Goal: Task Accomplishment & Management: Manage account settings

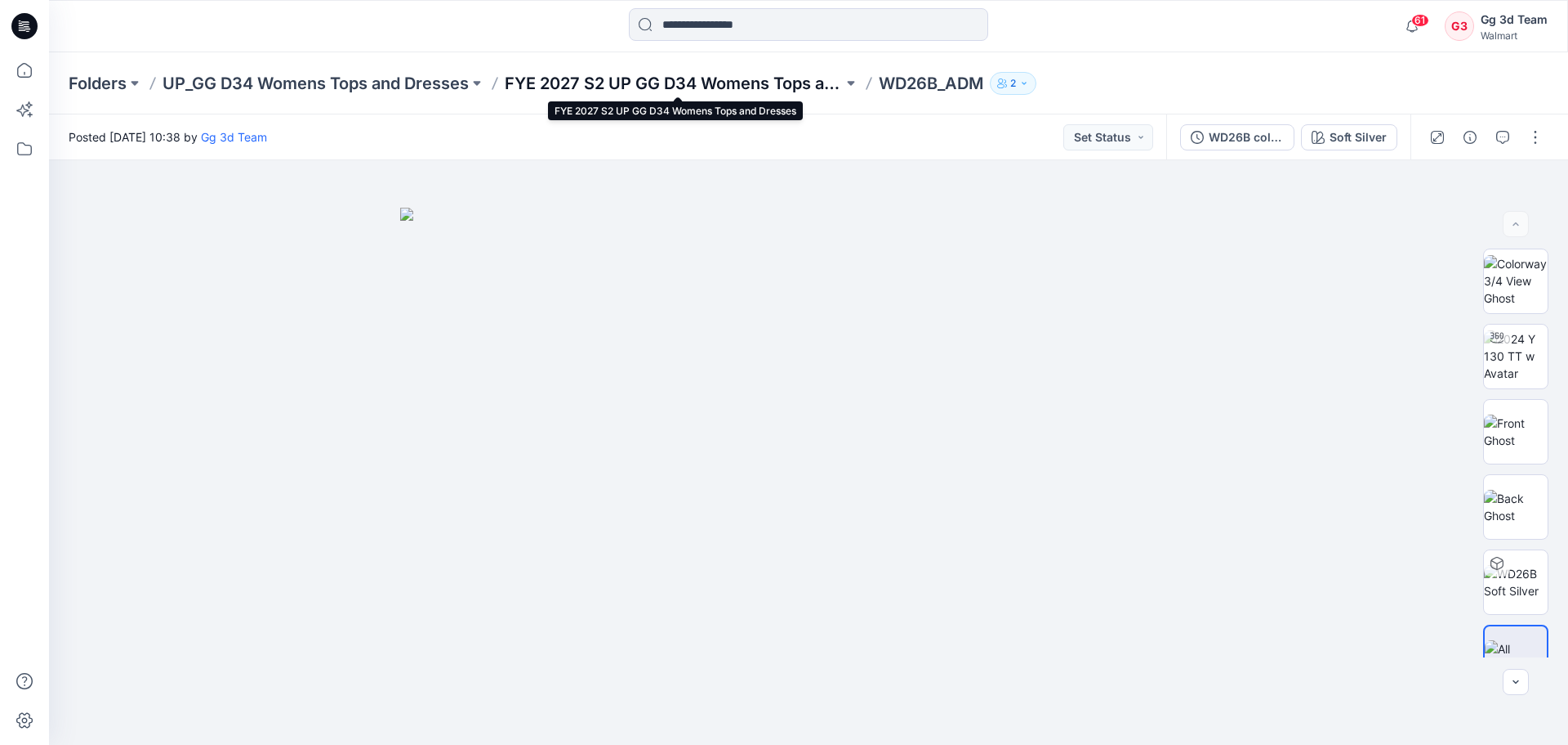
click at [731, 74] on p "FYE 2027 S2 UP GG D34 Womens Tops and Dresses" at bounding box center [673, 84] width 339 height 23
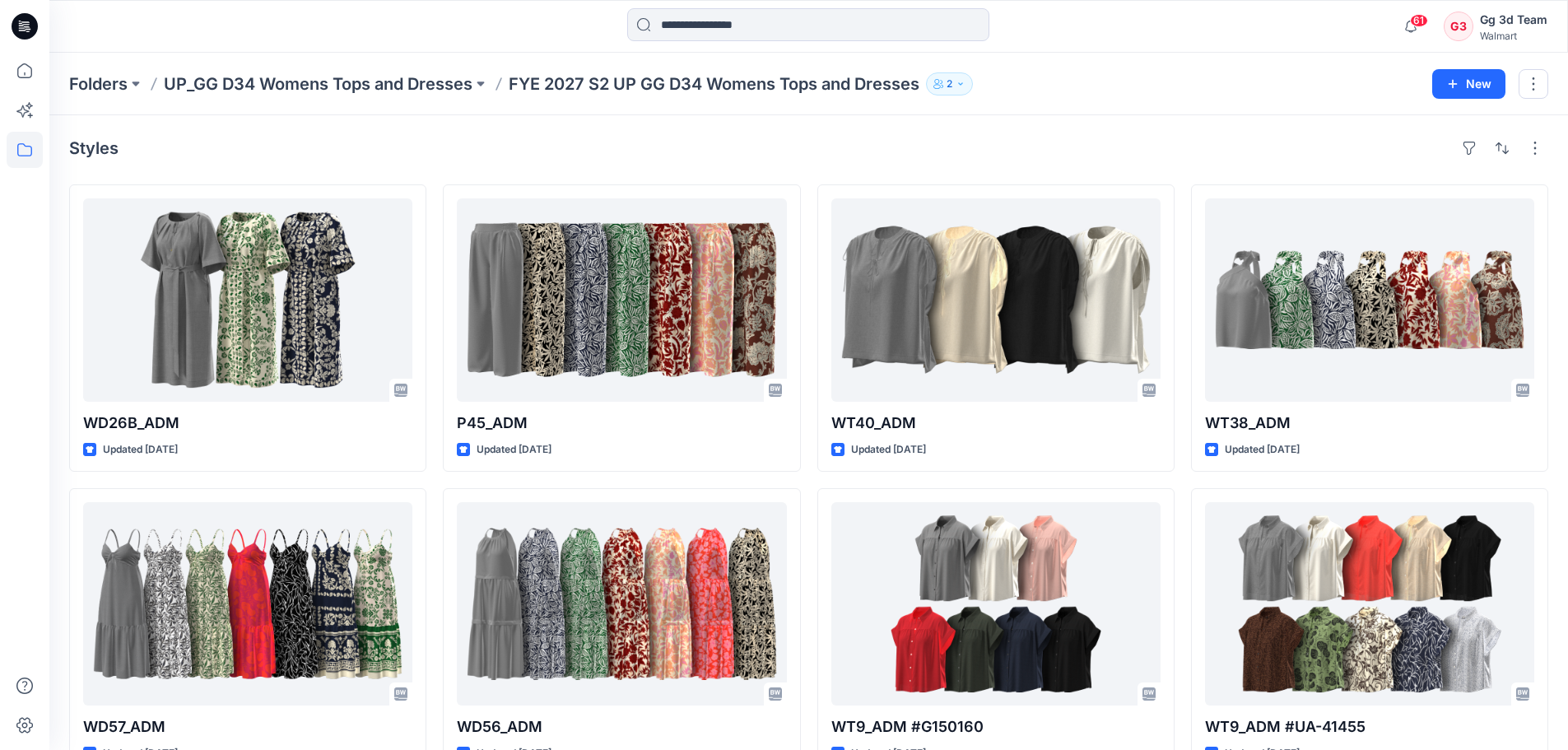
click at [750, 43] on div at bounding box center [808, 26] width 362 height 36
click at [745, 26] on input at bounding box center [808, 25] width 362 height 33
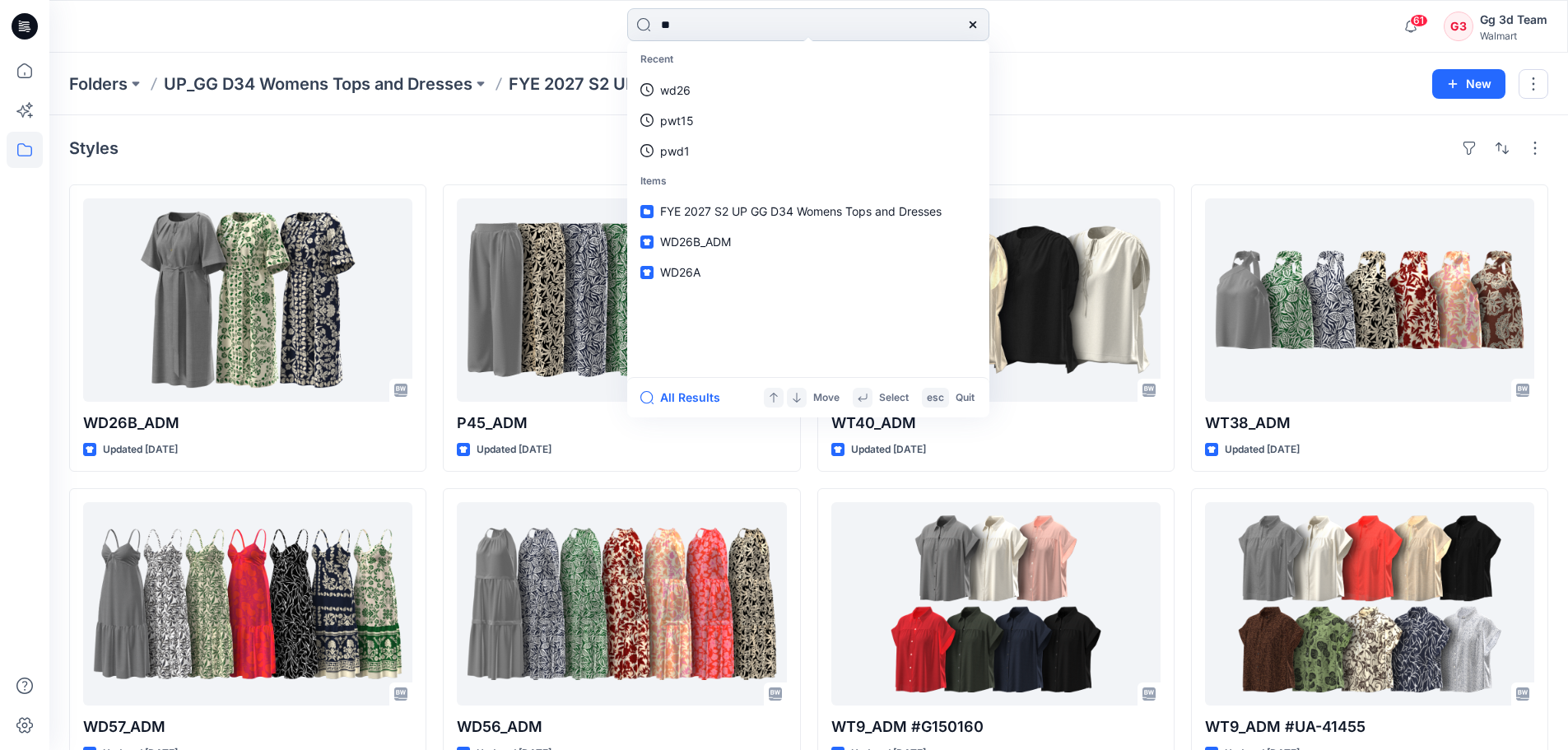
type input "*"
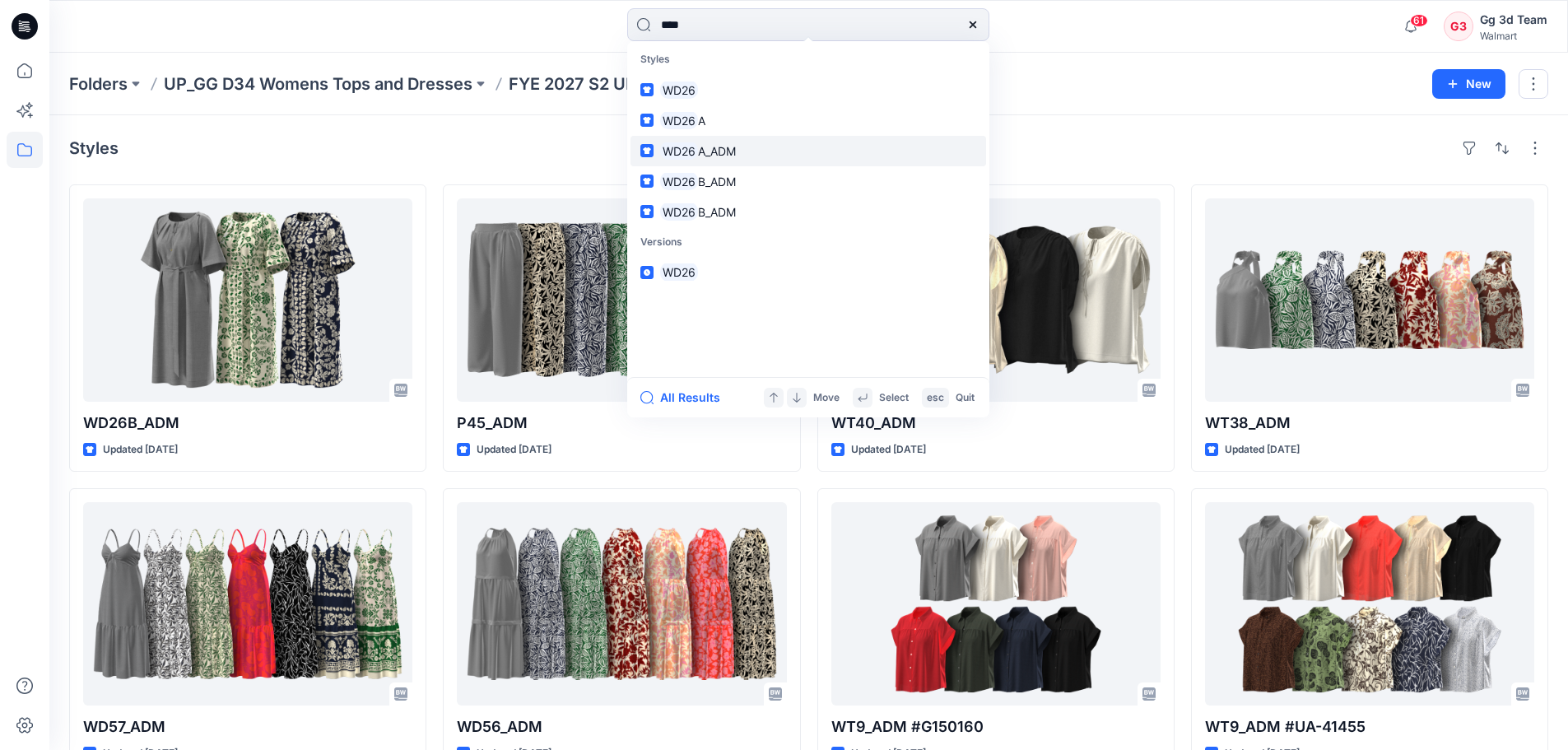
type input "****"
click at [706, 157] on span "A_ADM" at bounding box center [717, 150] width 38 height 14
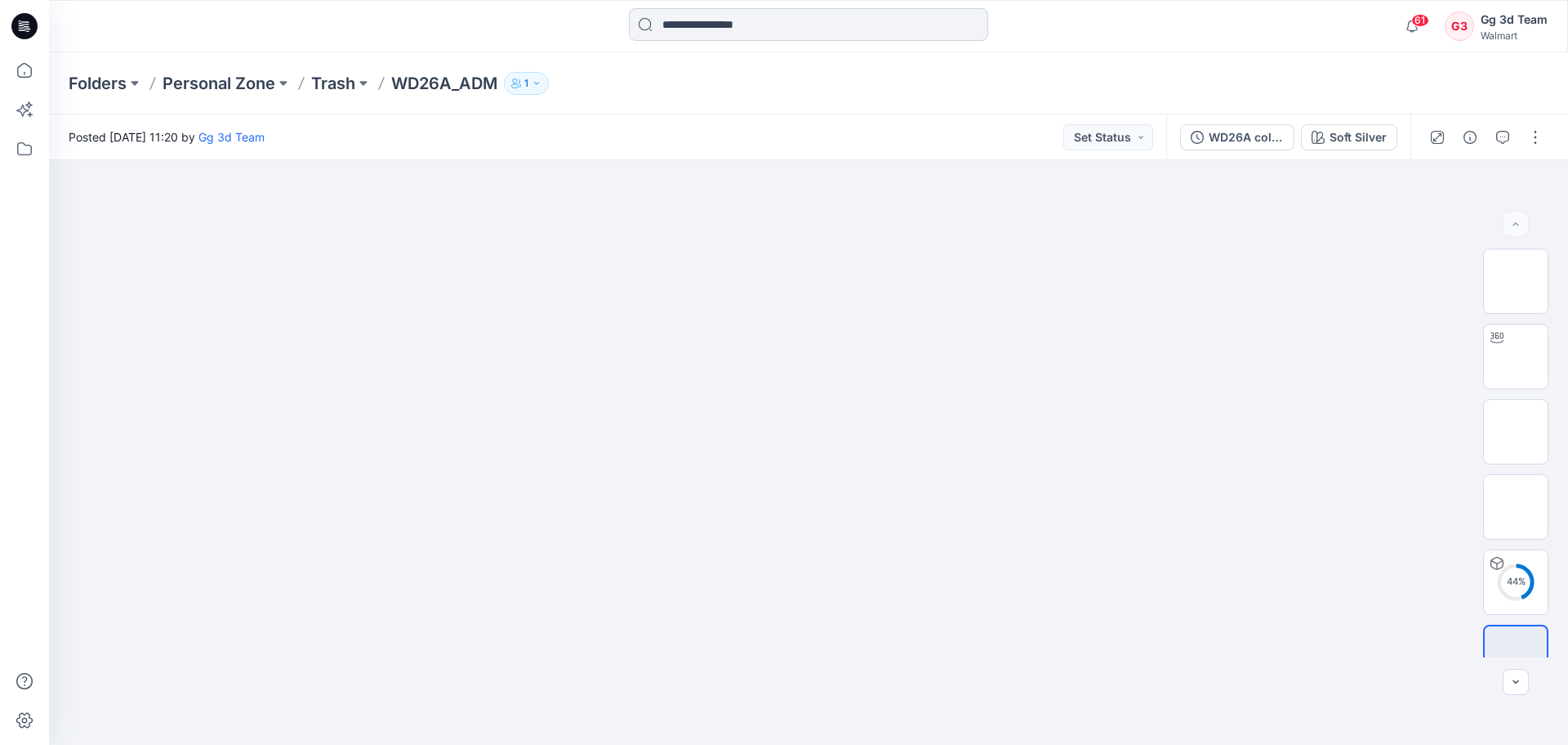
click at [760, 40] on input at bounding box center [808, 24] width 359 height 33
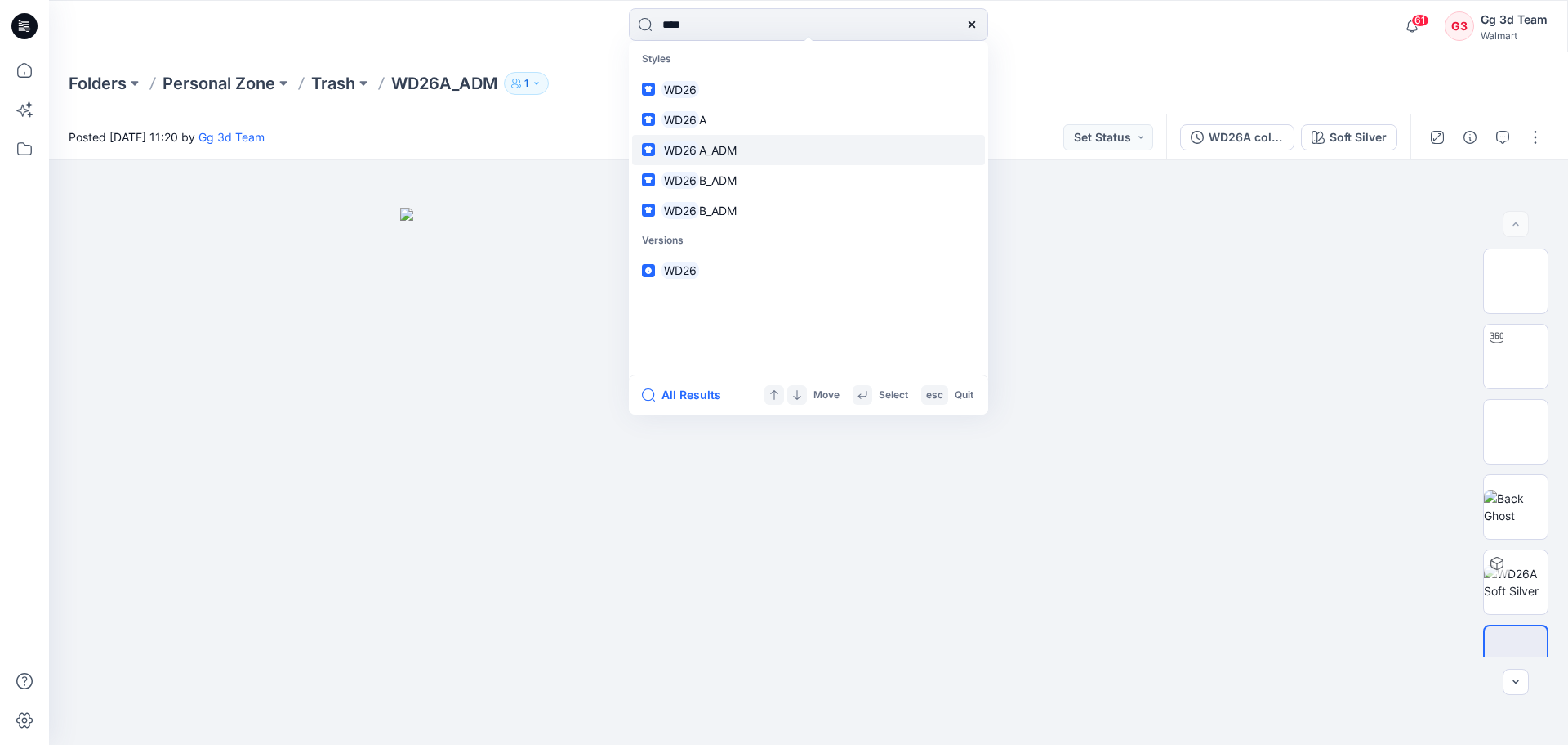
type input "****"
click at [777, 156] on link "WD26 A_ADM" at bounding box center [808, 150] width 353 height 30
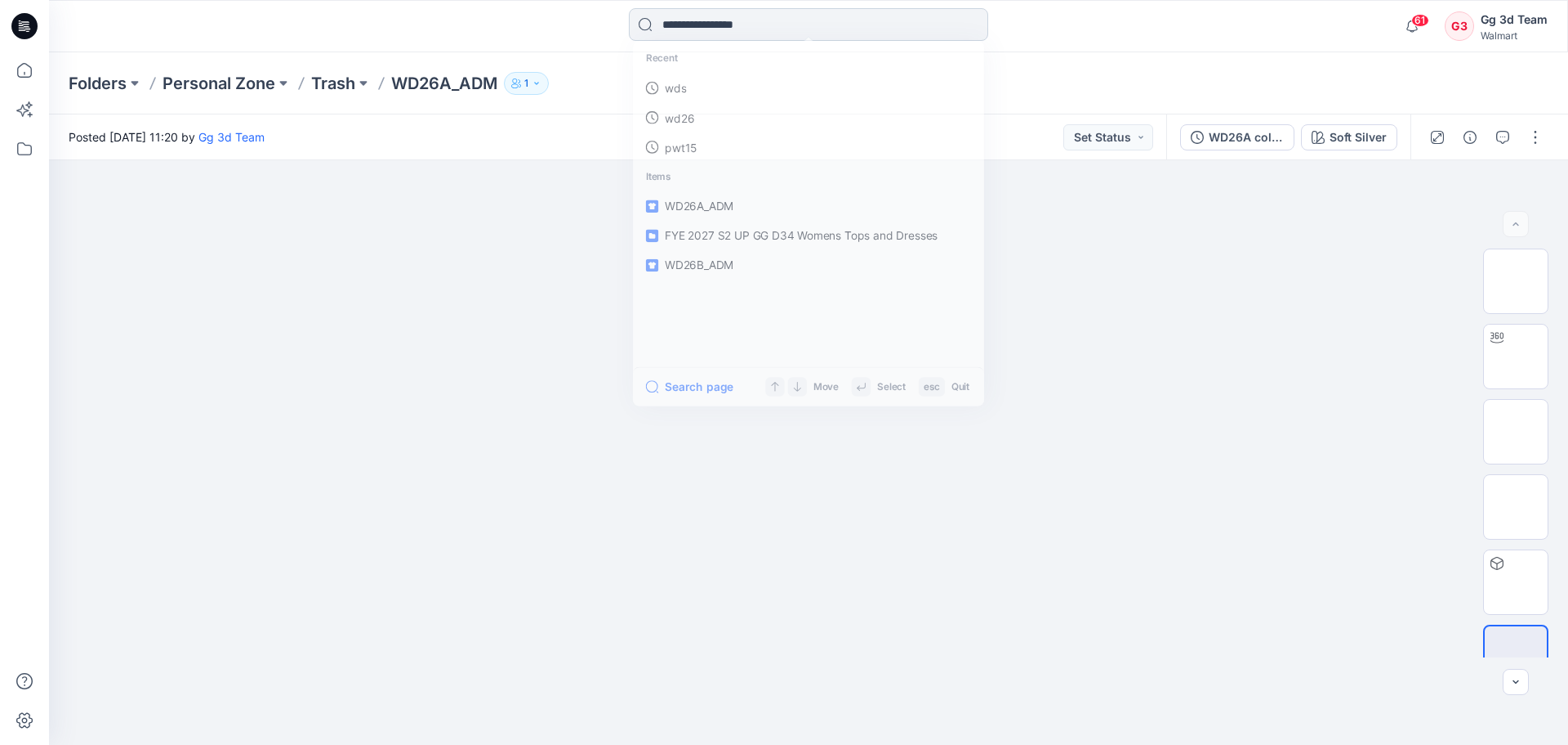
click at [772, 34] on input at bounding box center [808, 24] width 359 height 33
click at [731, 84] on link "wd26" at bounding box center [808, 89] width 353 height 30
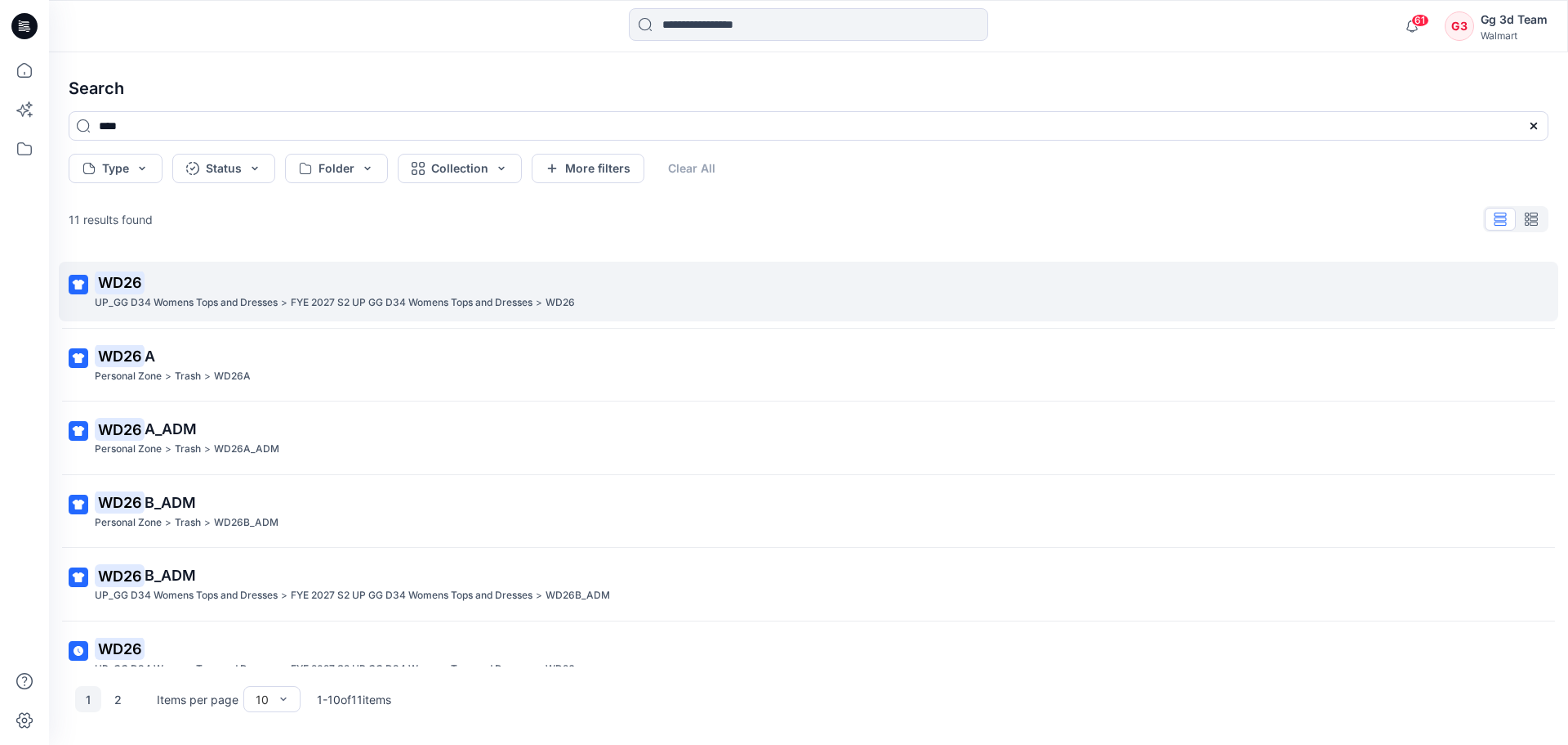
click at [632, 303] on div "UP_GG D34 Womens Tops and Dresses > FYE 2027 S2 UP GG D34 Womens Tops and Dress…" at bounding box center [807, 303] width 1425 height 17
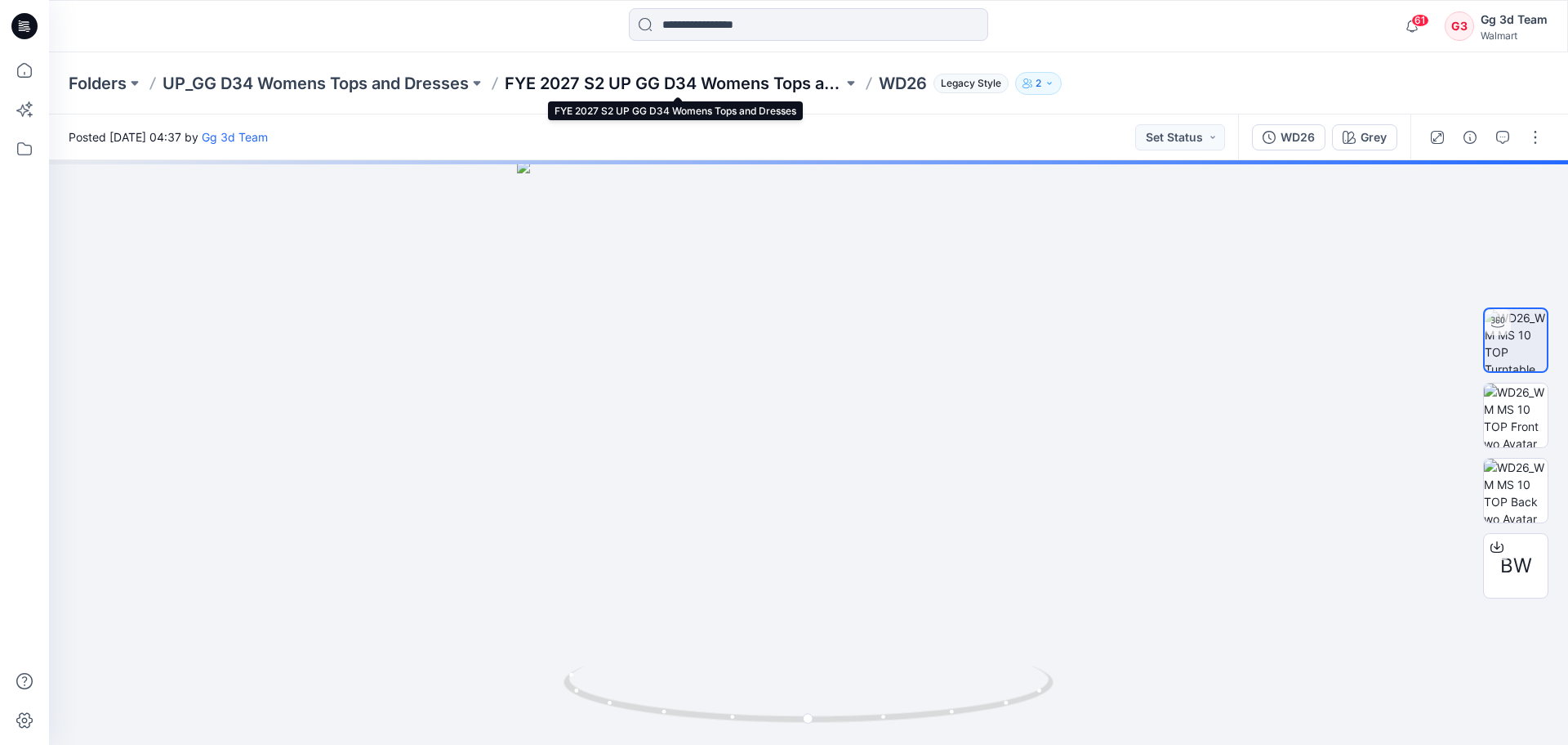
click at [551, 90] on p "FYE 2027 S2 UP GG D34 Womens Tops and Dresses" at bounding box center [673, 84] width 339 height 23
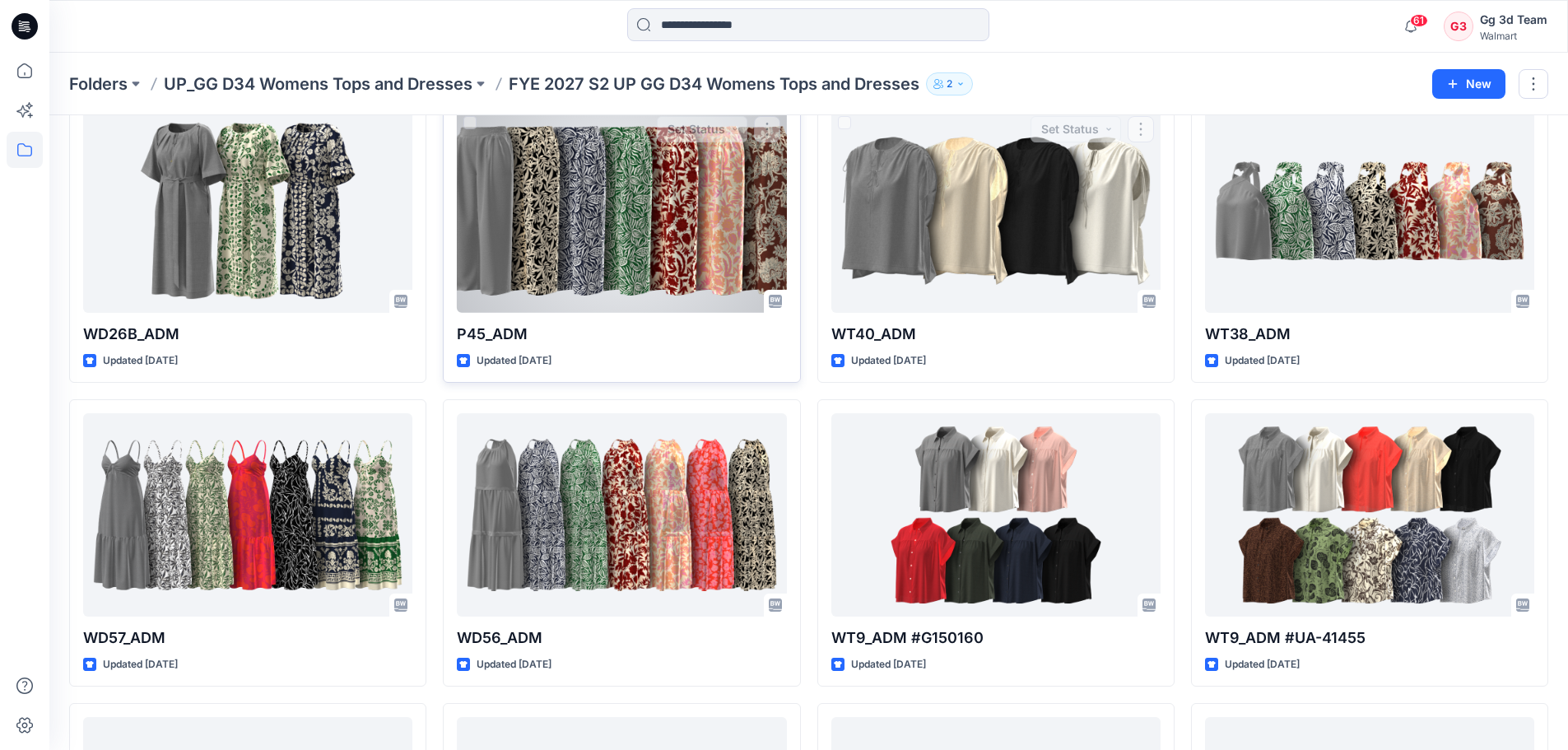
scroll to position [79, 0]
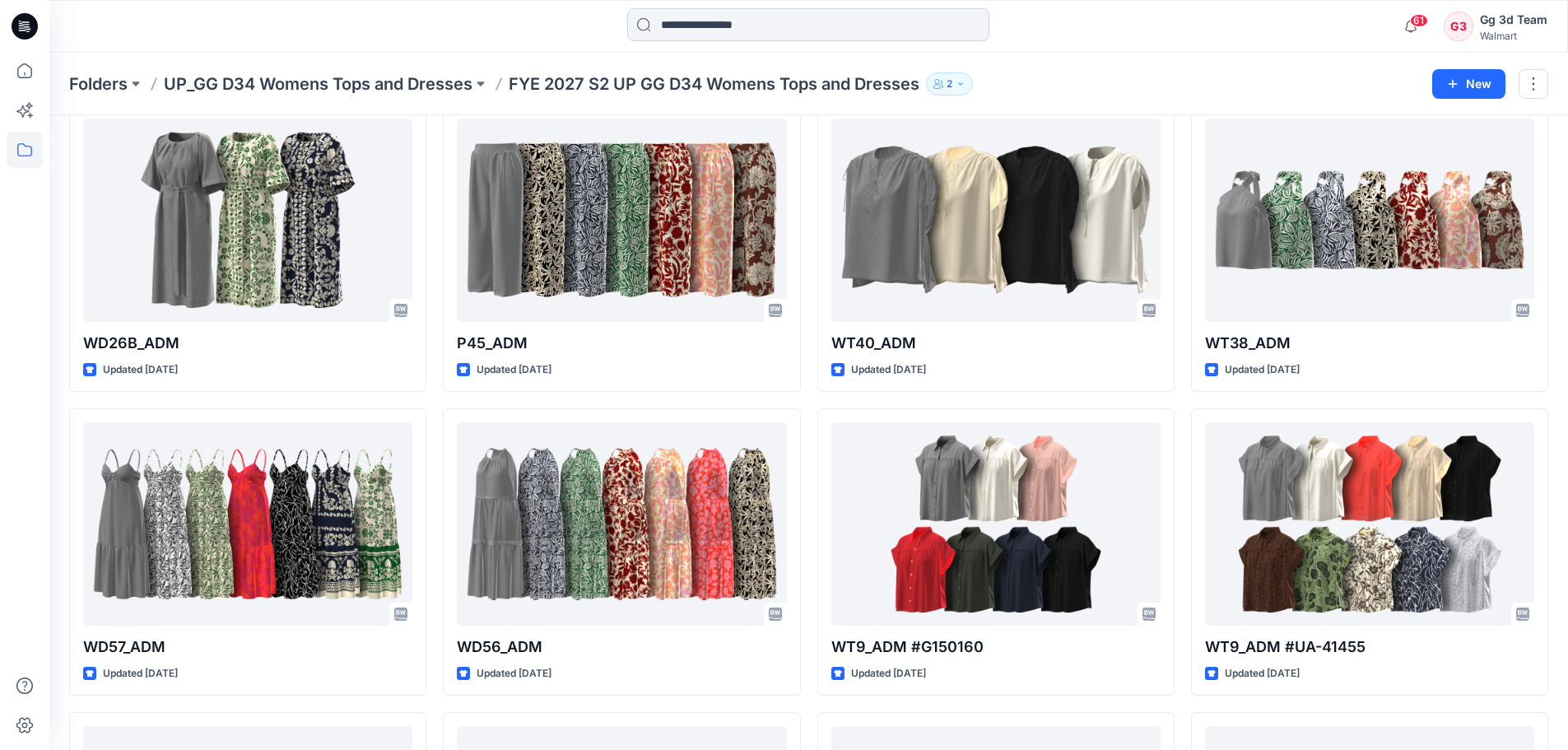
click at [764, 26] on input at bounding box center [808, 25] width 362 height 33
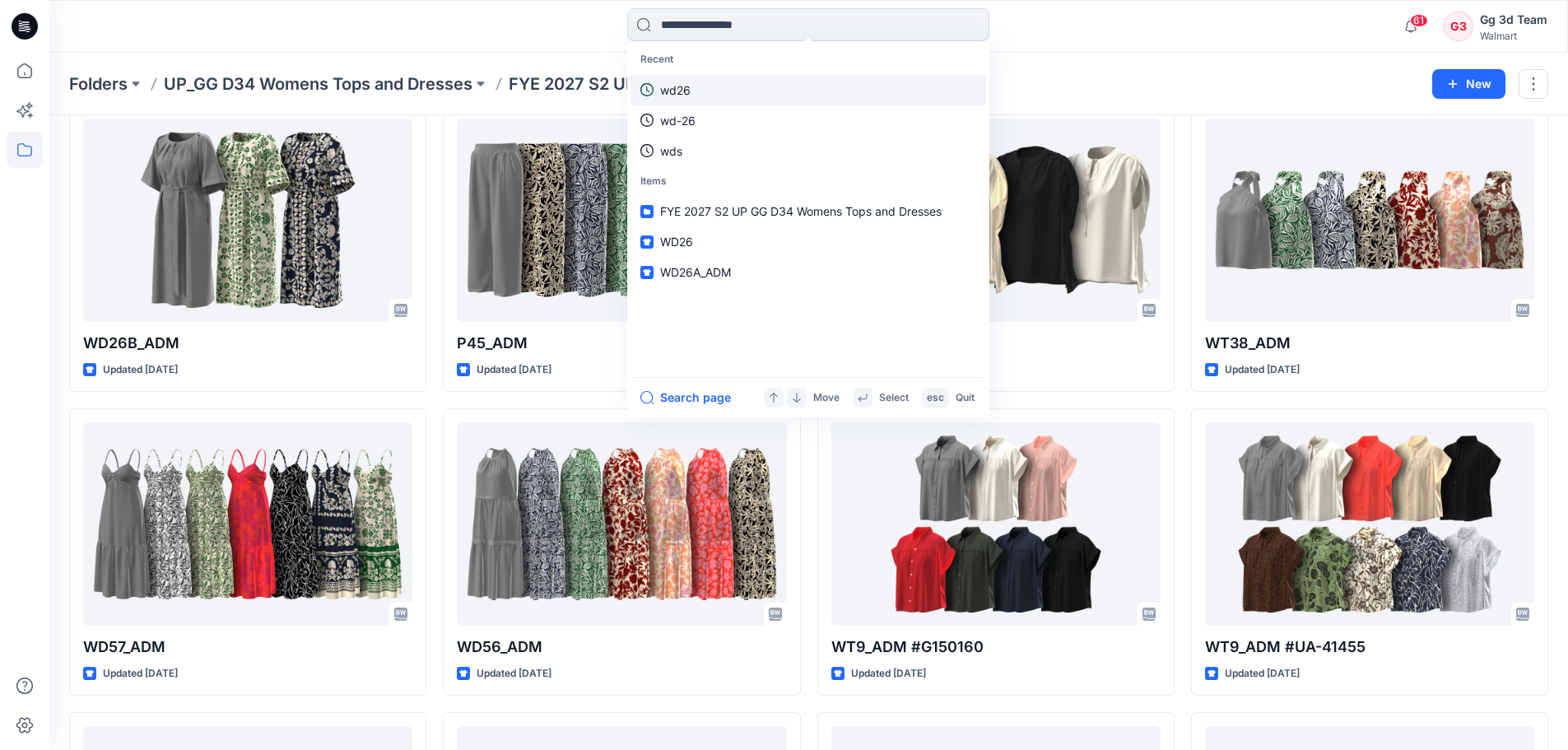
click at [758, 97] on link "wd26" at bounding box center [808, 90] width 355 height 30
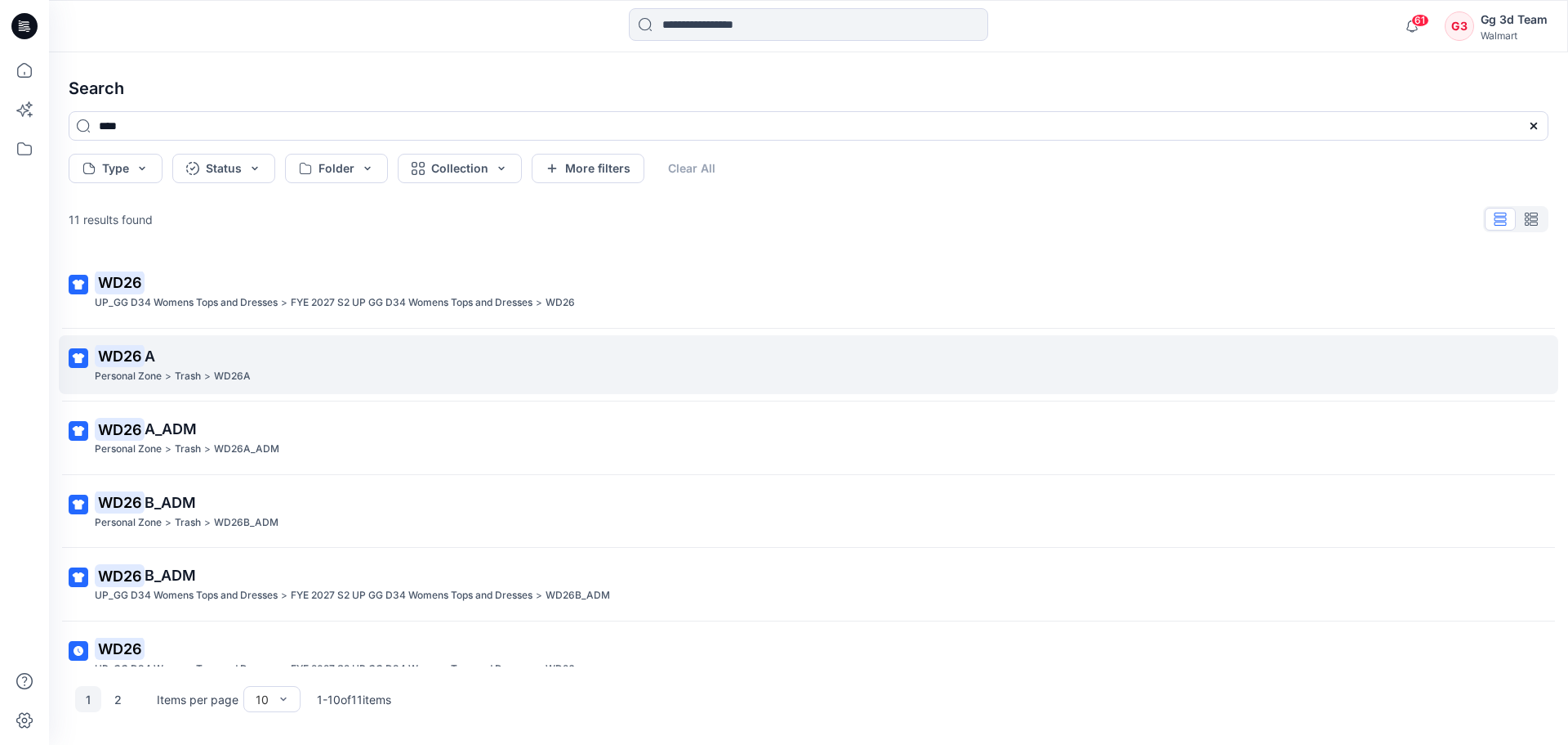
click at [528, 374] on div "Personal Zone > Trash > WD26A" at bounding box center [807, 376] width 1425 height 17
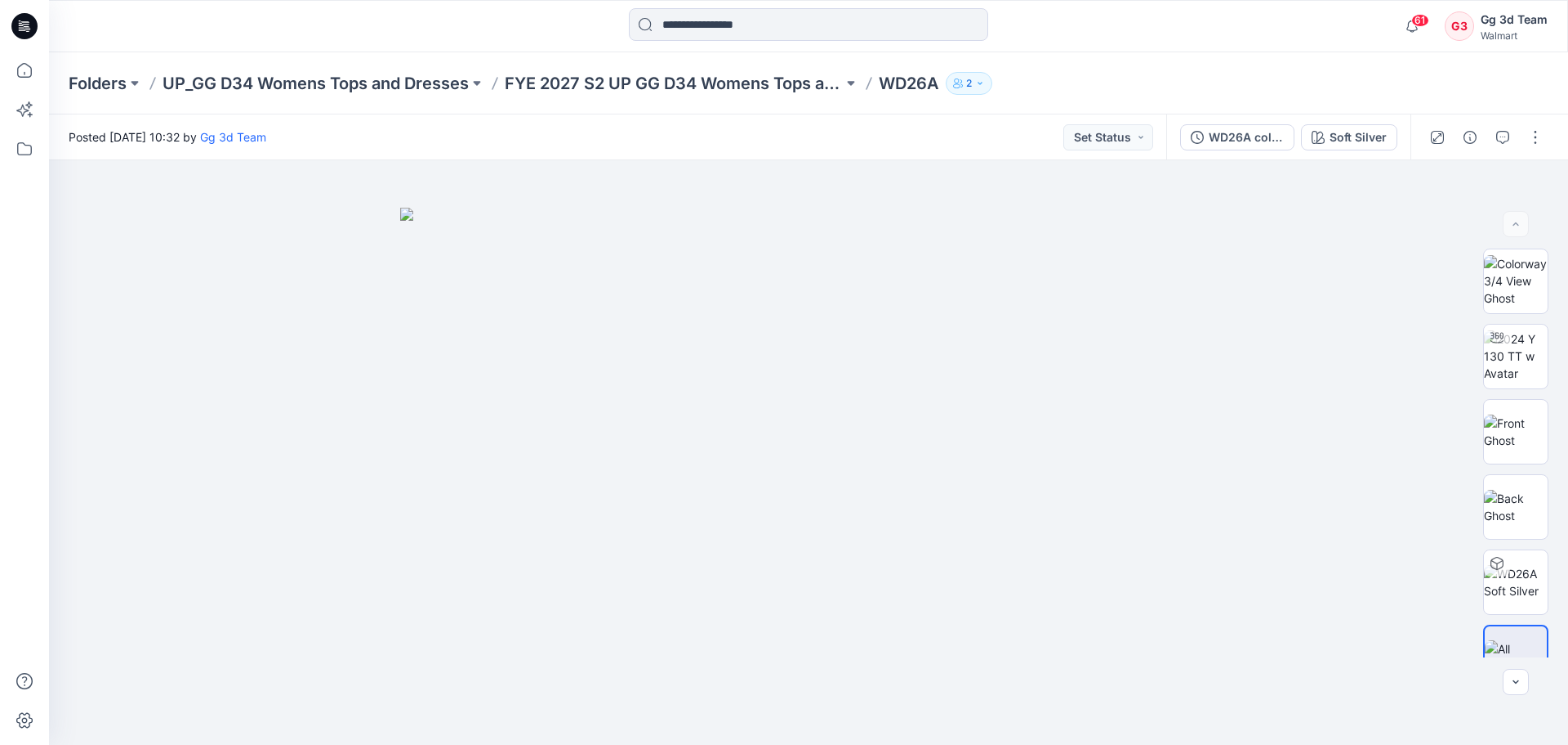
click at [972, 89] on p "2" at bounding box center [969, 83] width 6 height 18
click at [873, 130] on div "Posted Friday, August 22, 2025 10:32 by Gg 3d Team Set Status" at bounding box center [608, 137] width 1118 height 45
click at [767, 87] on p "FYE 2027 S2 UP GG D34 Womens Tops and Dresses" at bounding box center [673, 84] width 339 height 23
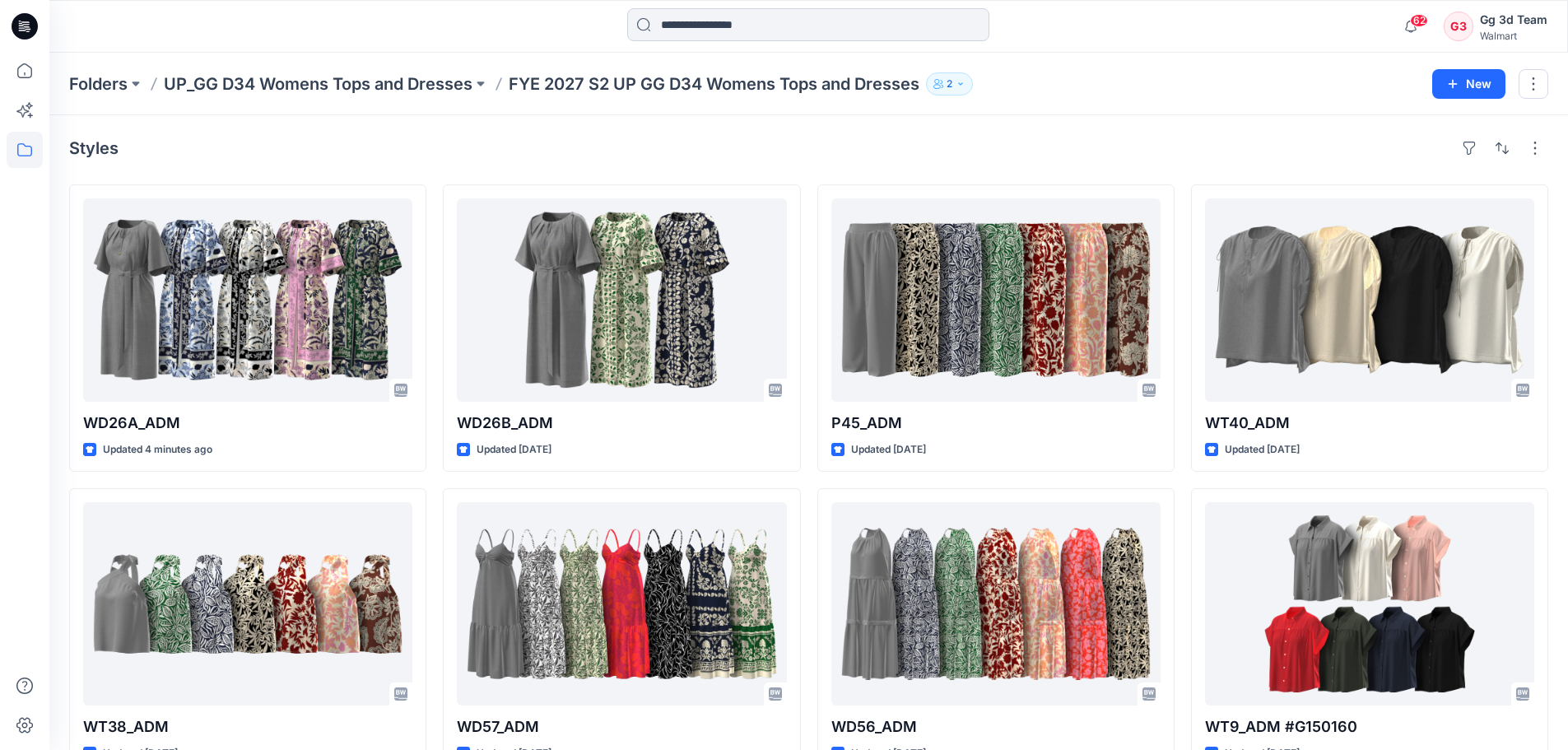
click at [688, 20] on input at bounding box center [808, 25] width 362 height 33
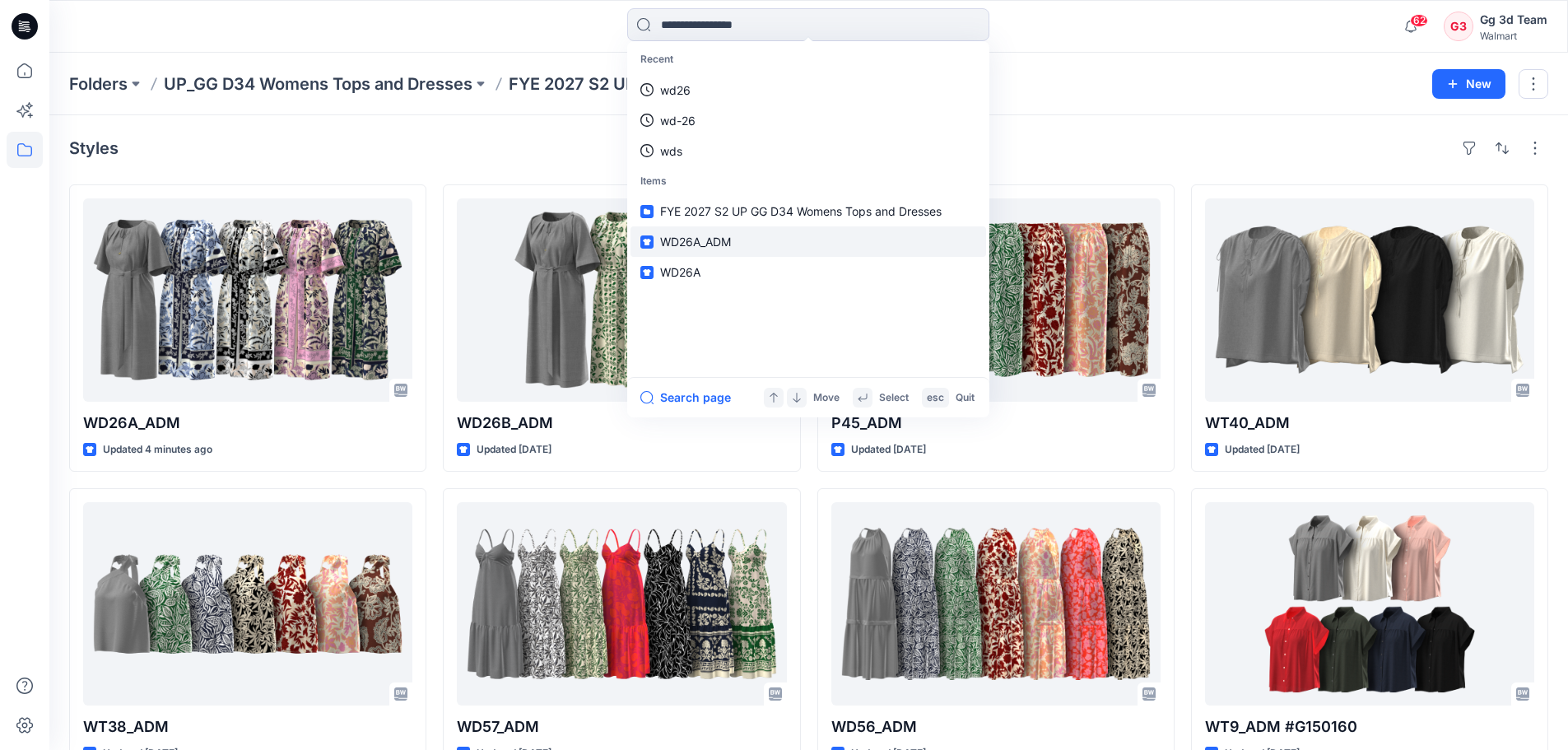
click at [737, 247] on link "WD26A_ADM" at bounding box center [808, 242] width 355 height 30
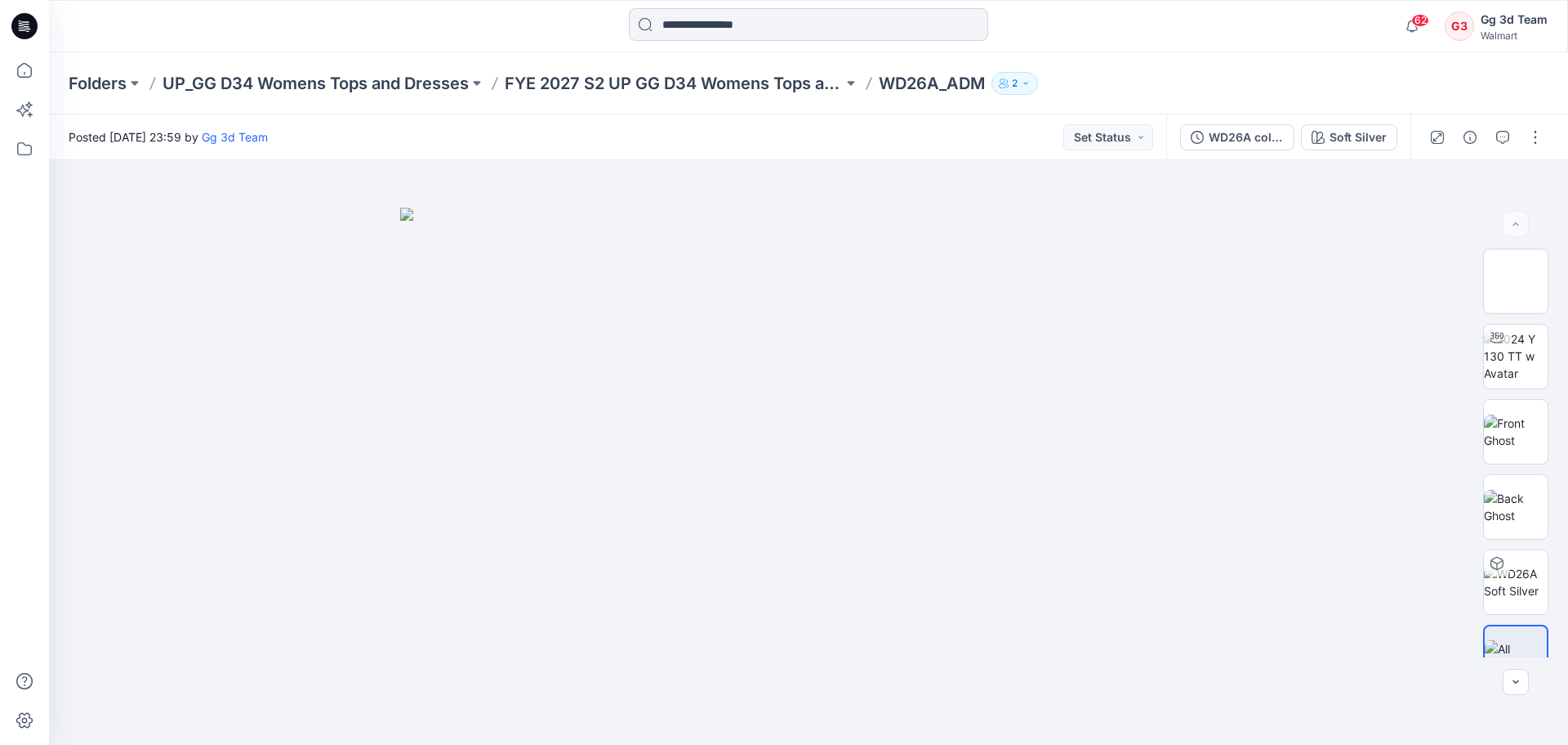
drag, startPoint x: 763, startPoint y: 12, endPoint x: 768, endPoint y: 28, distance: 16.8
click at [763, 13] on input at bounding box center [808, 24] width 359 height 33
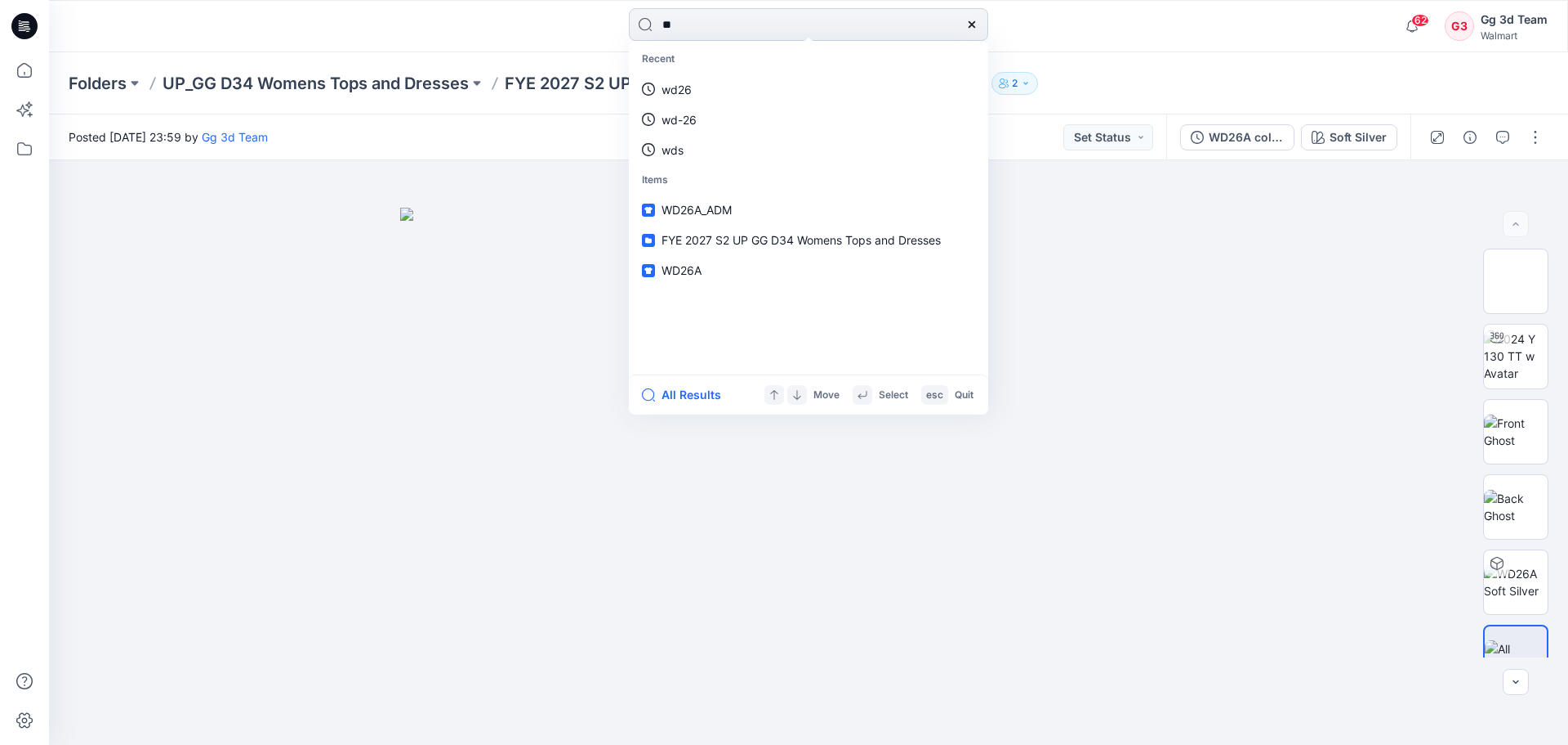
type input "*"
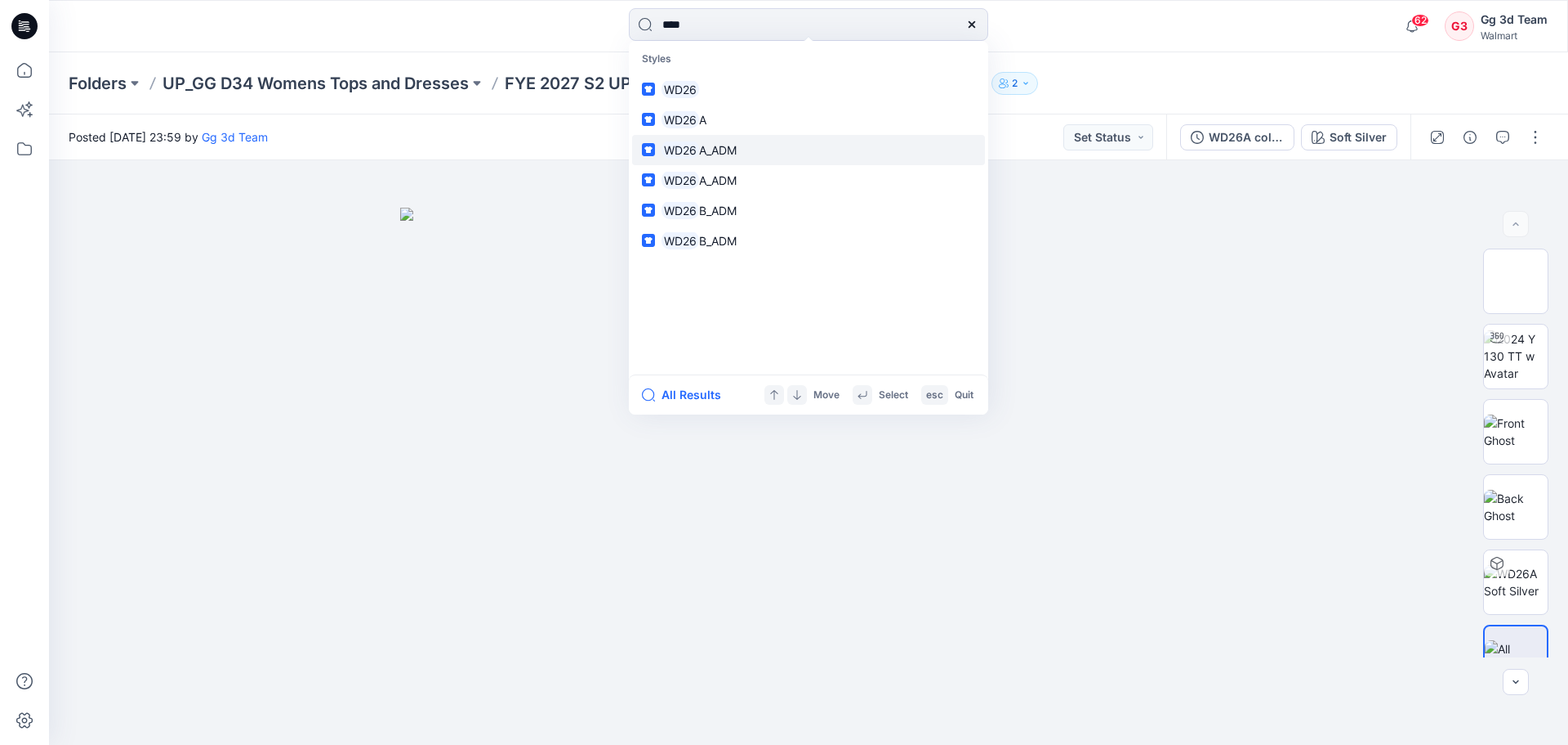
type input "****"
click at [753, 157] on link "WD26 A_ADM" at bounding box center [808, 150] width 353 height 30
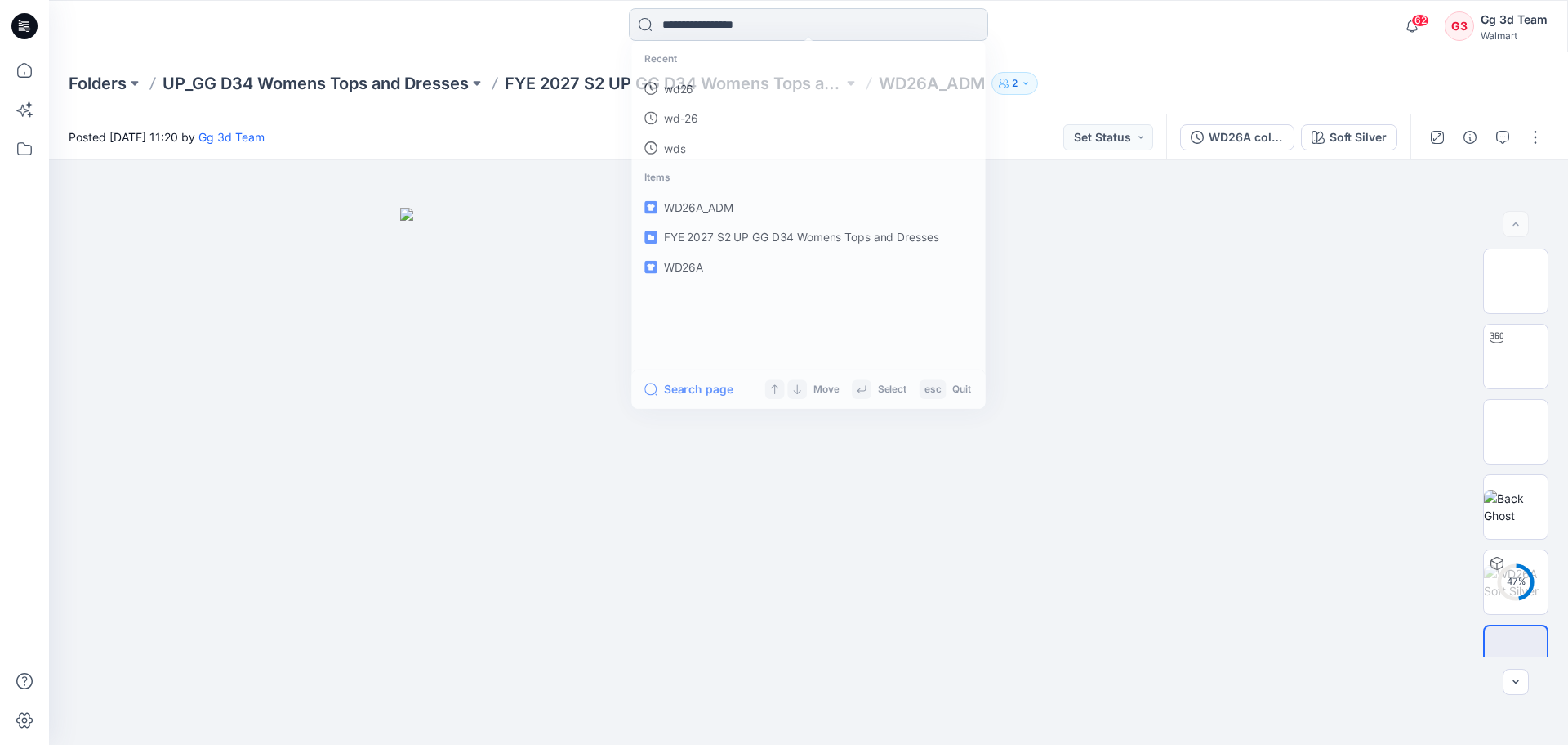
click at [831, 28] on input at bounding box center [808, 24] width 359 height 33
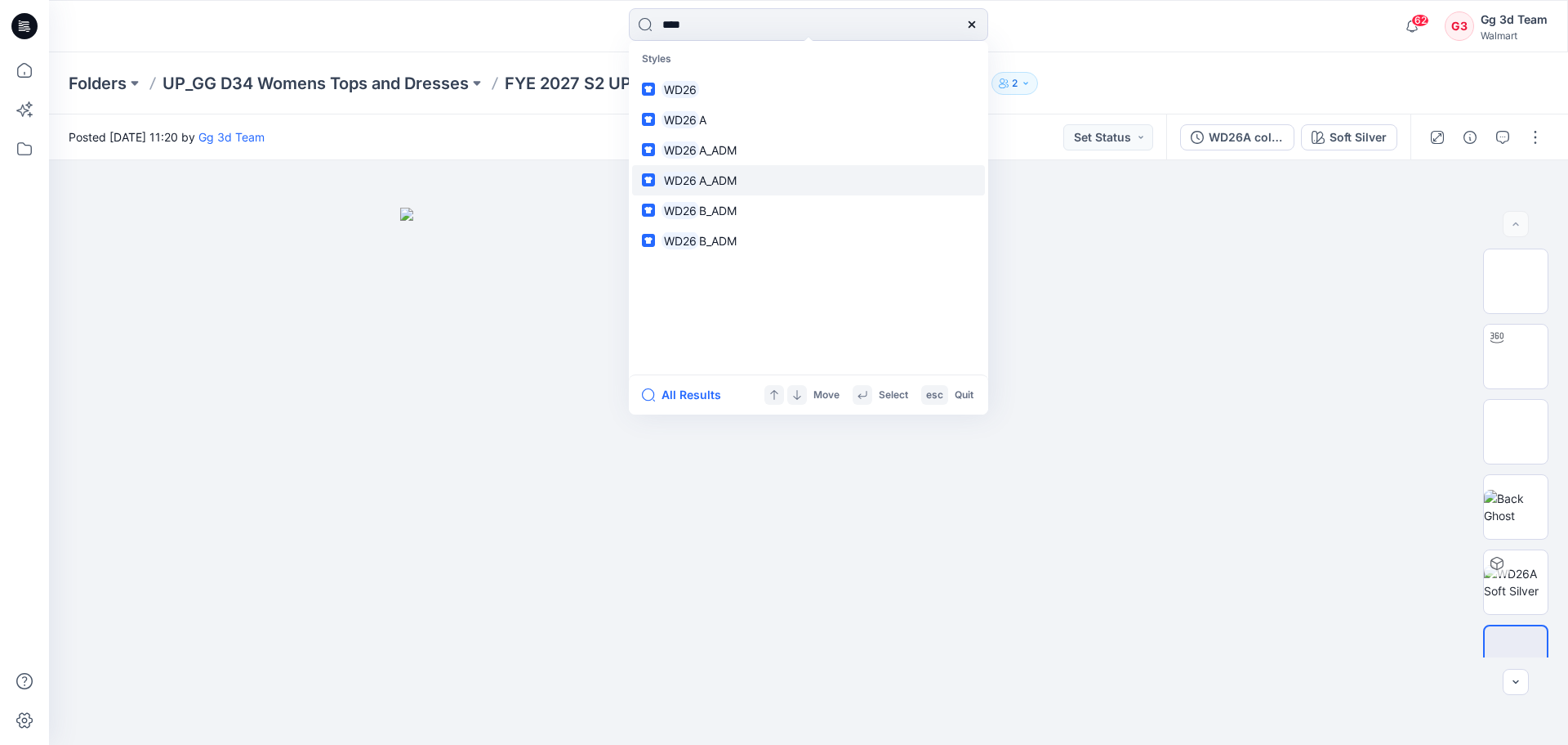
type input "****"
click at [763, 180] on link "WD26 A_ADM" at bounding box center [808, 180] width 353 height 30
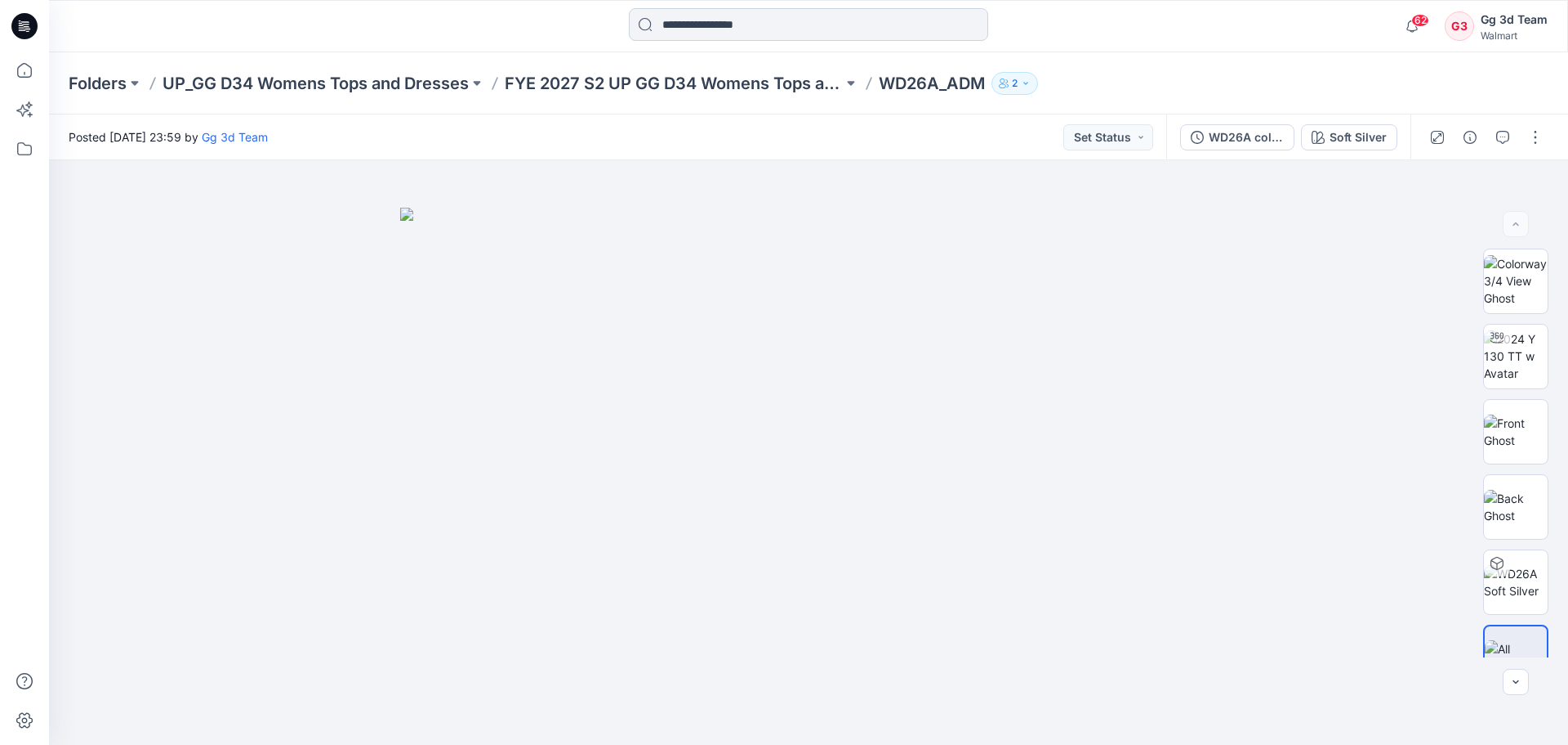
click at [844, 23] on input at bounding box center [808, 24] width 359 height 33
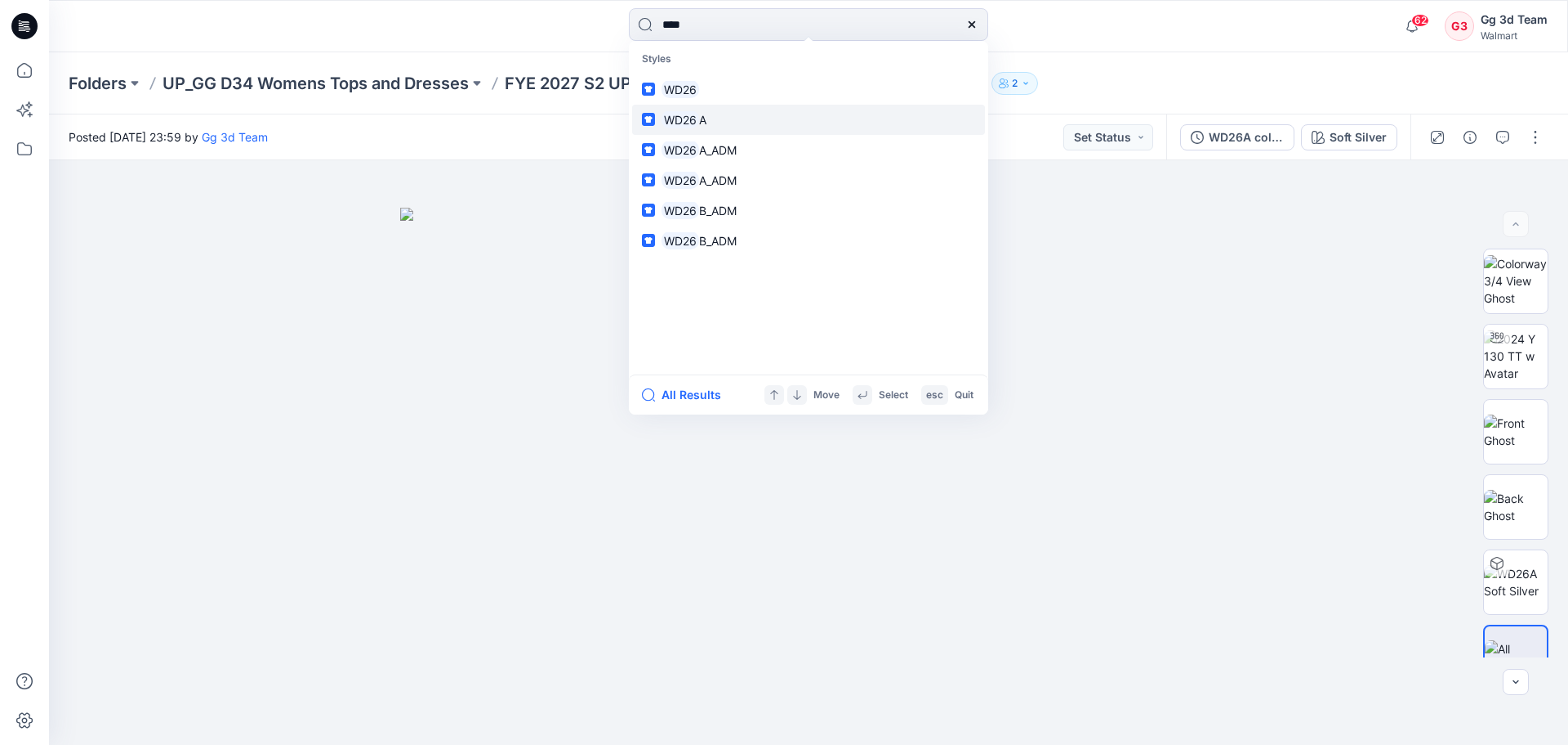
type input "****"
click at [763, 114] on link "WD26 A" at bounding box center [808, 119] width 353 height 30
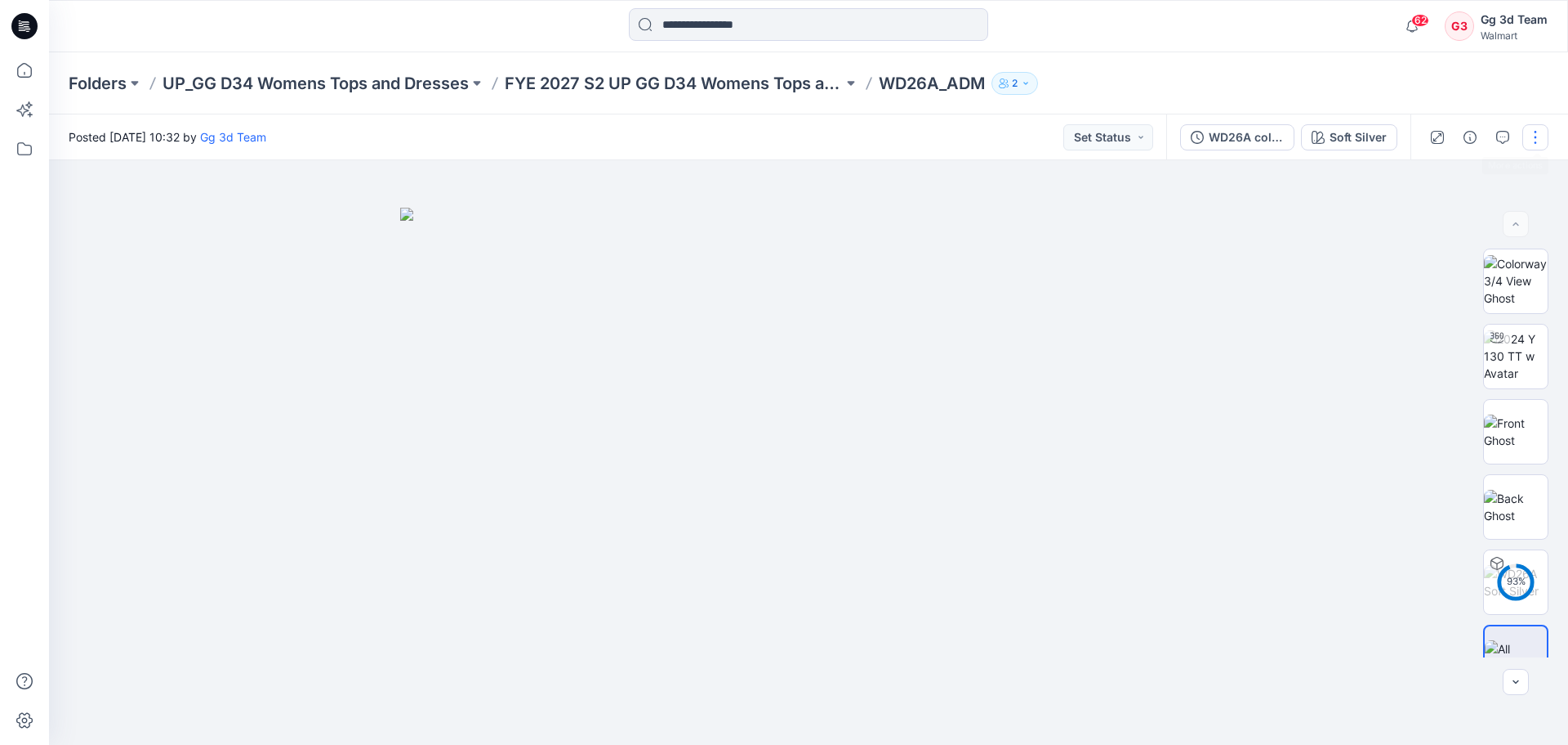
click at [1542, 139] on button "button" at bounding box center [1536, 137] width 26 height 26
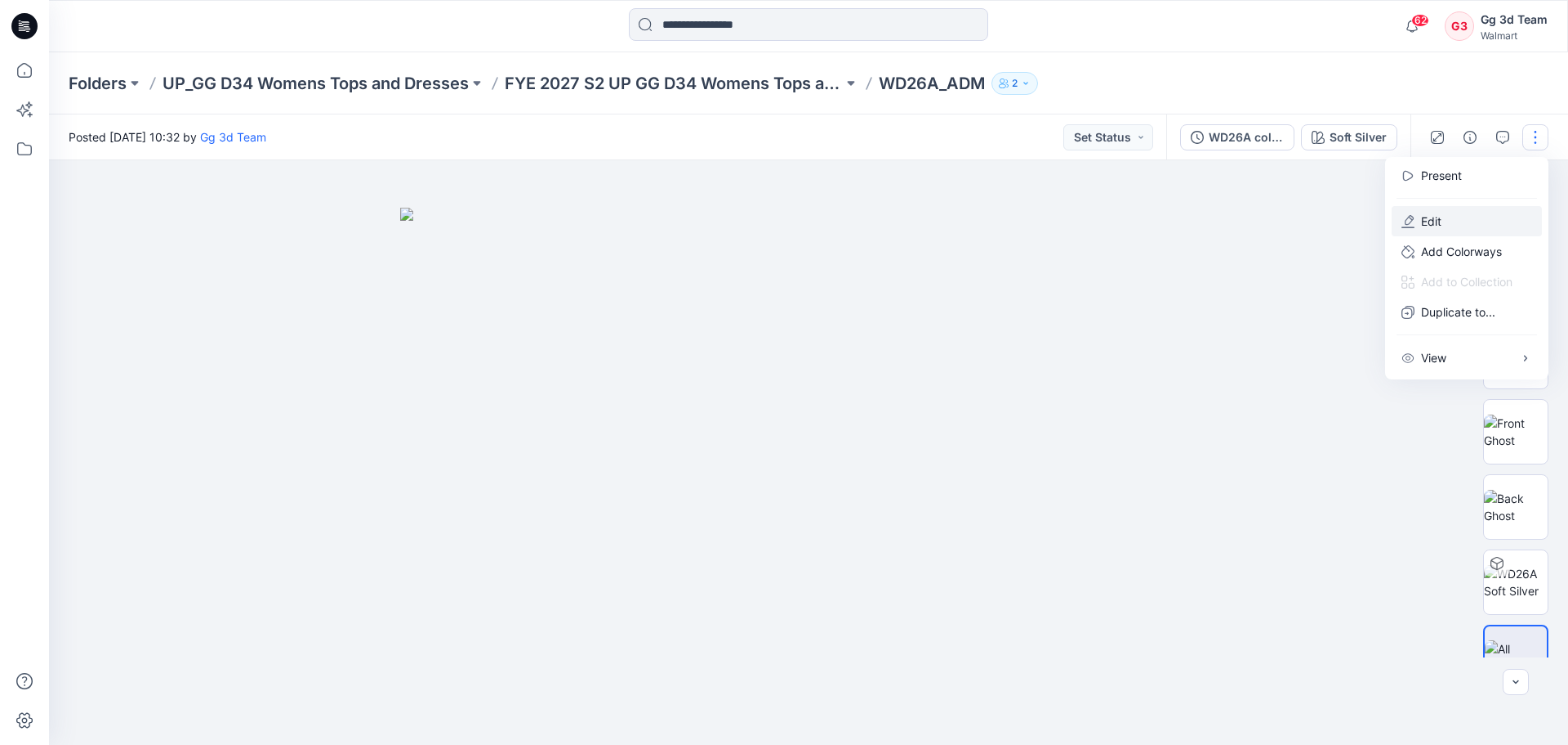
click at [1463, 231] on button "Edit" at bounding box center [1467, 221] width 150 height 30
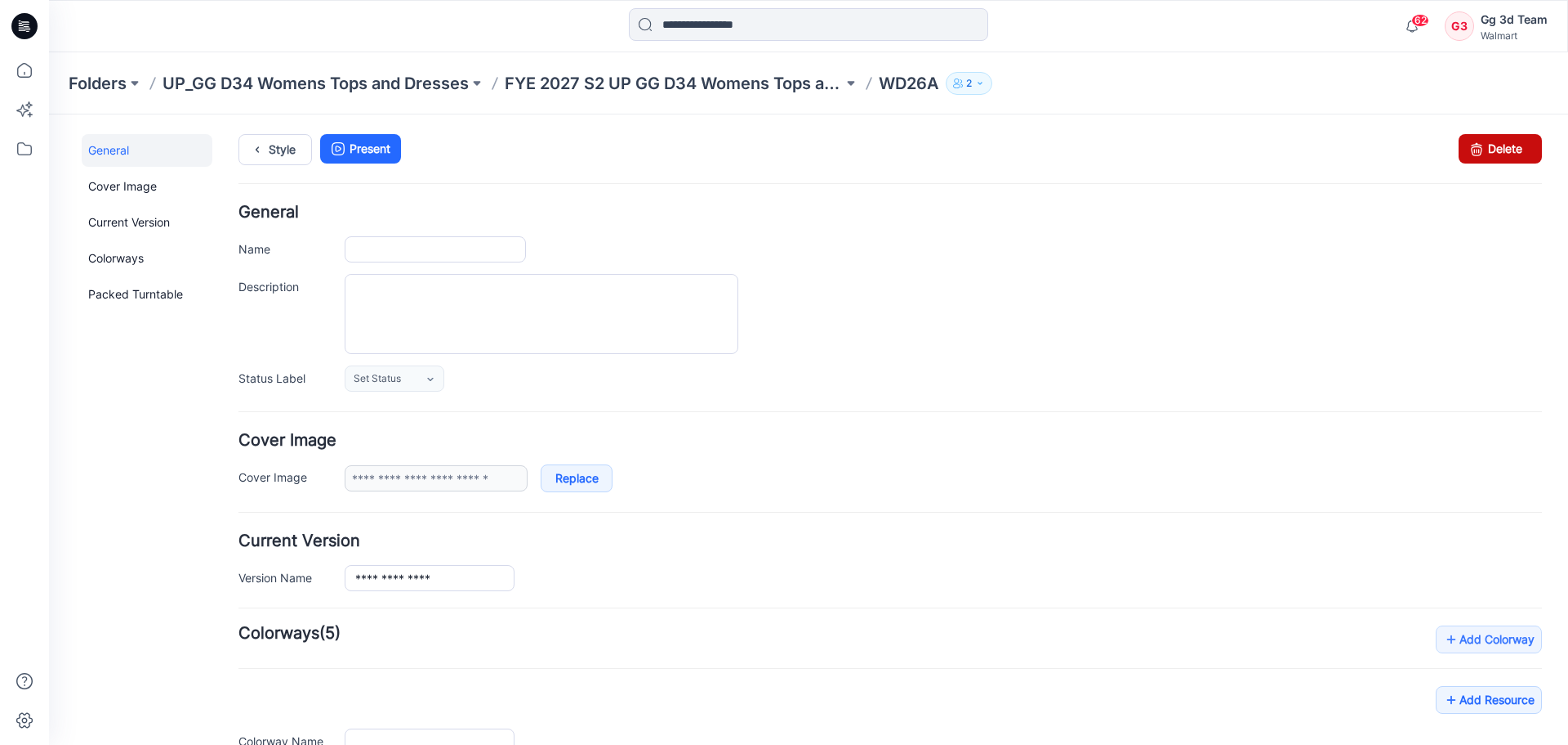
type input "*****"
type input "**********"
drag, startPoint x: 903, startPoint y: 160, endPoint x: 1512, endPoint y: 152, distance: 609.1
click at [1512, 152] on link "Delete" at bounding box center [1500, 148] width 83 height 29
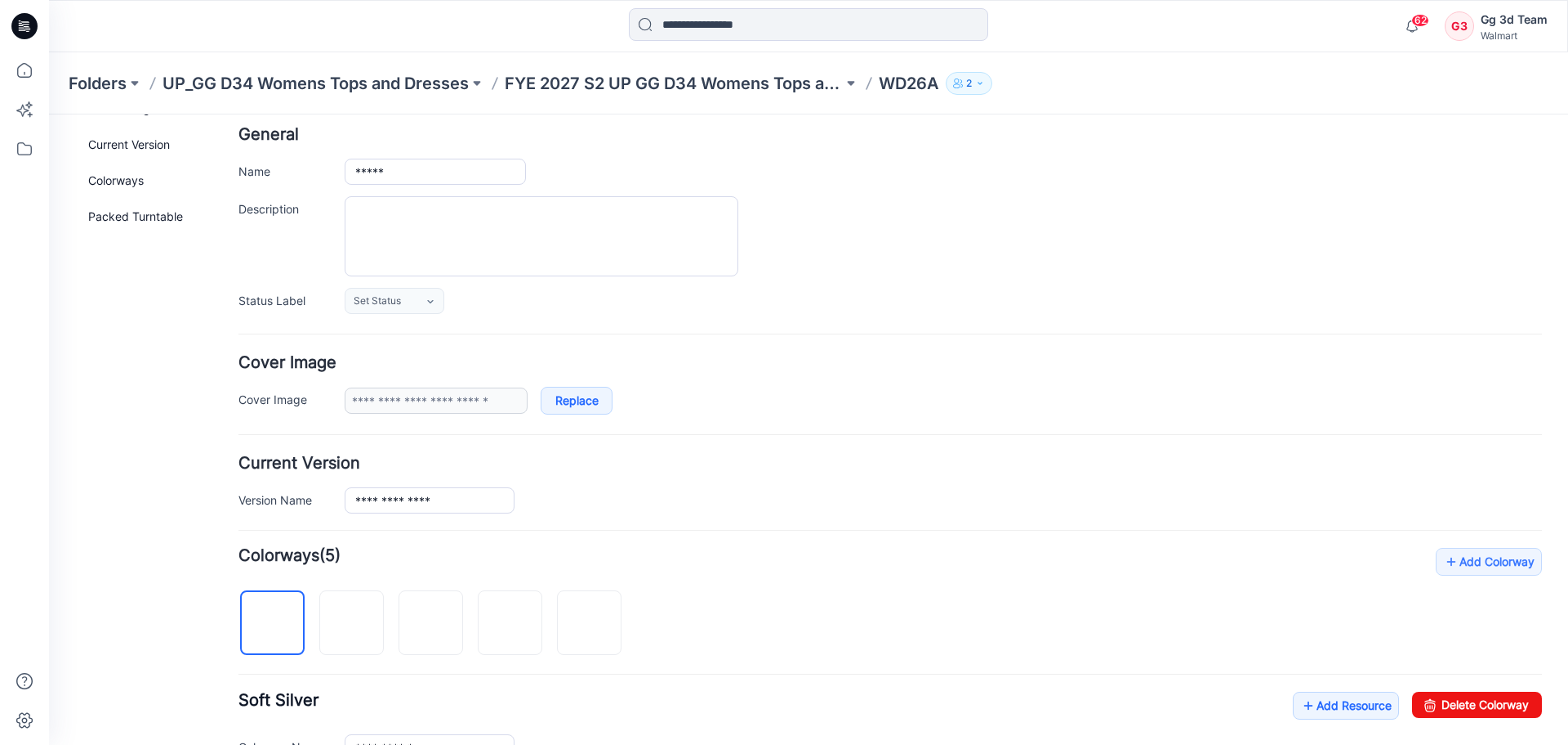
scroll to position [327, 0]
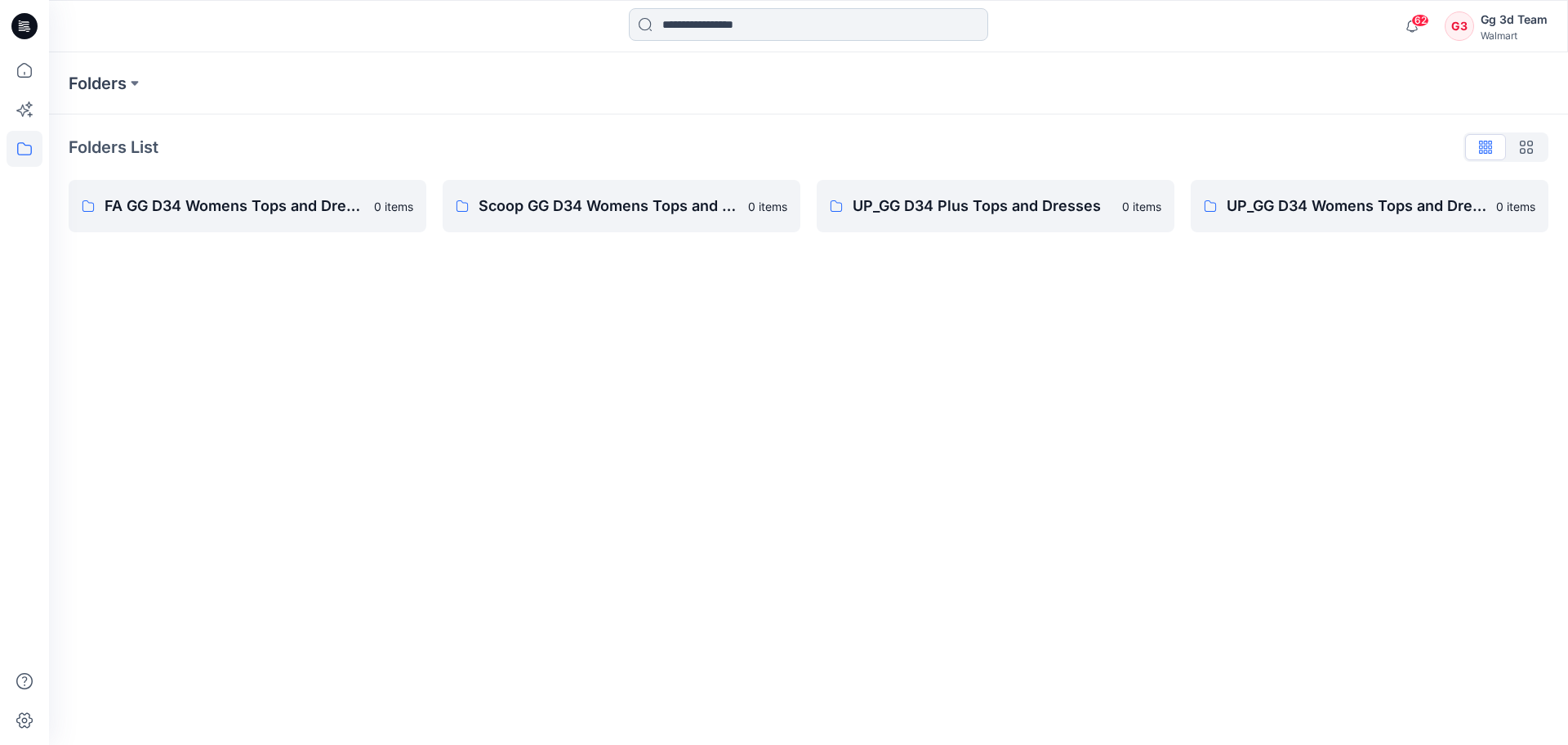
click at [821, 28] on input at bounding box center [808, 24] width 359 height 33
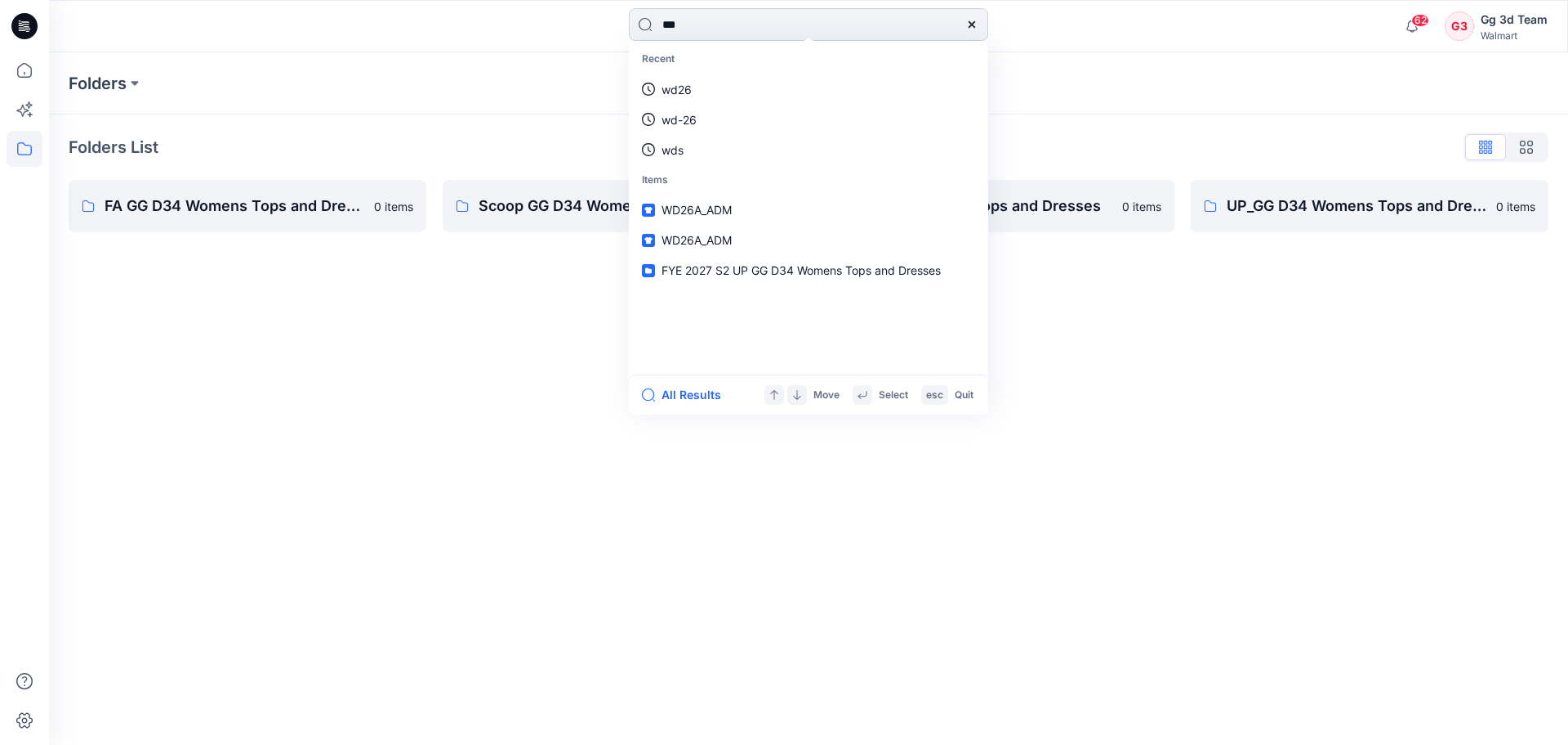
type input "****"
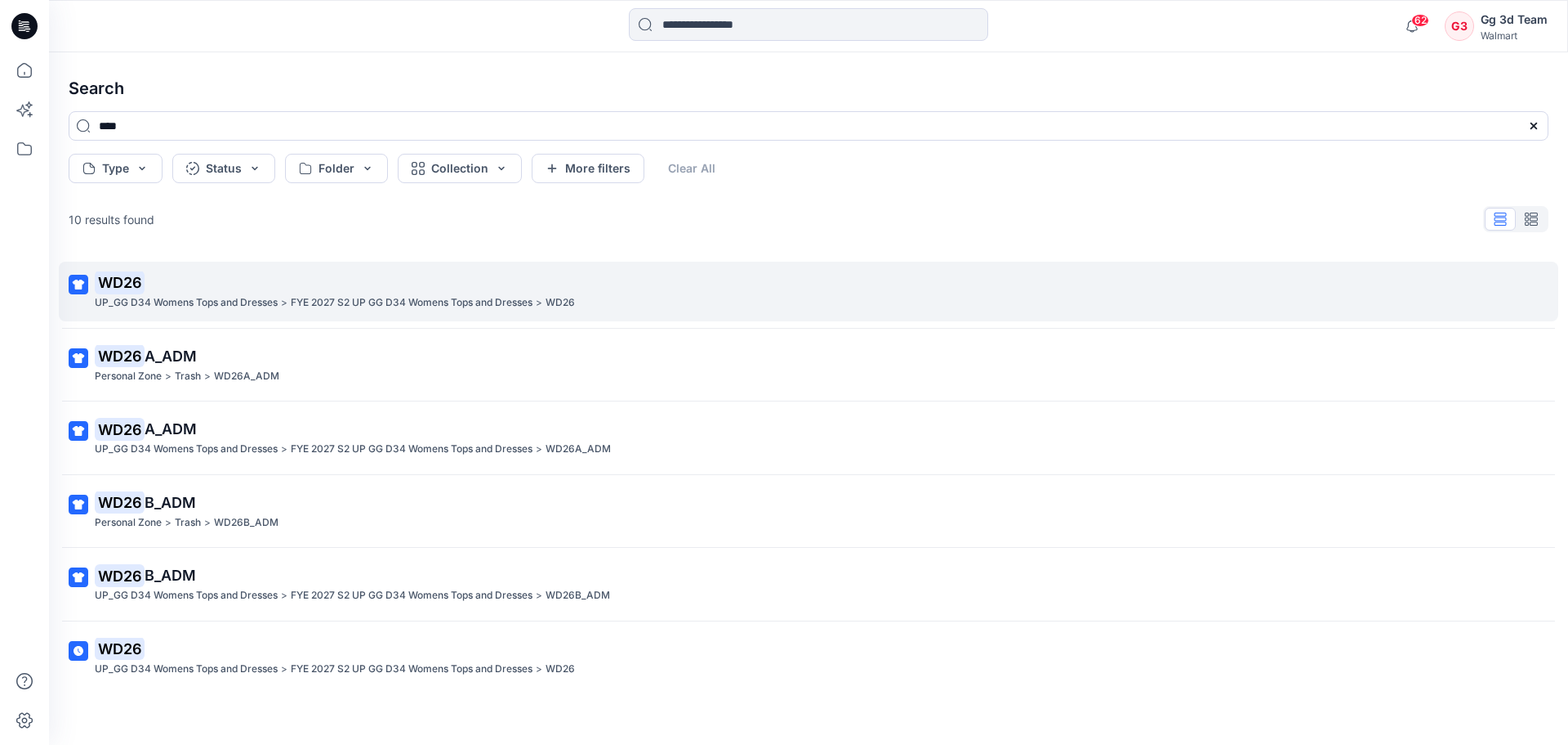
click at [516, 314] on link "WD26 UP_GG D34 Womens Tops and Dresses > FYE 2027 S2 UP GG D34 Womens Tops and …" at bounding box center [808, 292] width 1500 height 60
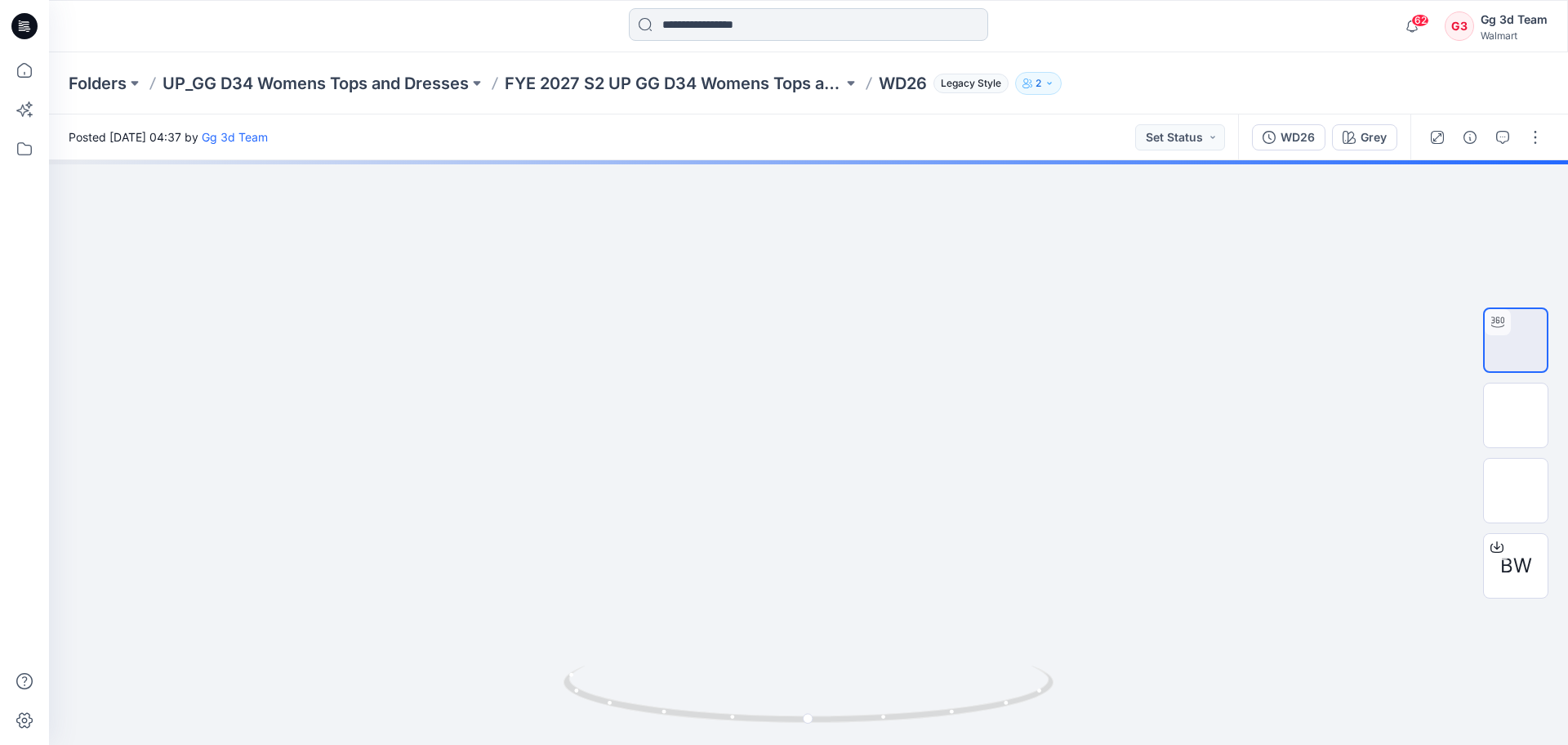
click at [834, 23] on input at bounding box center [808, 24] width 359 height 33
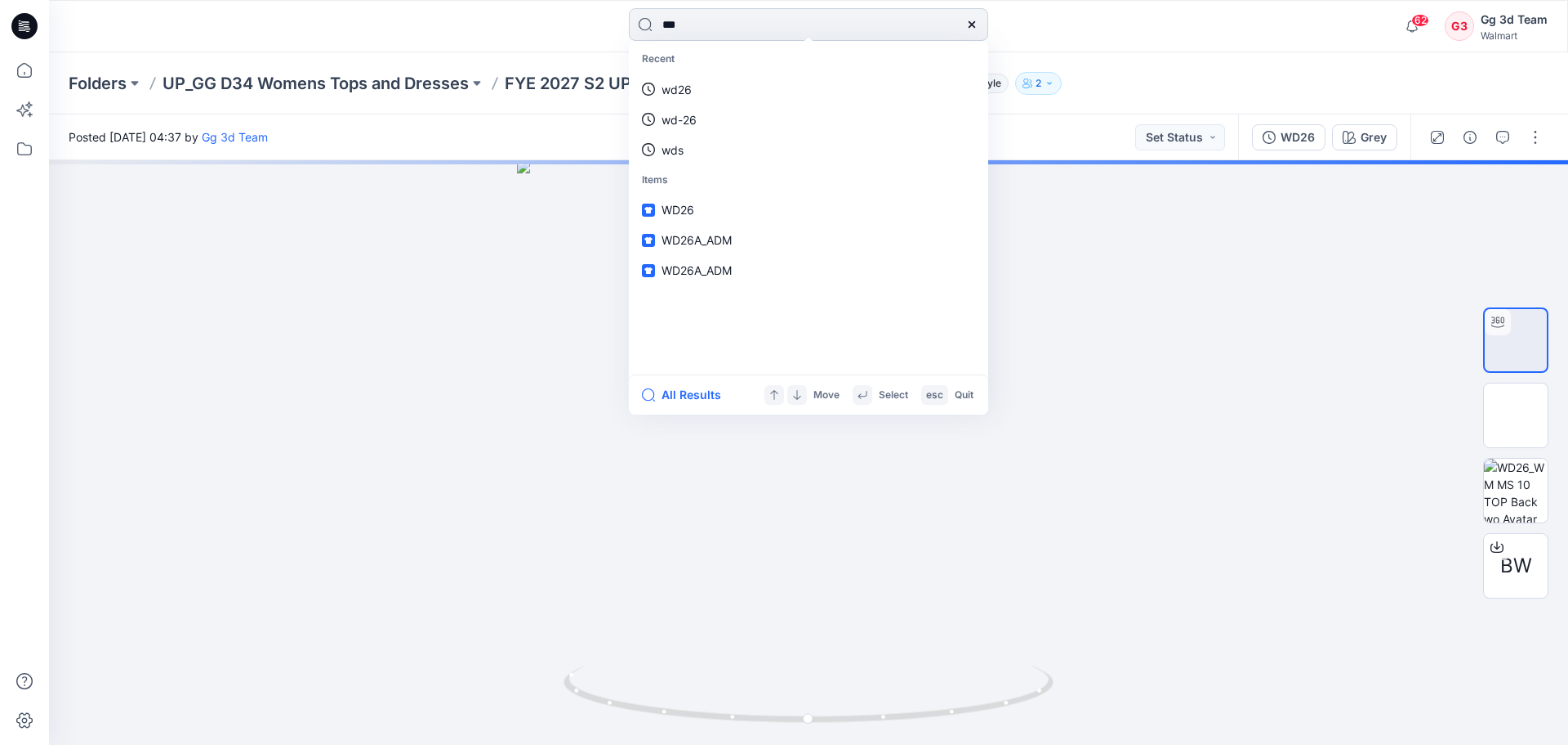
type input "****"
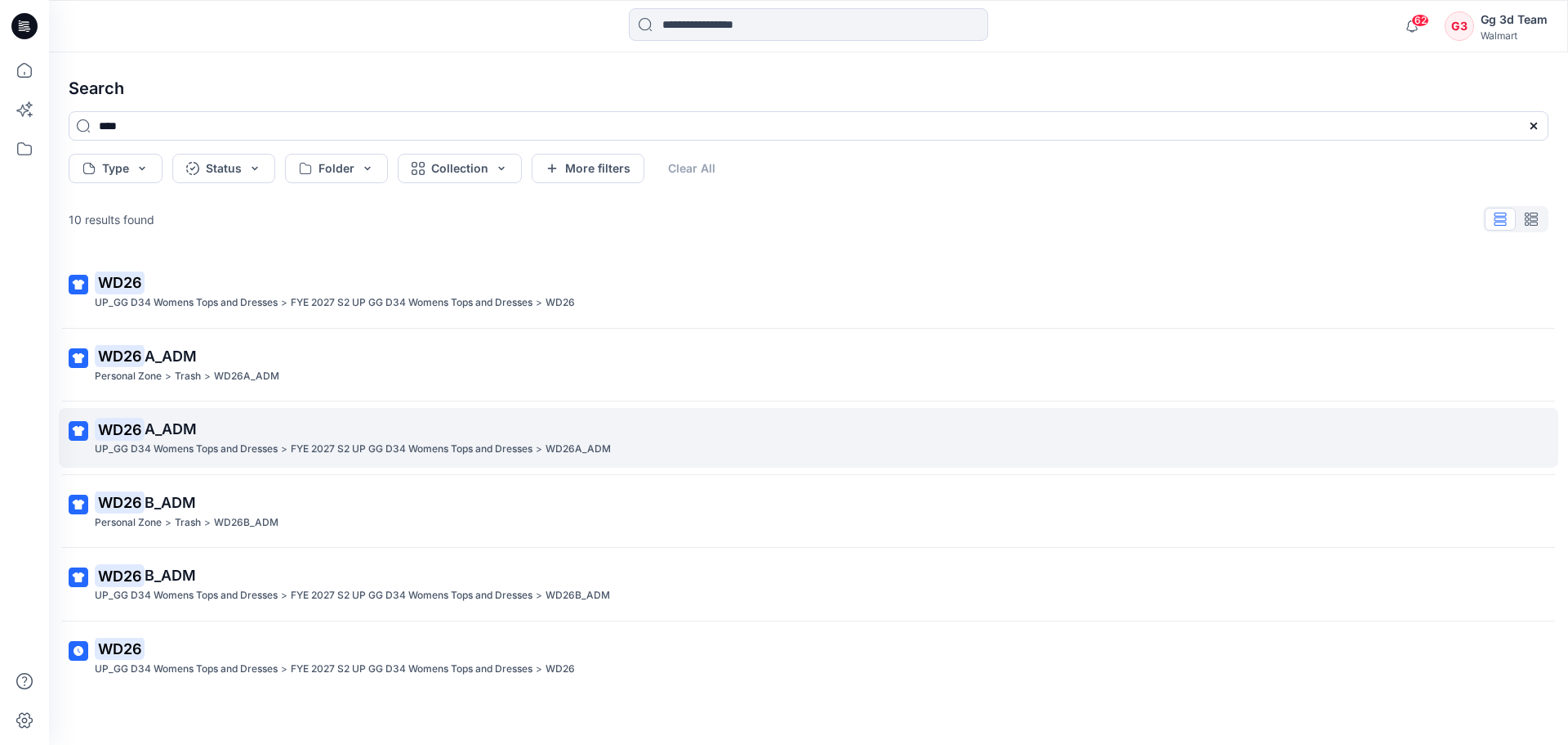
click at [616, 434] on p "WD26 A_ADM" at bounding box center [807, 429] width 1425 height 23
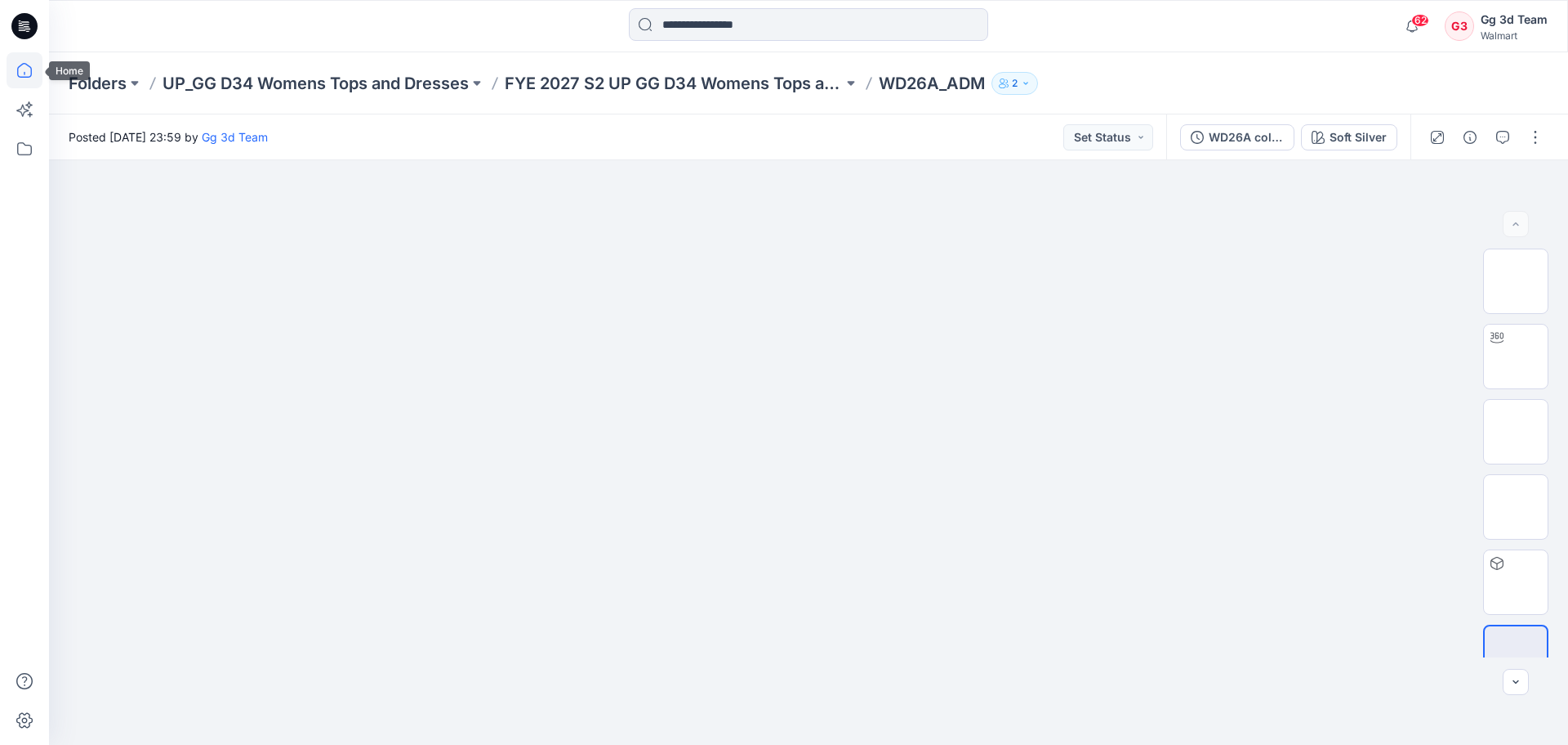
click at [19, 60] on icon at bounding box center [24, 70] width 36 height 36
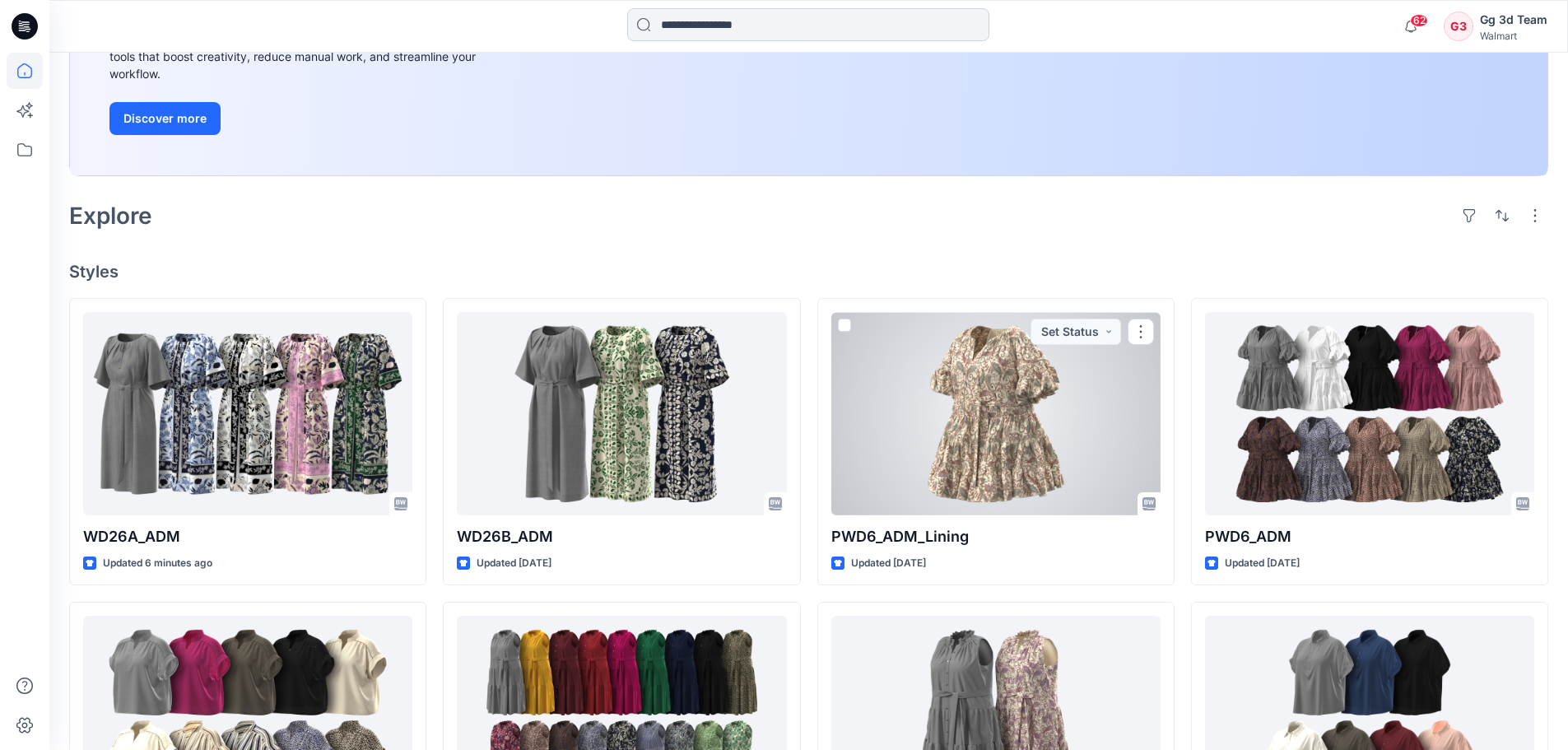
scroll to position [247, 0]
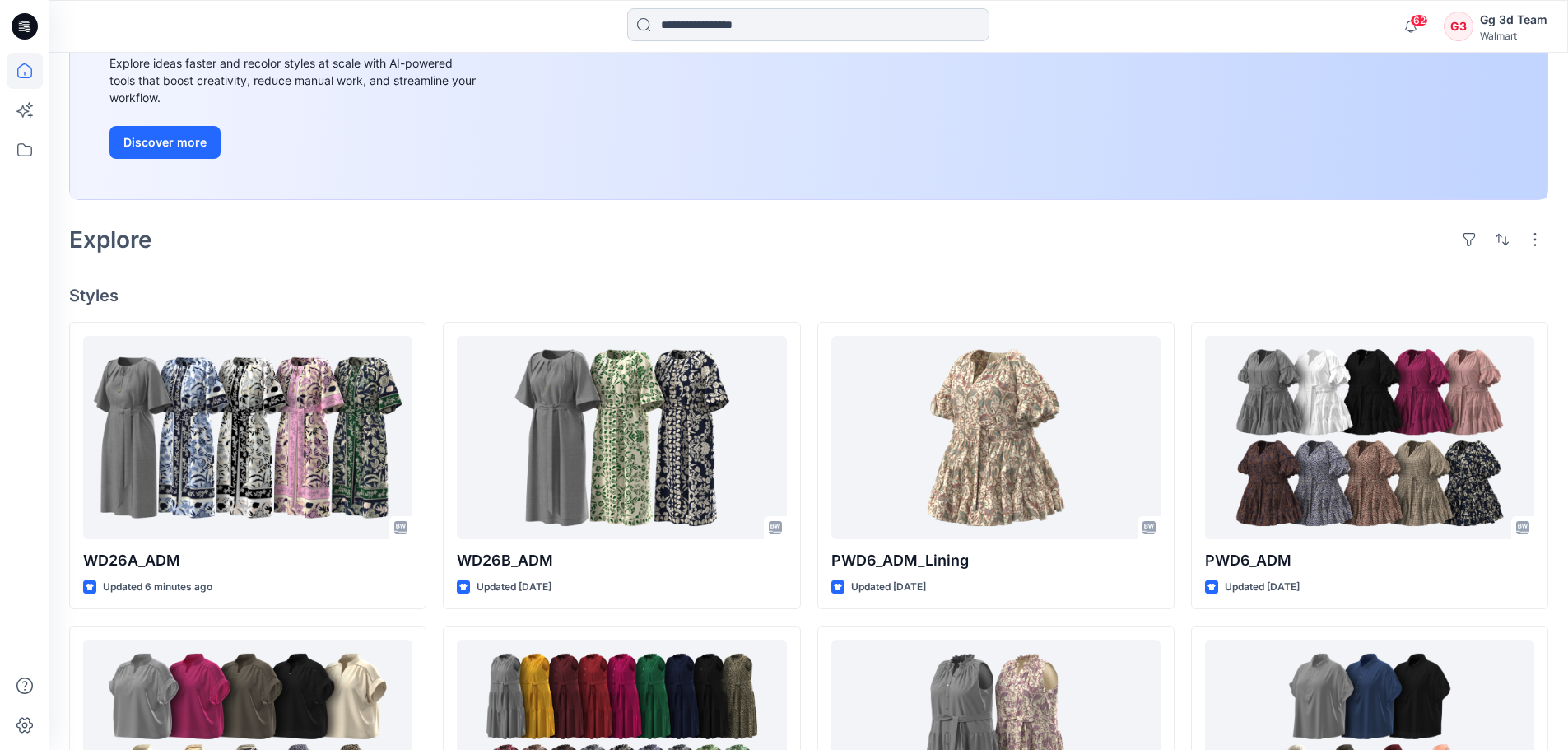
click at [729, 26] on input at bounding box center [808, 25] width 362 height 33
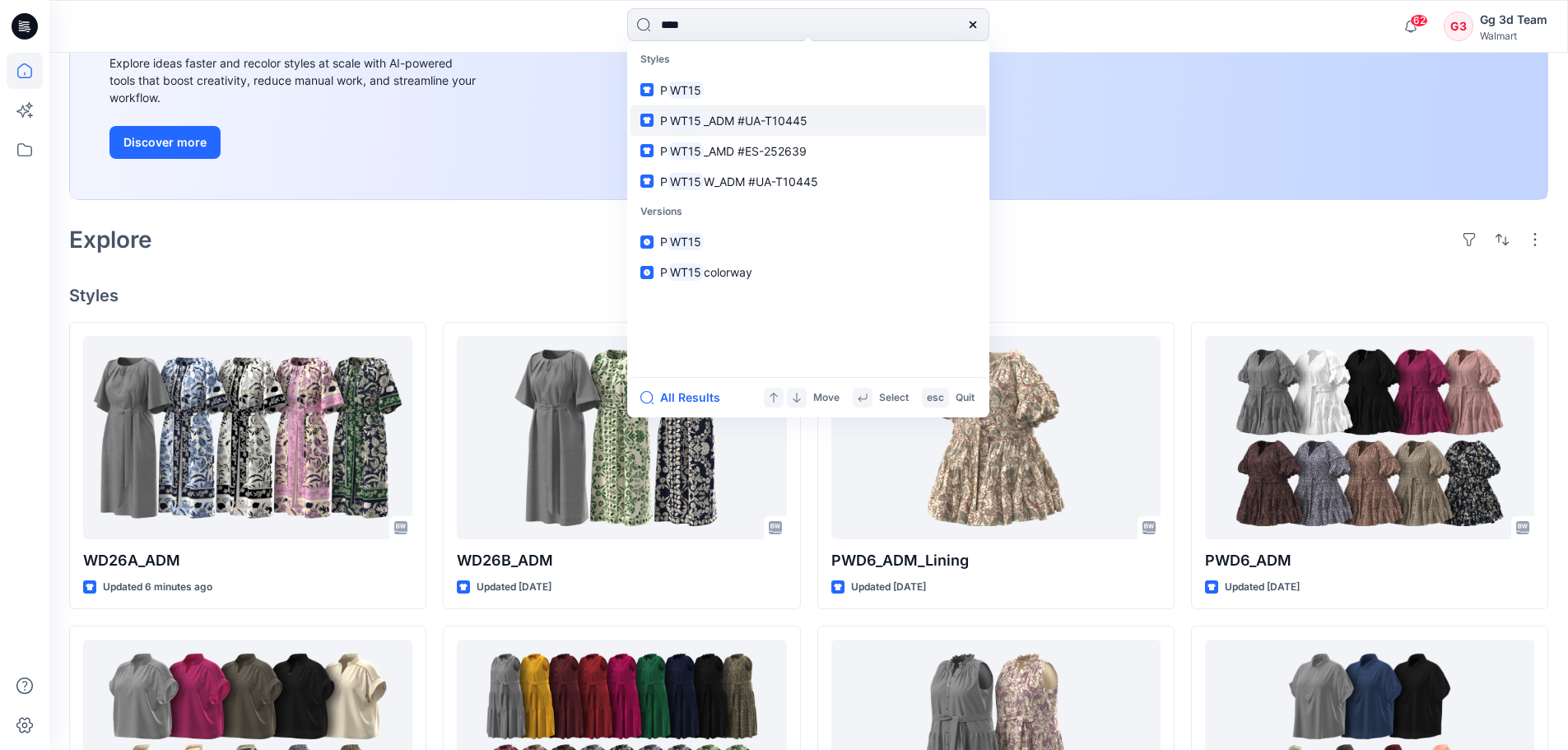
type input "****"
click at [800, 122] on span "_ADM #UA-T10445" at bounding box center [756, 120] width 104 height 14
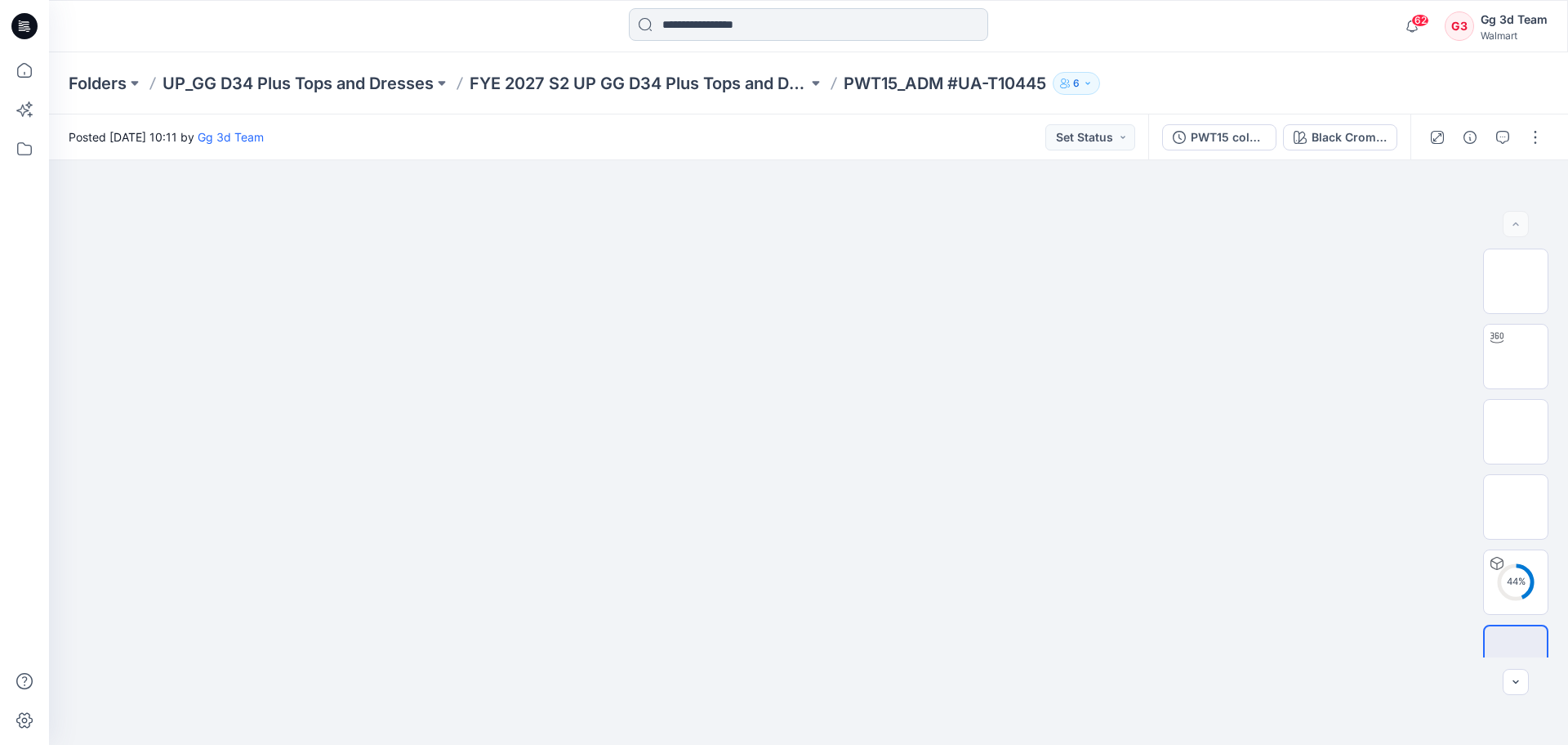
click at [858, 24] on input at bounding box center [808, 24] width 359 height 33
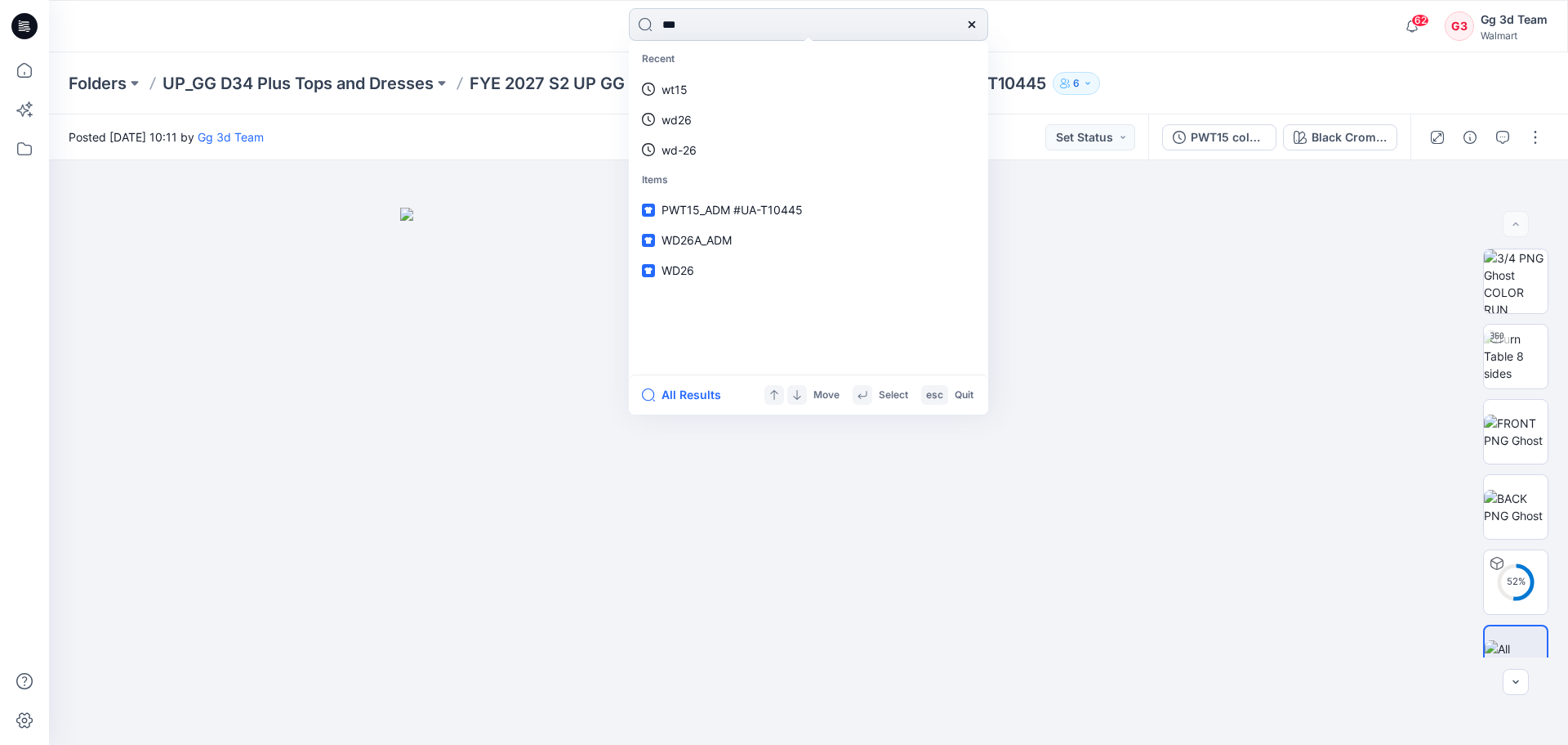
type input "****"
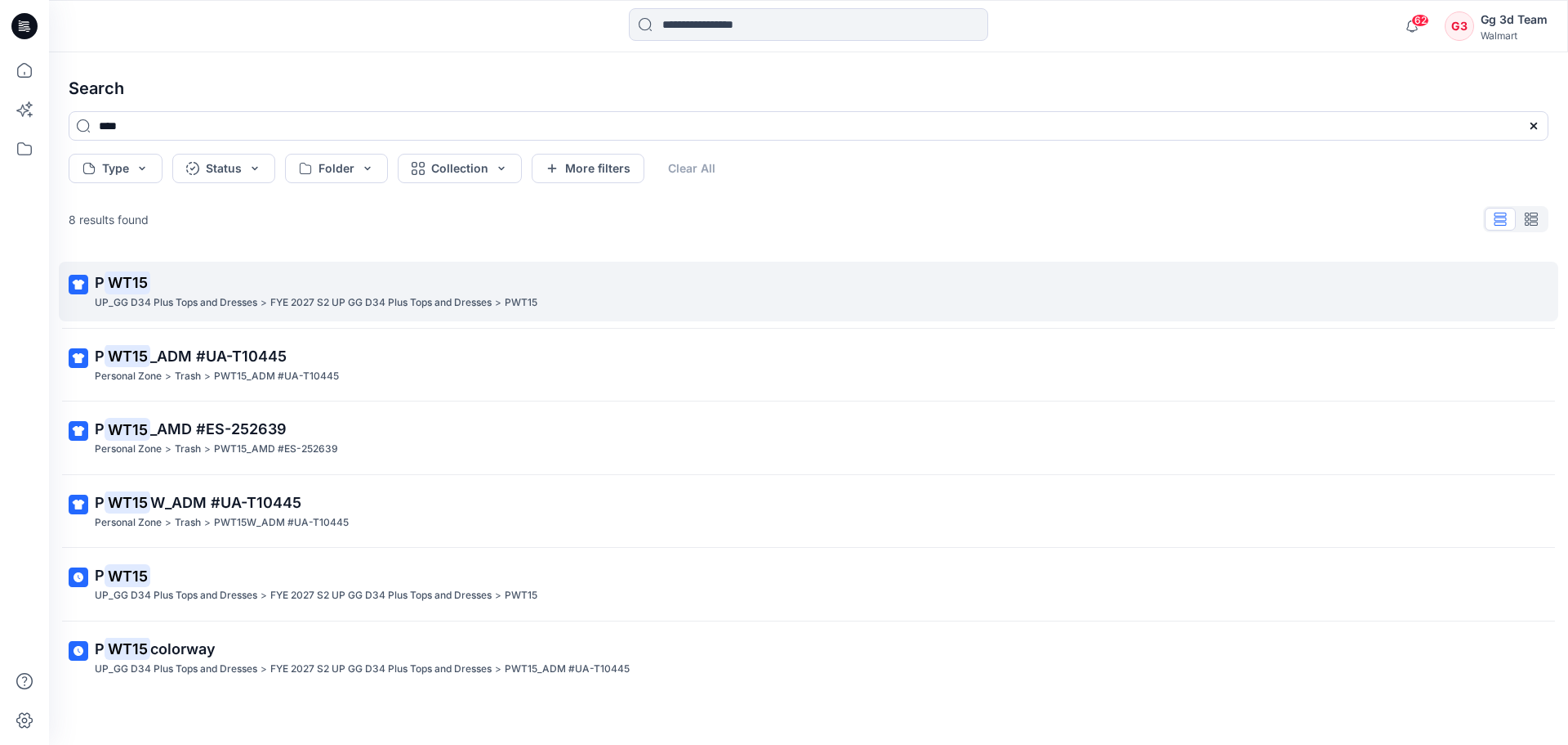
click at [506, 297] on div "UP_GG D34 Plus Tops and Dresses > FYE 2027 S2 UP GG D34 Plus Tops and Dresses >…" at bounding box center [807, 303] width 1425 height 17
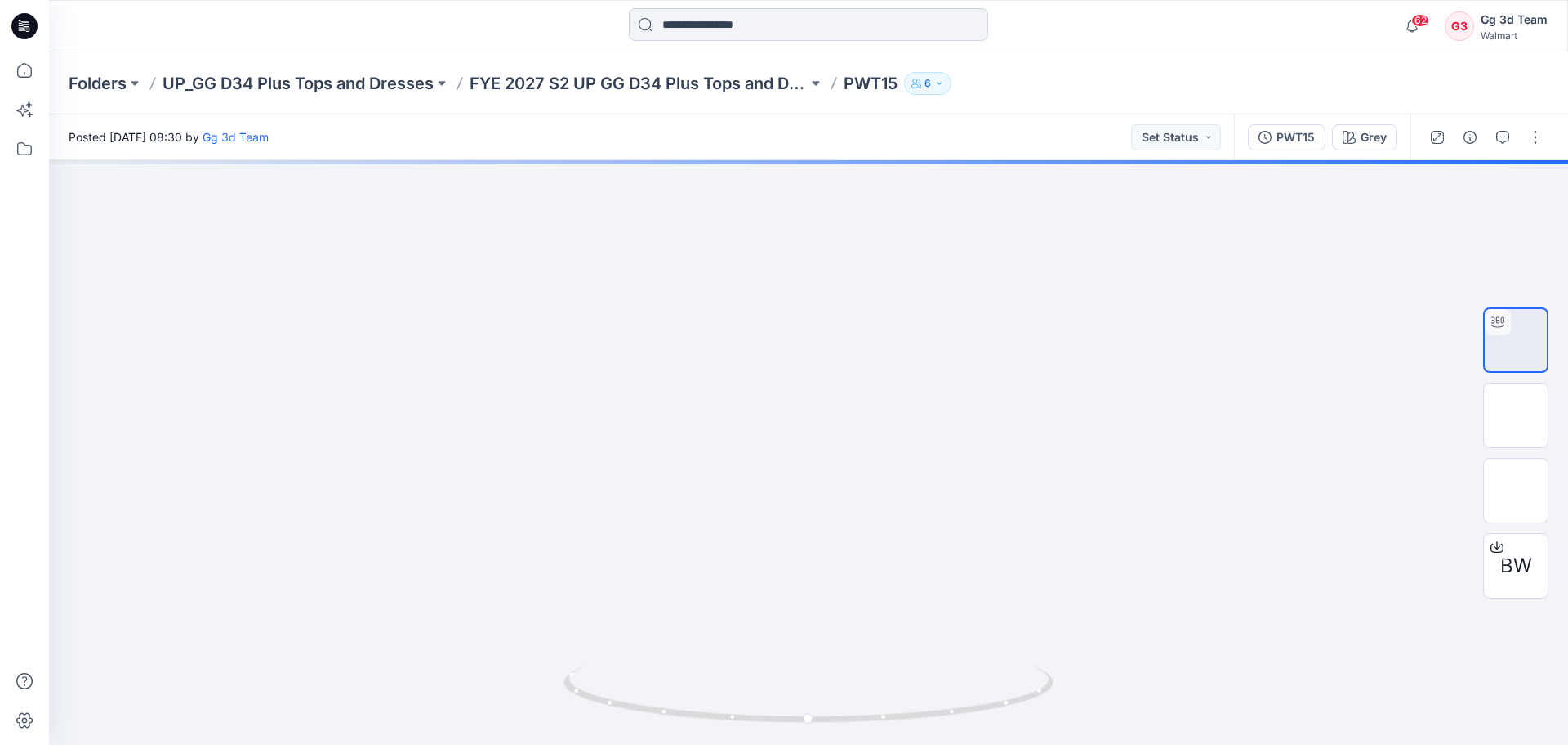
click at [804, 27] on input at bounding box center [808, 24] width 359 height 33
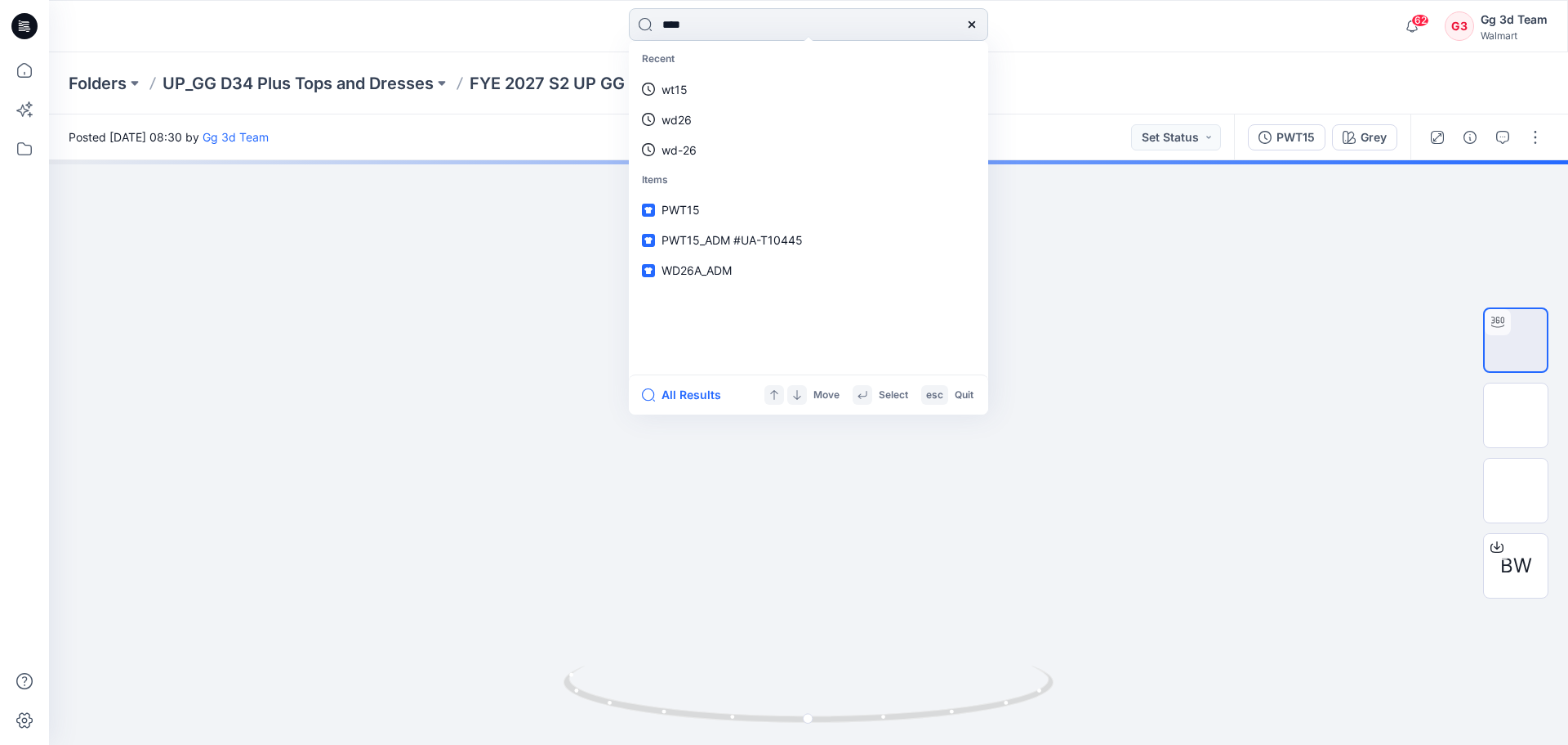
type input "*****"
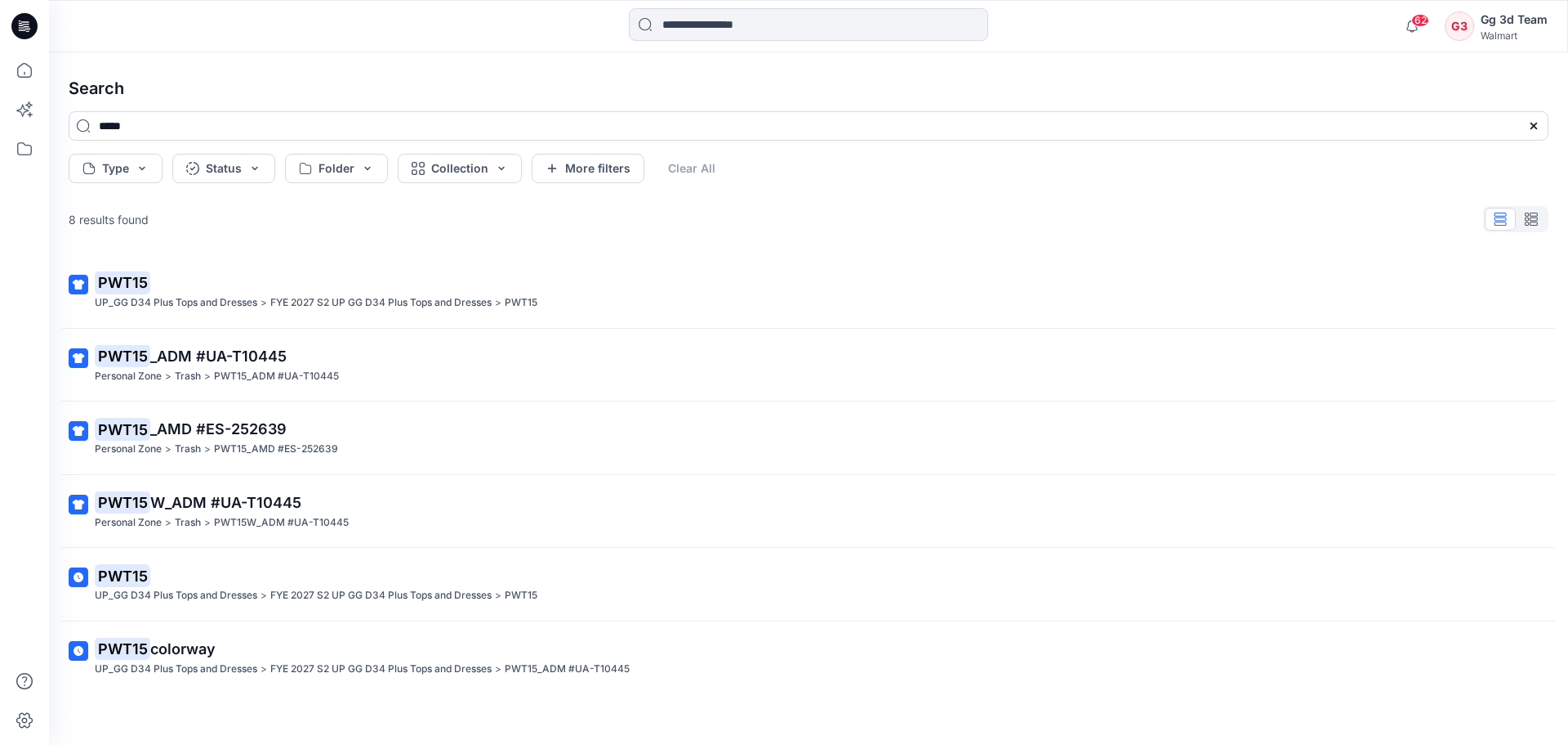
click at [636, 648] on p "PWT15 colorway" at bounding box center [807, 648] width 1425 height 23
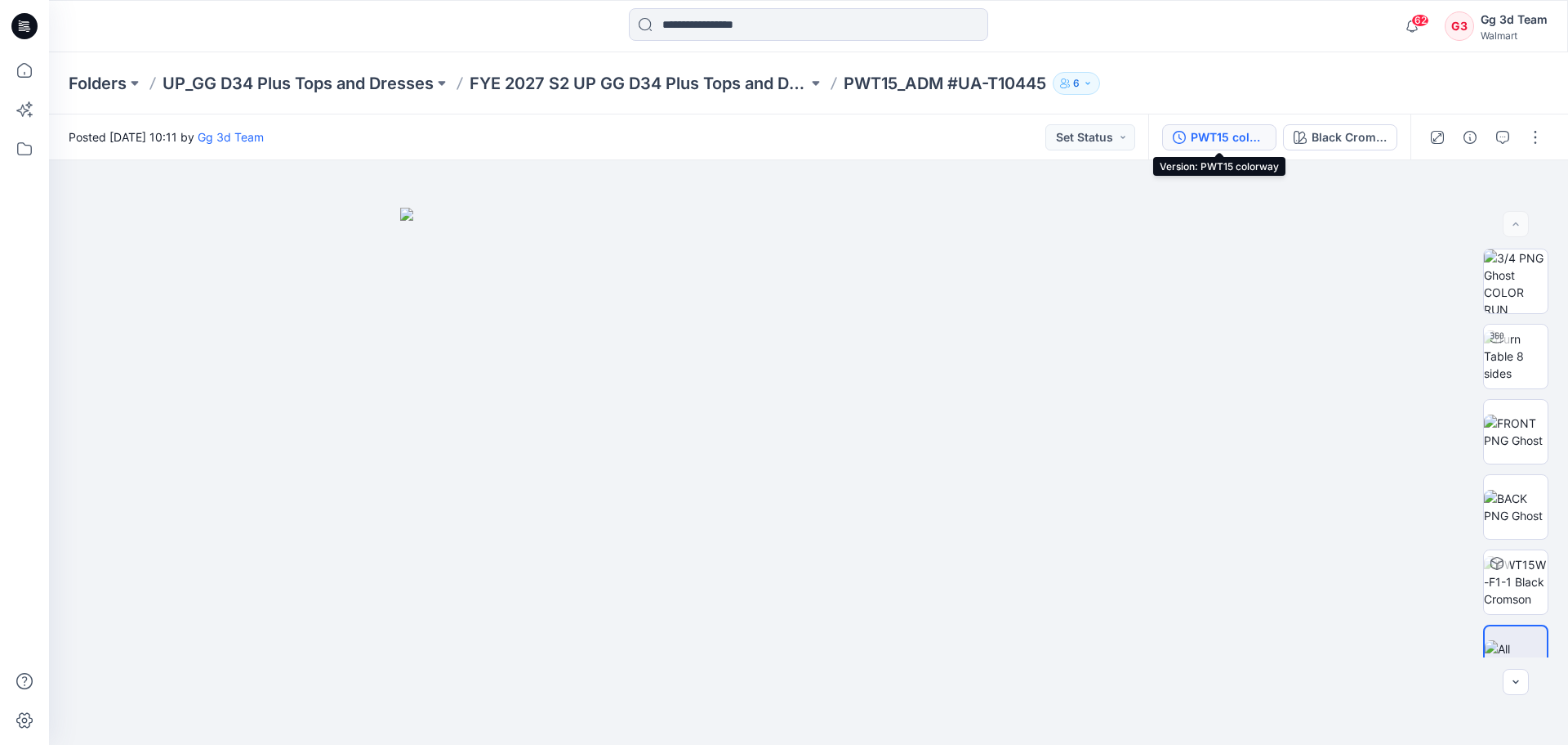
click at [1239, 145] on div "PWT15 colorway" at bounding box center [1229, 137] width 75 height 18
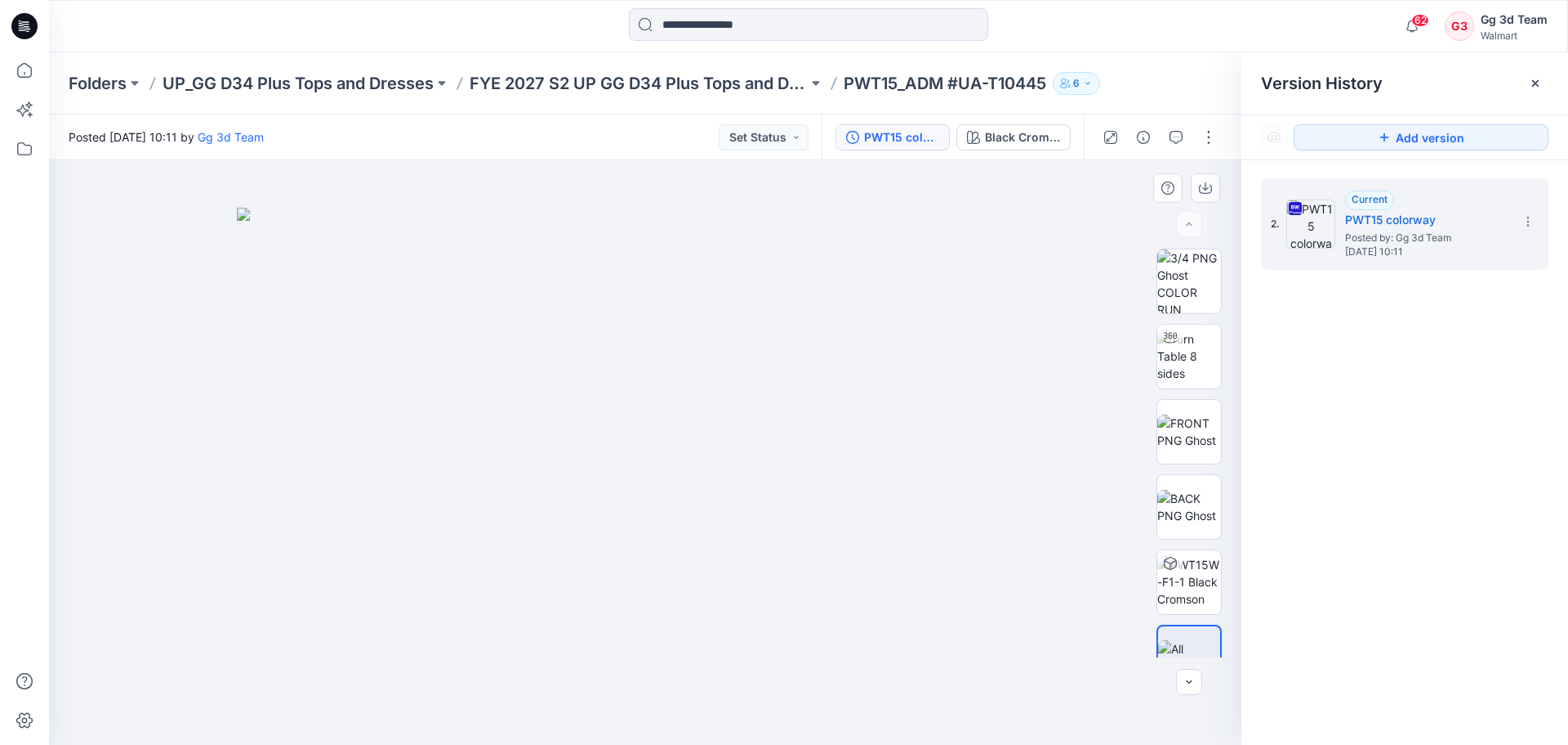
click at [1062, 211] on div at bounding box center [645, 452] width 1193 height 585
click at [760, 35] on input at bounding box center [808, 24] width 359 height 33
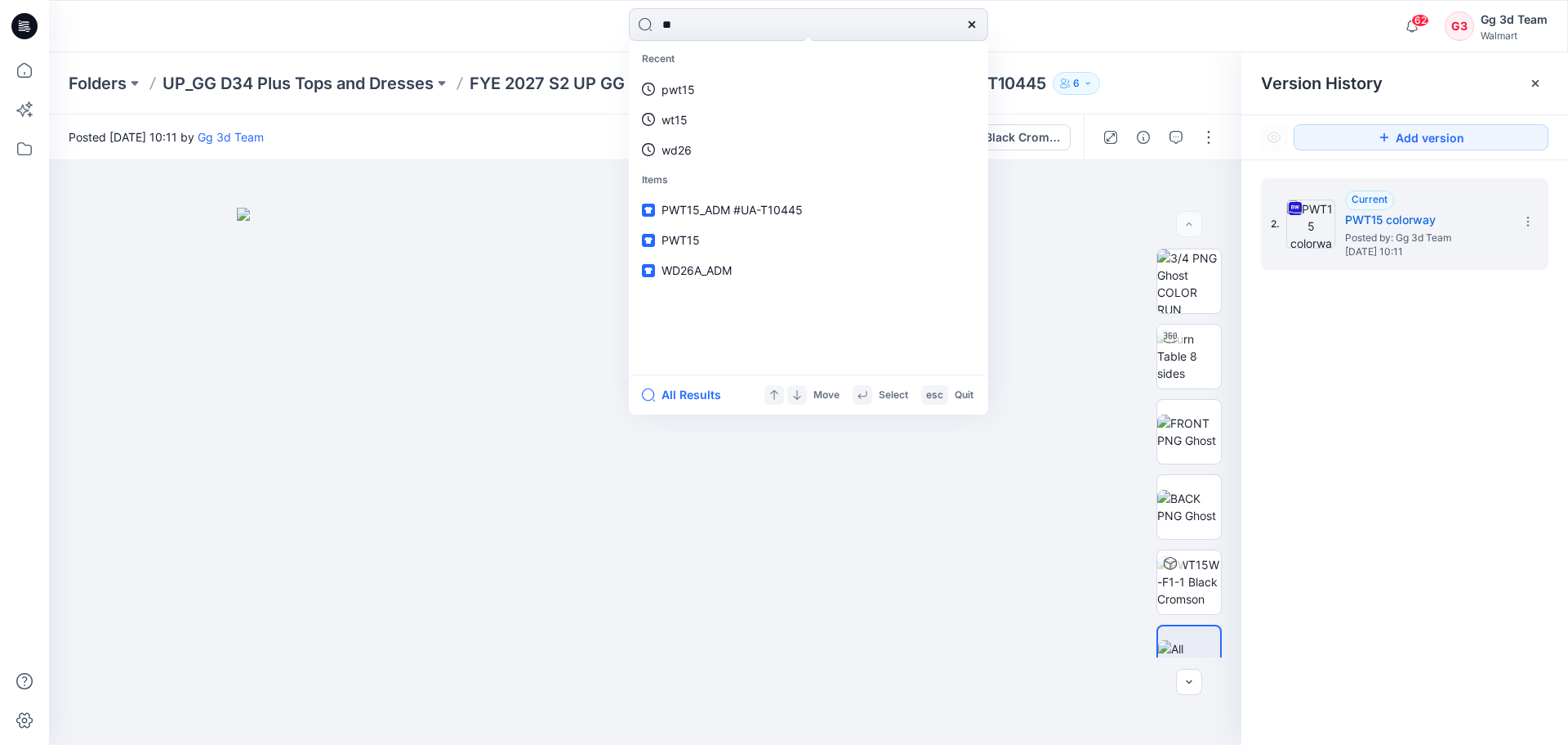
type input "*"
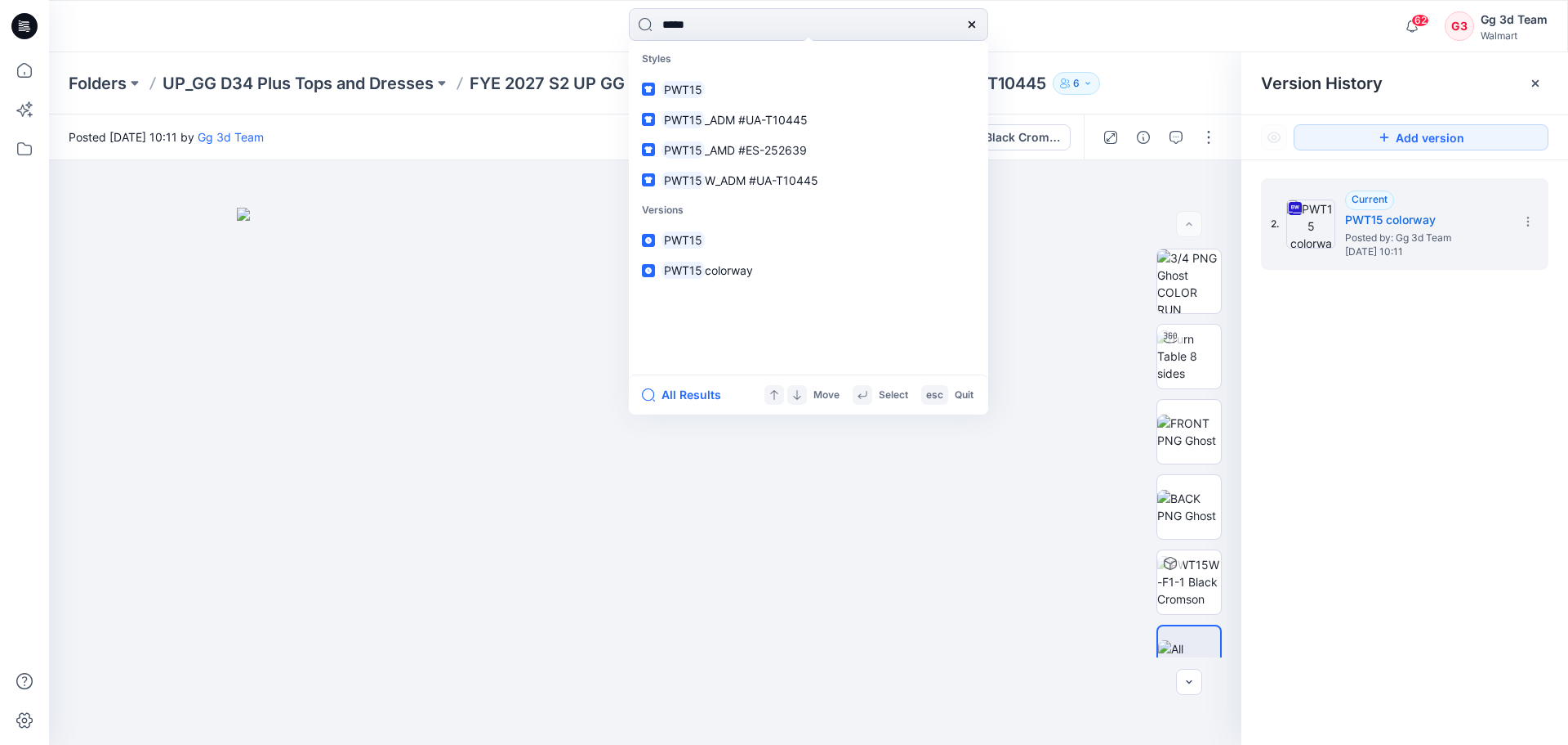
type input "*****"
click at [632, 135] on link "PWT15 _AMD #ES-252639" at bounding box center [808, 150] width 353 height 30
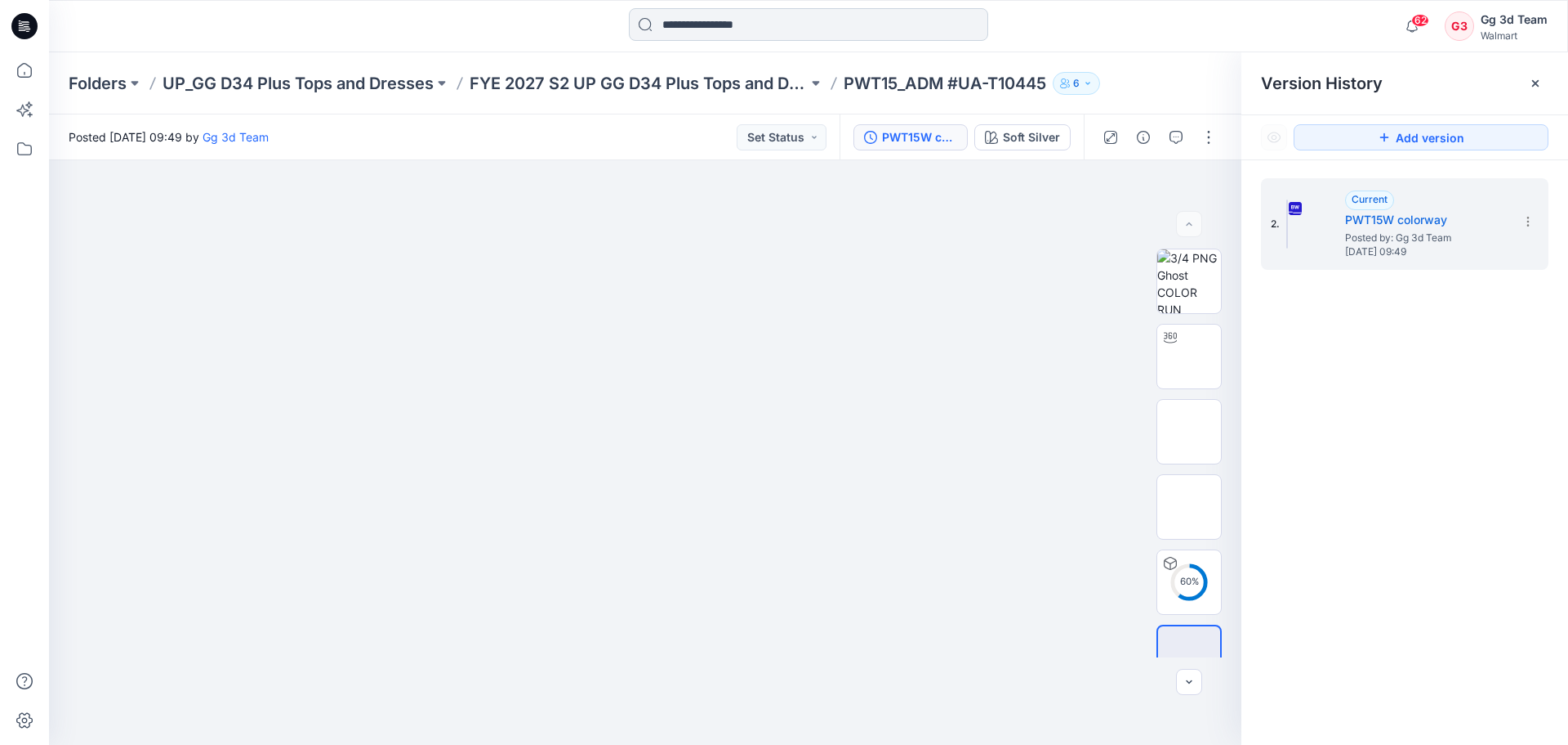
click at [723, 38] on input at bounding box center [808, 24] width 359 height 33
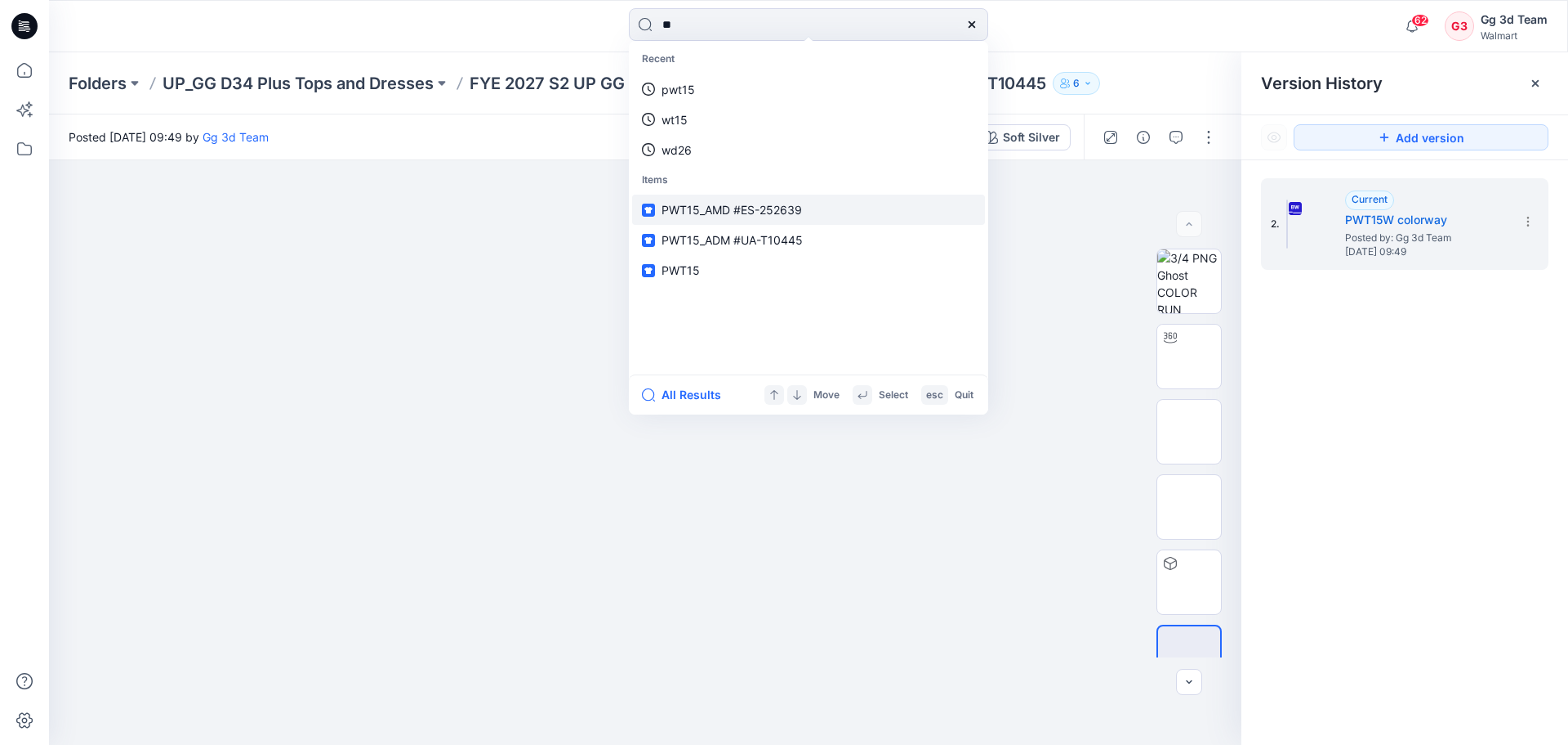
type input "**"
click at [766, 212] on span "PWT15_AMD #ES-252639" at bounding box center [732, 209] width 141 height 14
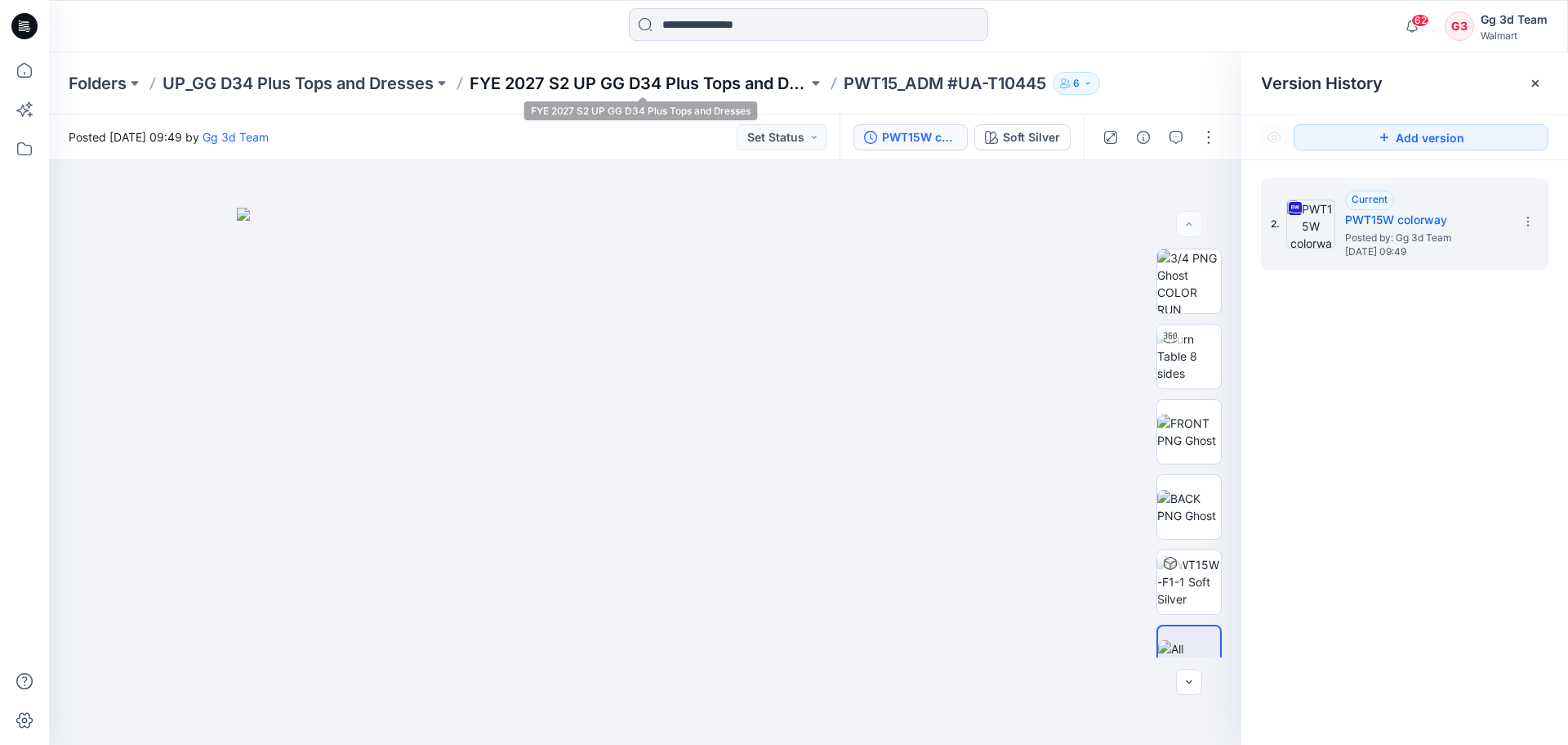
click at [726, 94] on p "FYE 2027 S2 UP GG D34 Plus Tops and Dresses" at bounding box center [639, 84] width 339 height 23
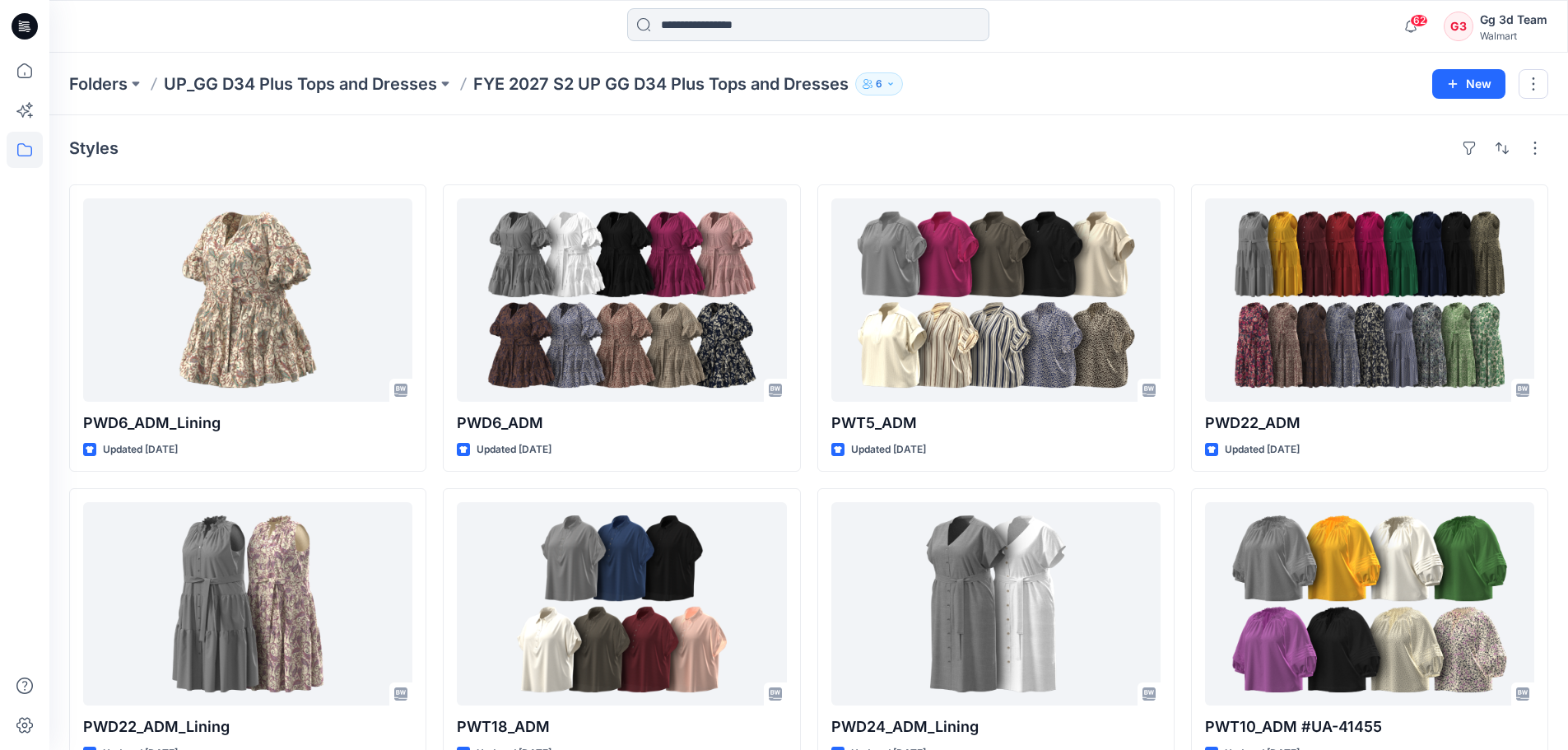
click at [819, 28] on input at bounding box center [808, 25] width 362 height 33
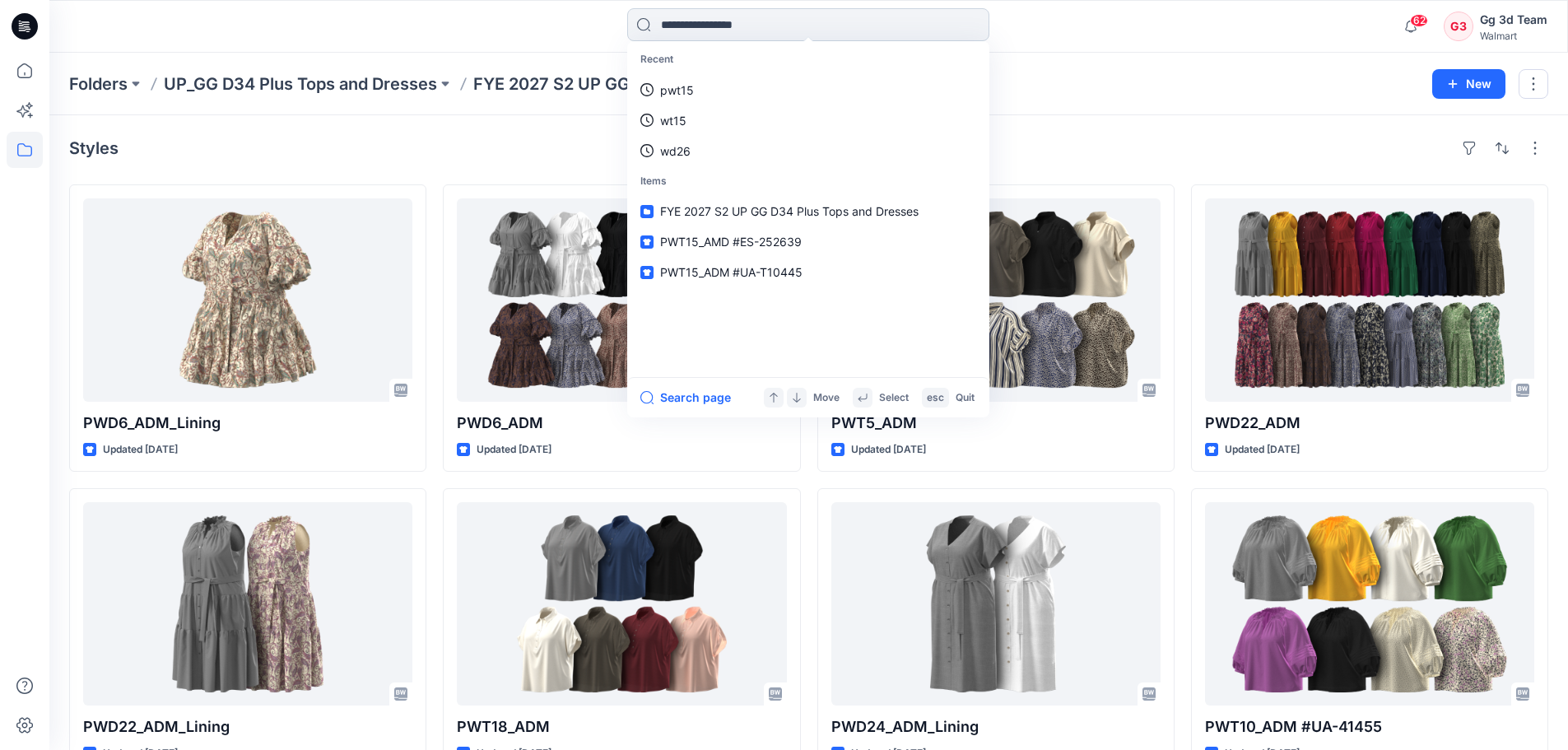
click at [630, 75] on link "pwt15" at bounding box center [808, 90] width 355 height 30
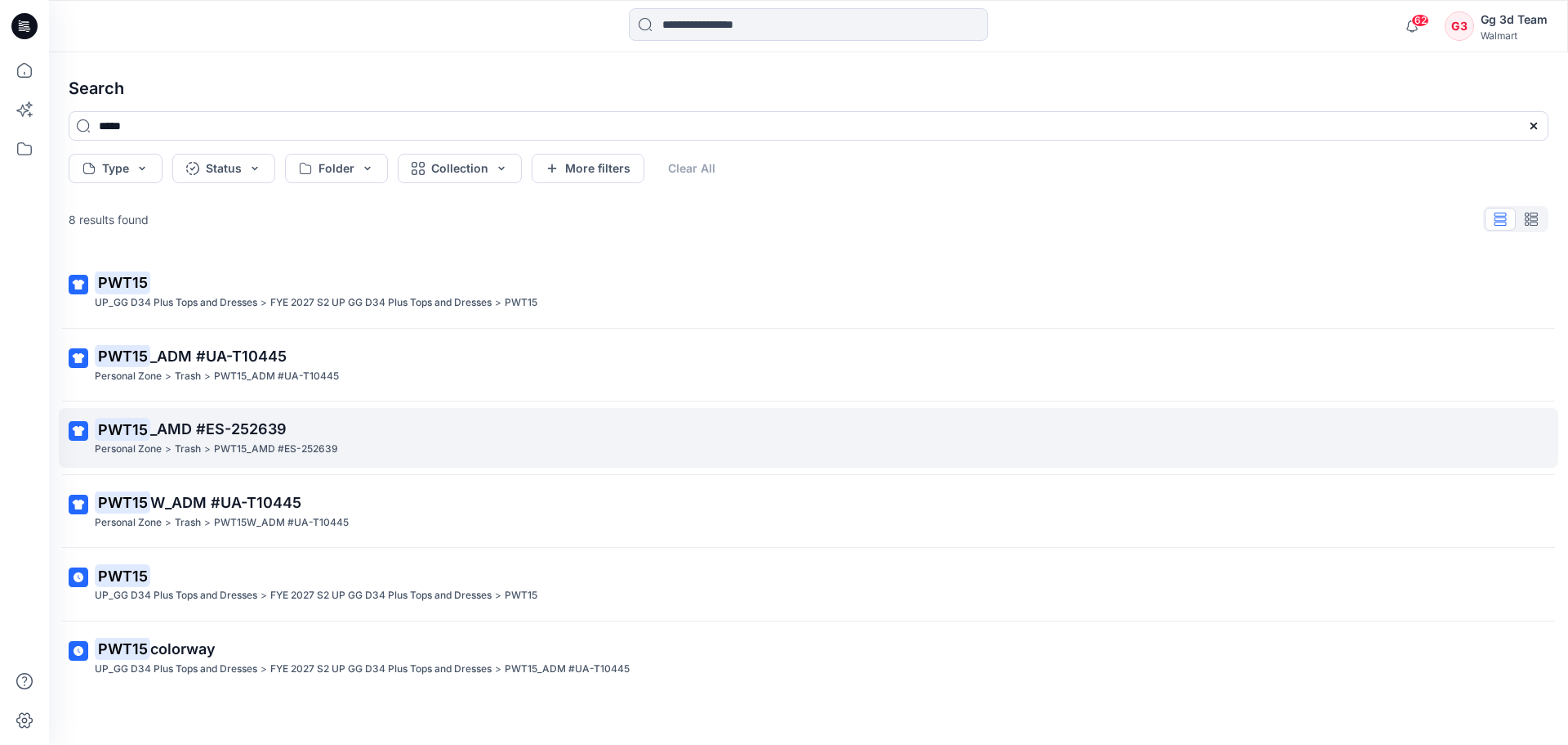
click at [460, 458] on link "PWT15 _AMD #ES-252639 Personal Zone > Trash > PWT15_AMD #ES-252639" at bounding box center [808, 438] width 1500 height 60
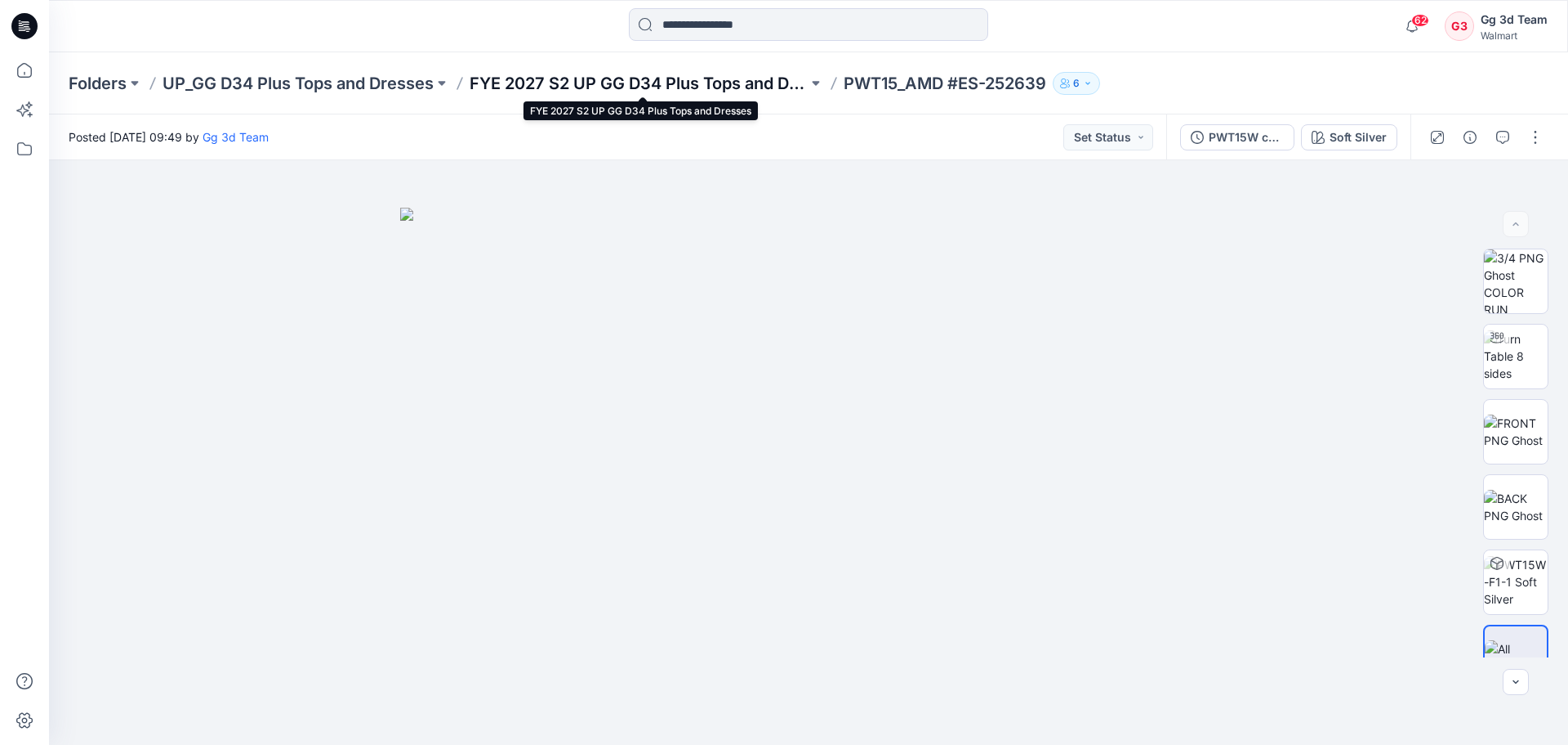
click at [768, 80] on p "FYE 2027 S2 UP GG D34 Plus Tops and Dresses" at bounding box center [639, 84] width 339 height 23
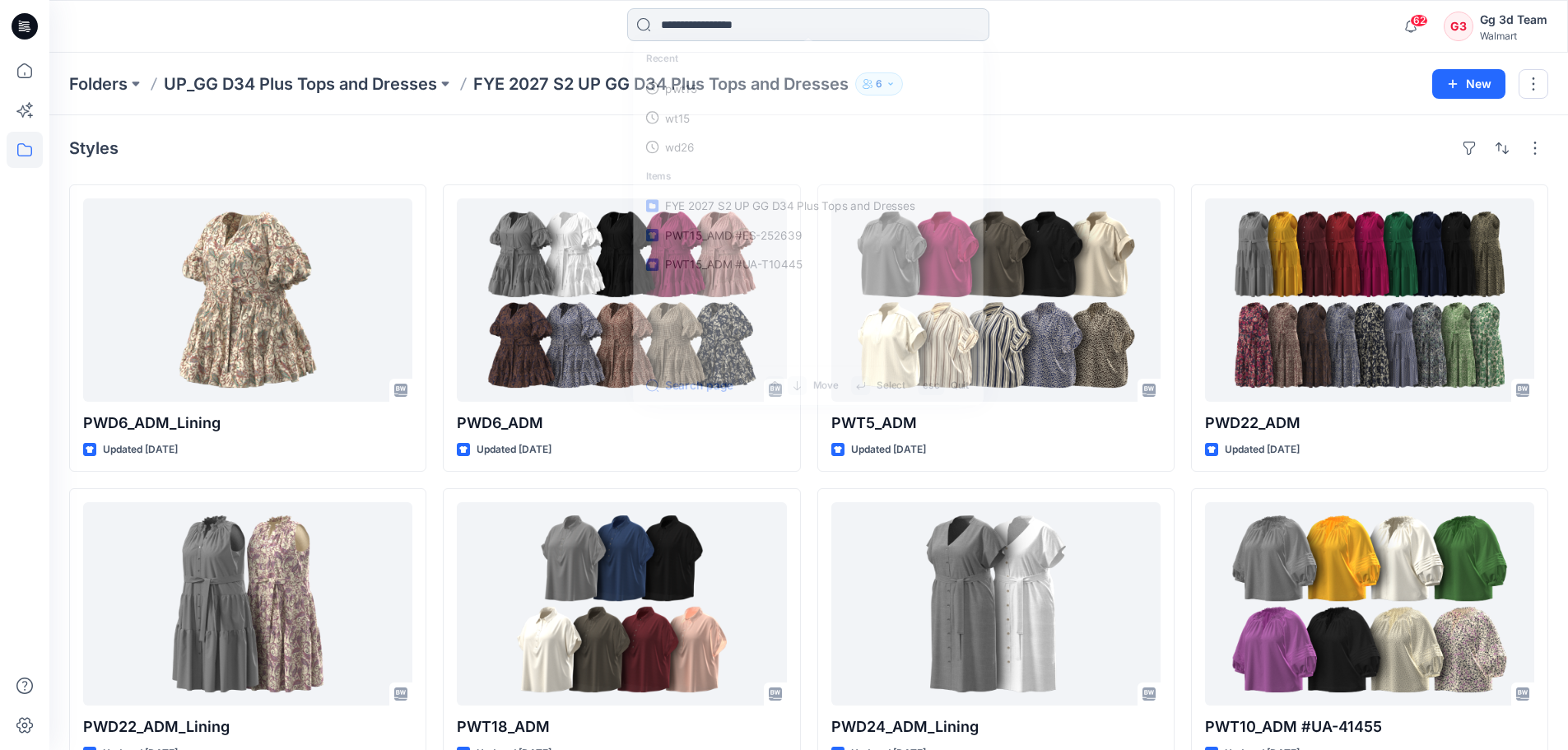
click at [814, 20] on input at bounding box center [808, 25] width 362 height 33
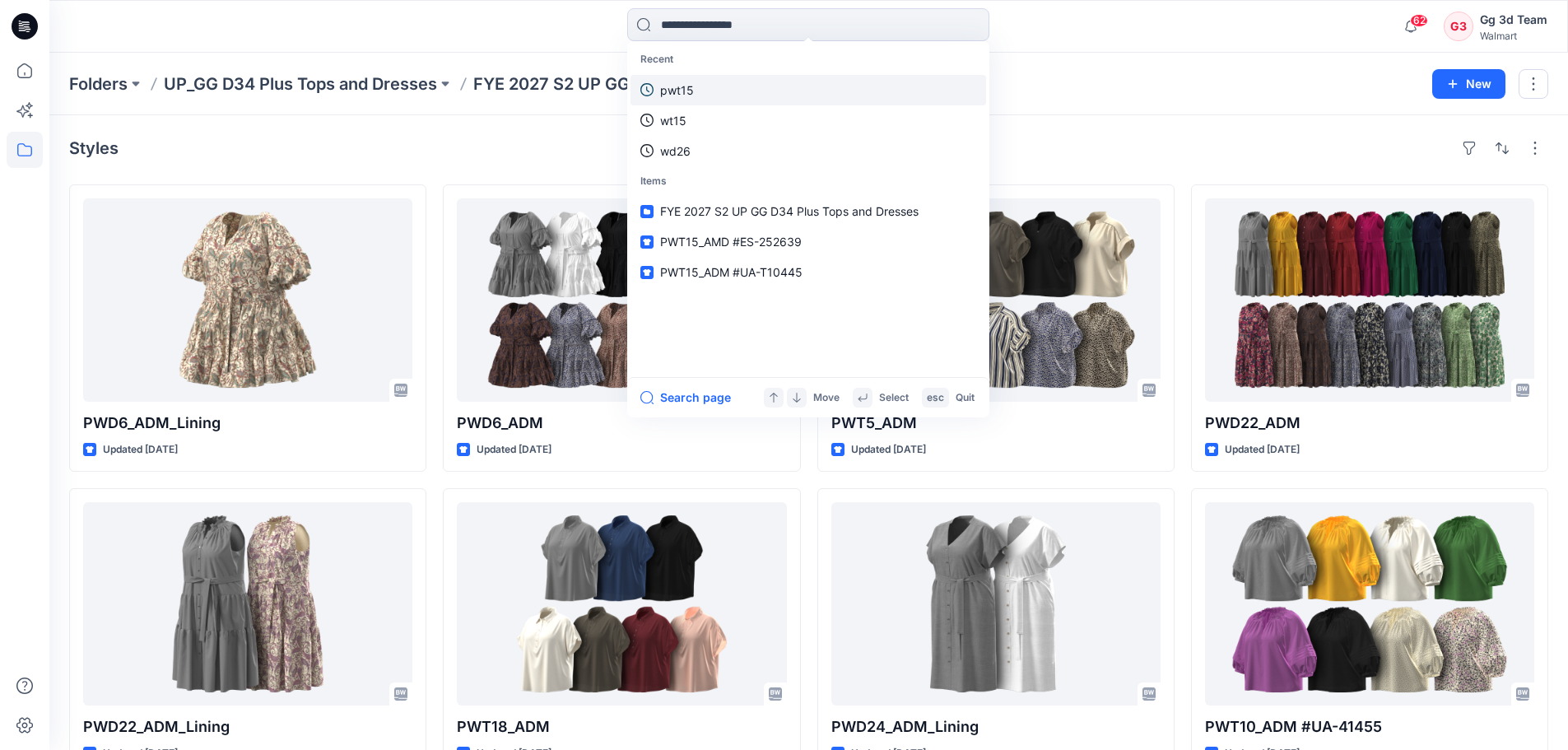
click at [769, 99] on link "pwt15" at bounding box center [808, 90] width 355 height 30
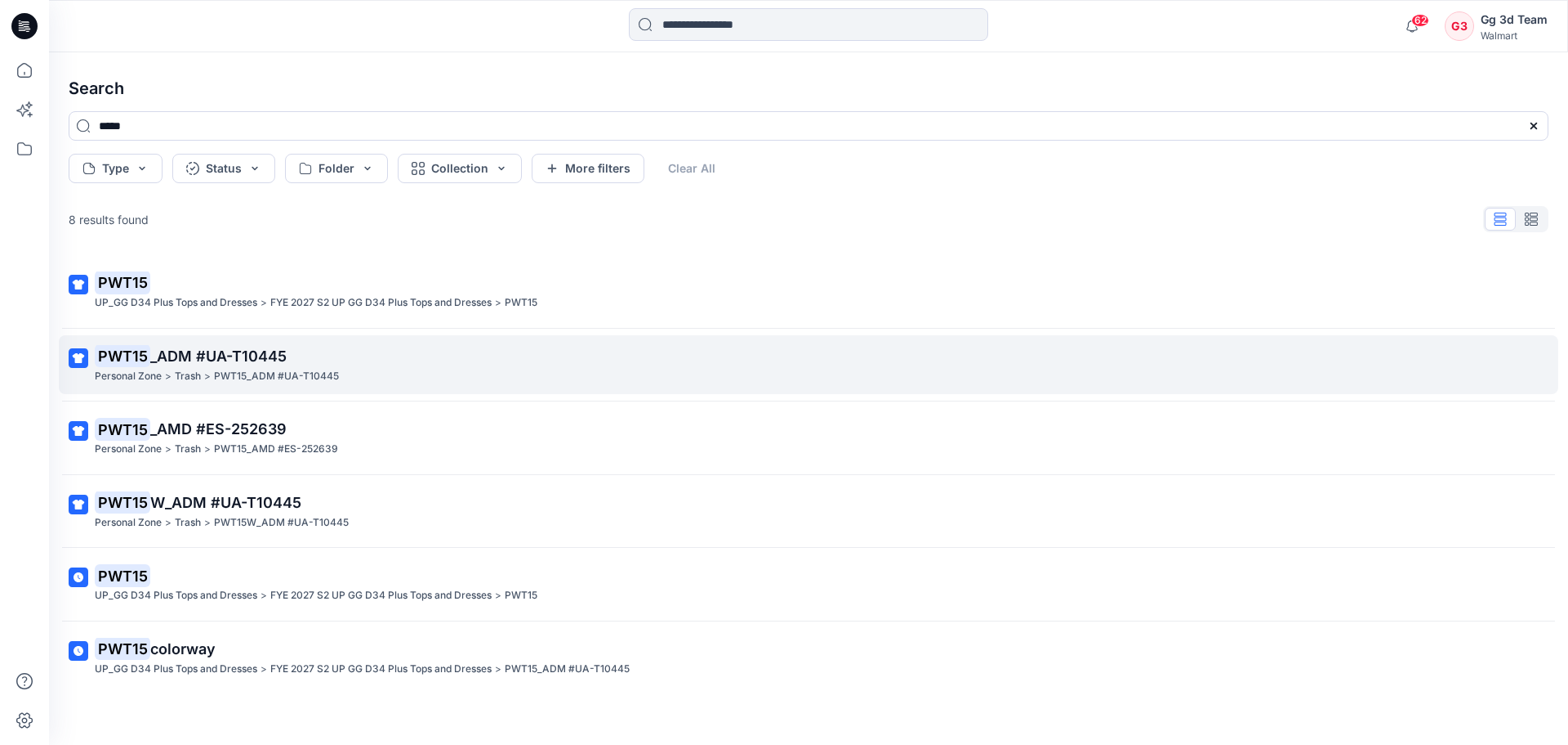
click at [394, 379] on div "Personal Zone > Trash > PWT15_ADM #UA-T10445" at bounding box center [807, 376] width 1425 height 17
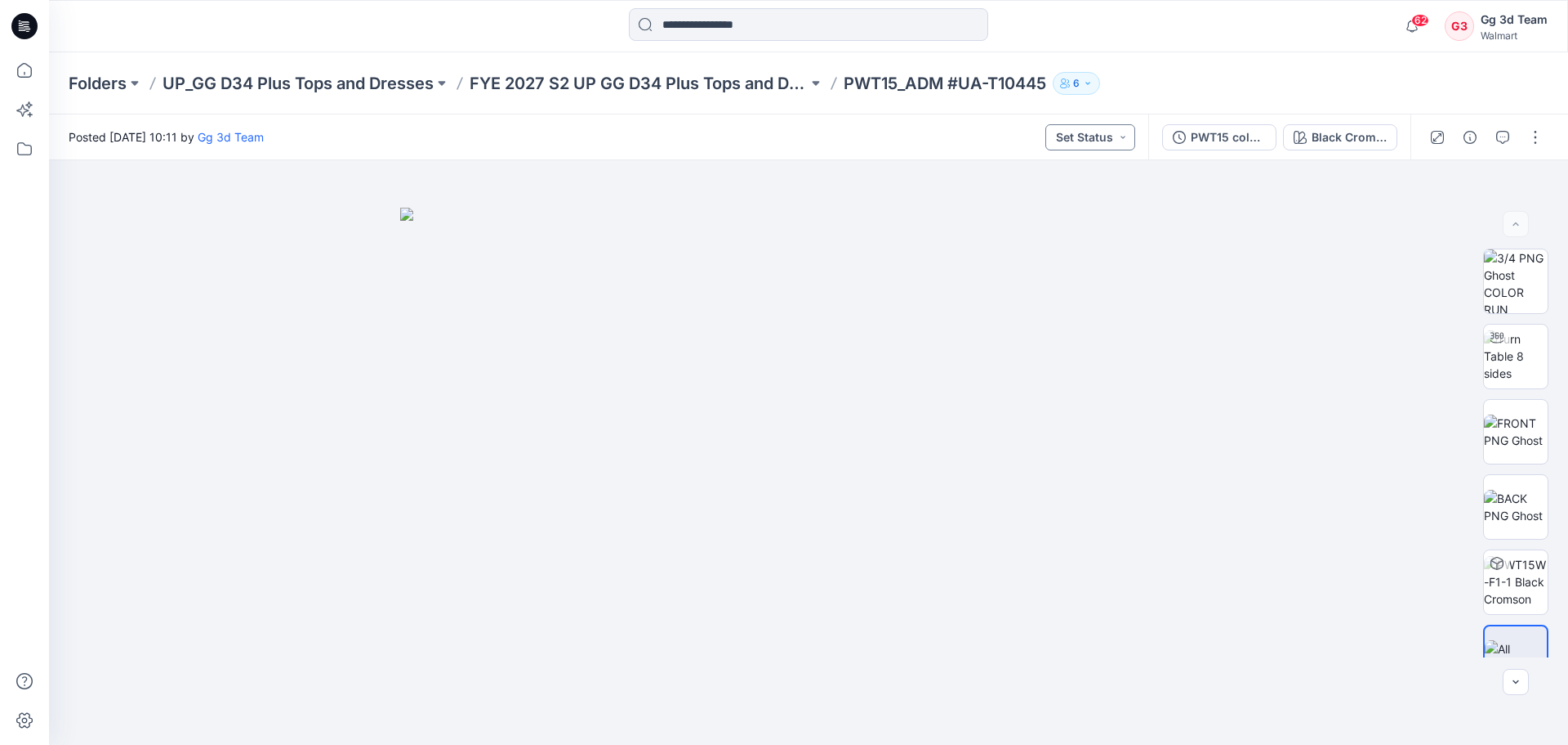
click at [1131, 131] on button "Set Status" at bounding box center [1091, 137] width 90 height 26
click at [1184, 84] on div "Folders UP_GG D34 Plus Tops and Dresses FYE 2027 S2 UP GG D34 Plus Tops and Dre…" at bounding box center [745, 84] width 1353 height 23
click at [793, 9] on input at bounding box center [808, 24] width 359 height 33
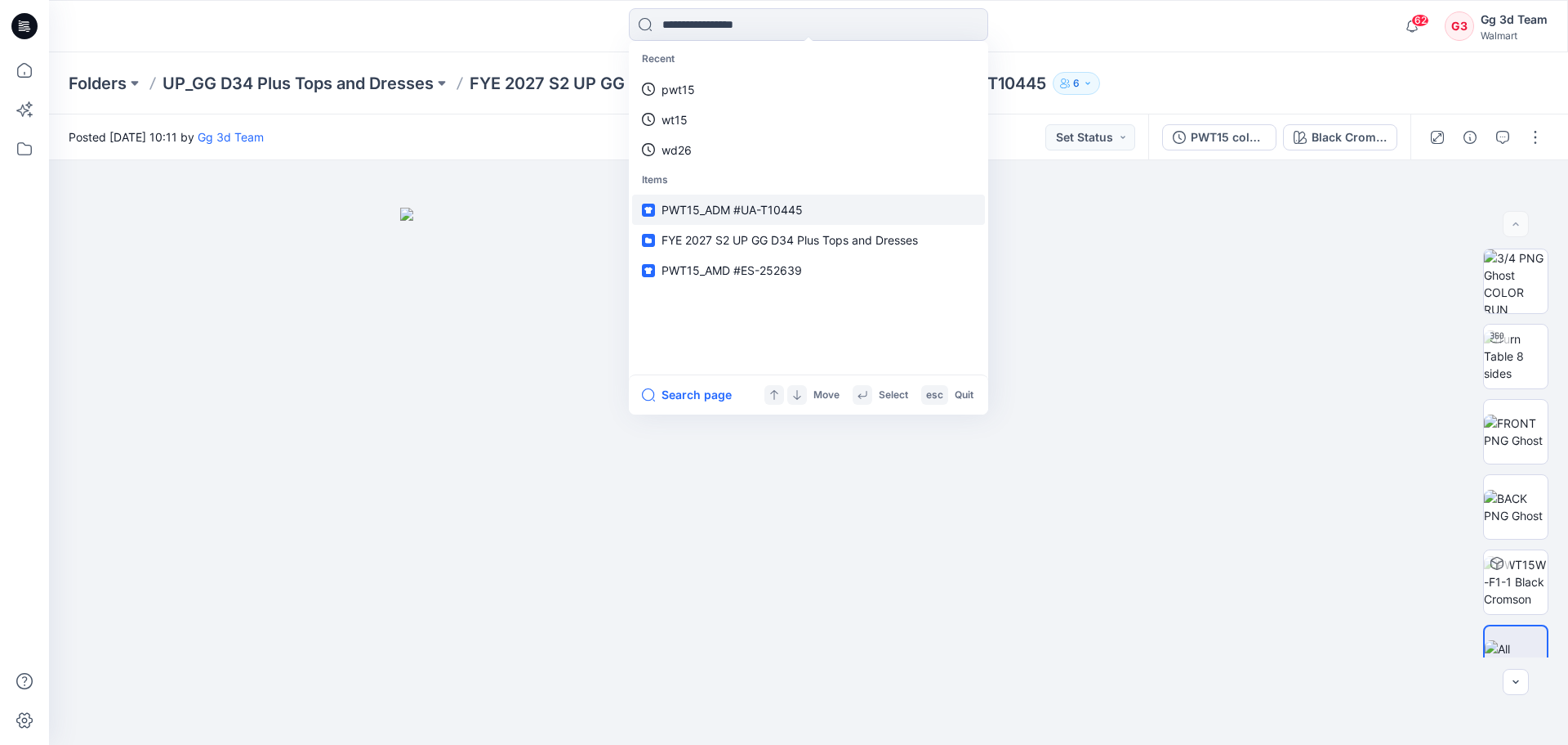
click at [813, 211] on link "PWT15_ADM #UA-T10445" at bounding box center [808, 209] width 353 height 30
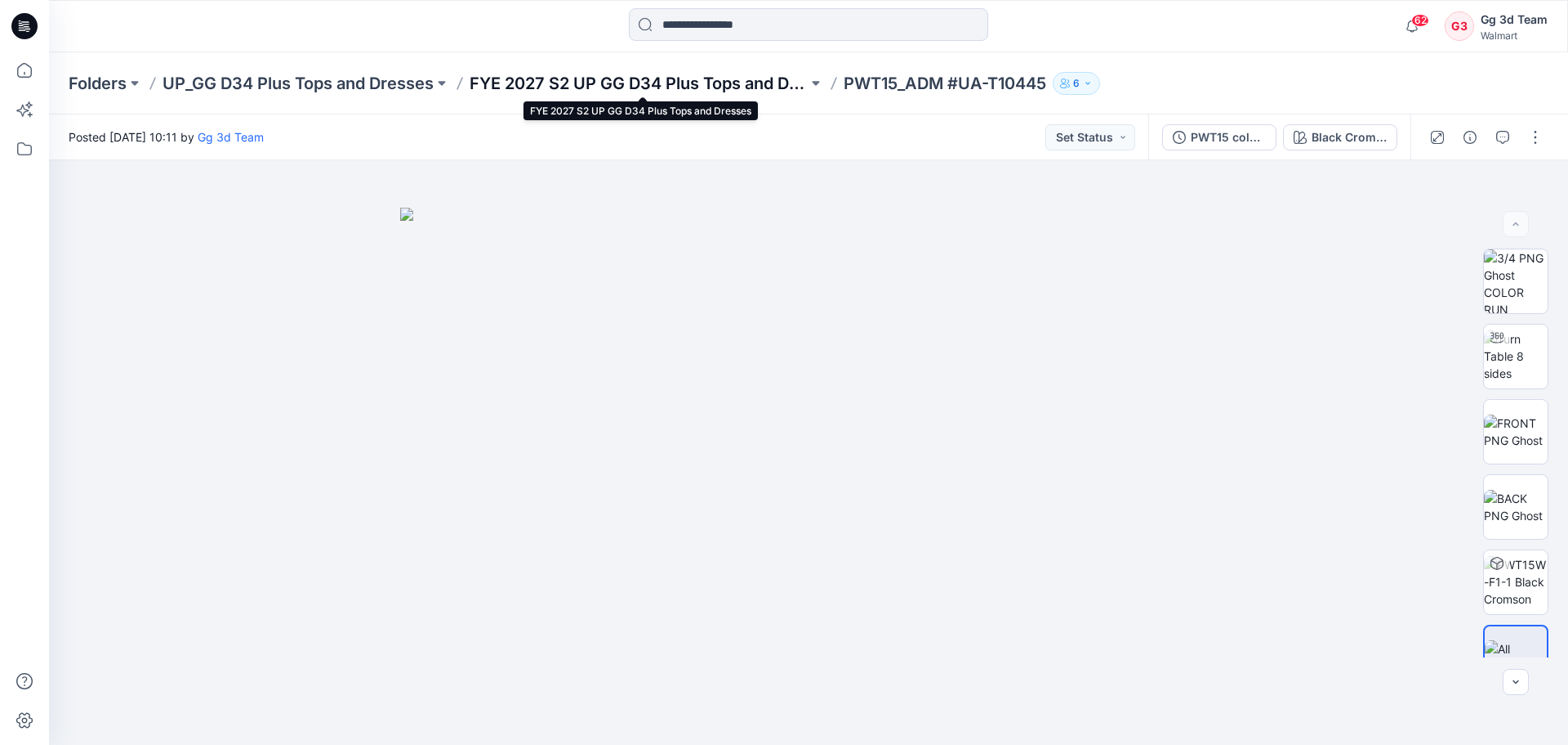
click at [808, 86] on p "FYE 2027 S2 UP GG D34 Plus Tops and Dresses" at bounding box center [639, 84] width 339 height 23
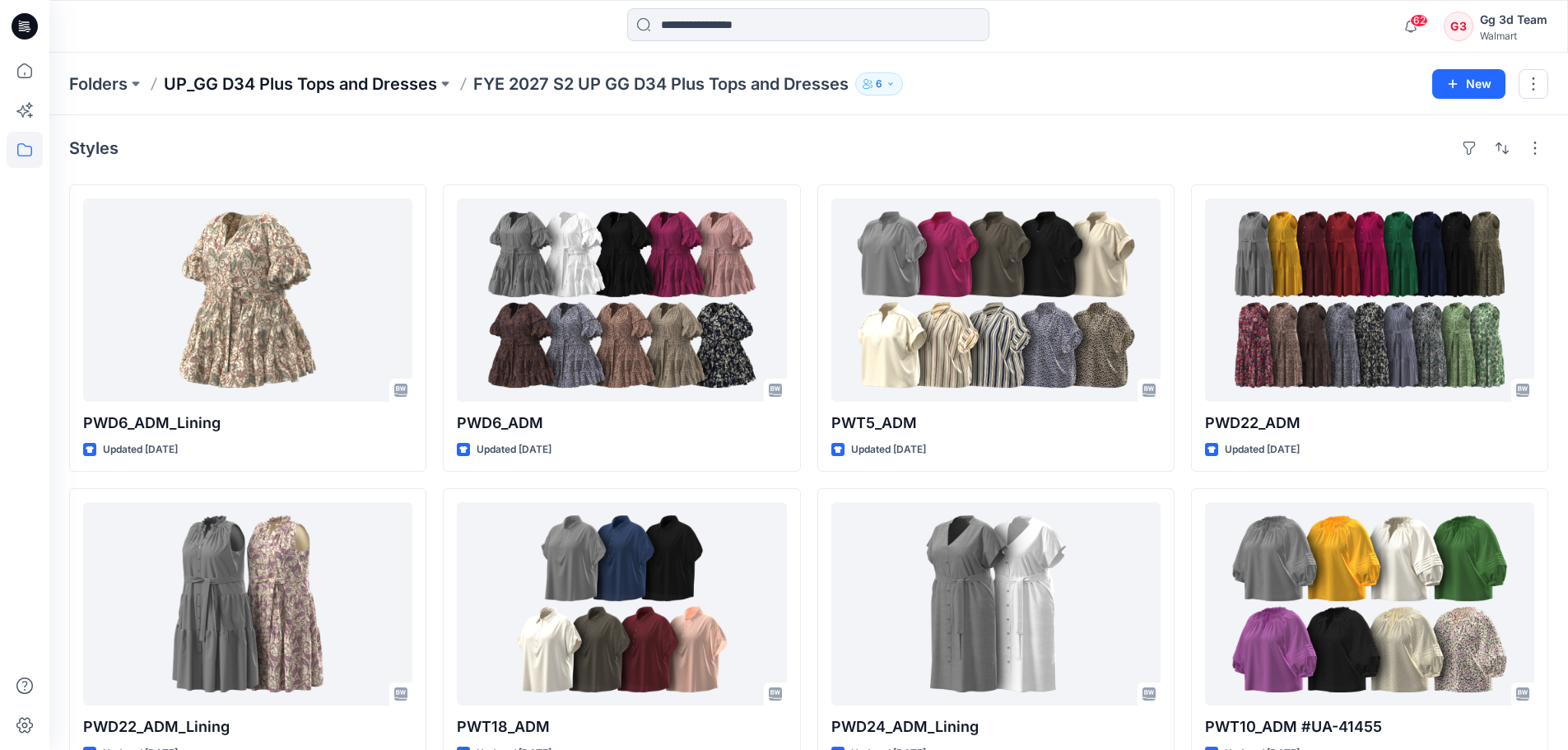
click at [364, 94] on p "UP_GG D34 Plus Tops and Dresses" at bounding box center [300, 84] width 273 height 23
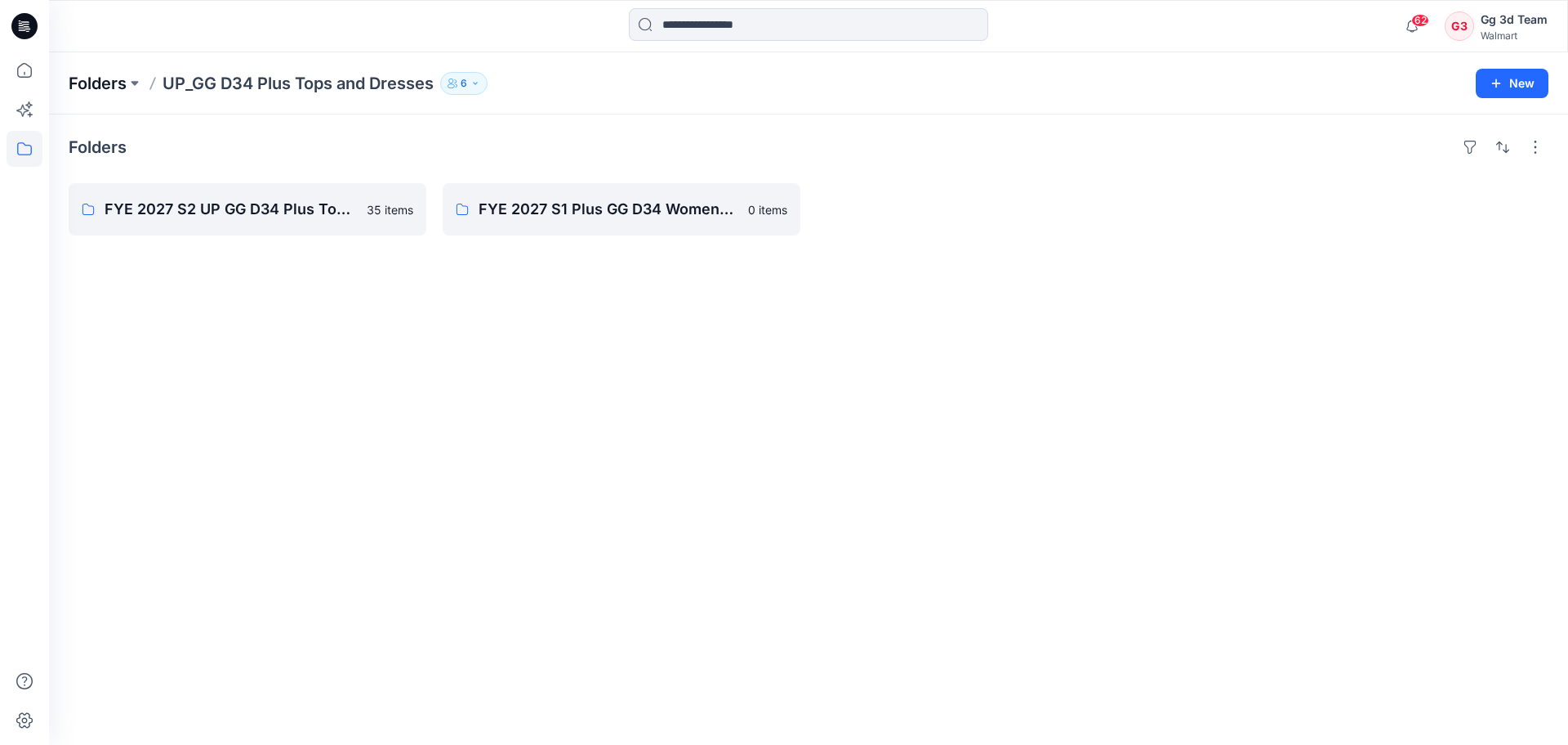
click at [104, 85] on p "Folders" at bounding box center [98, 84] width 58 height 23
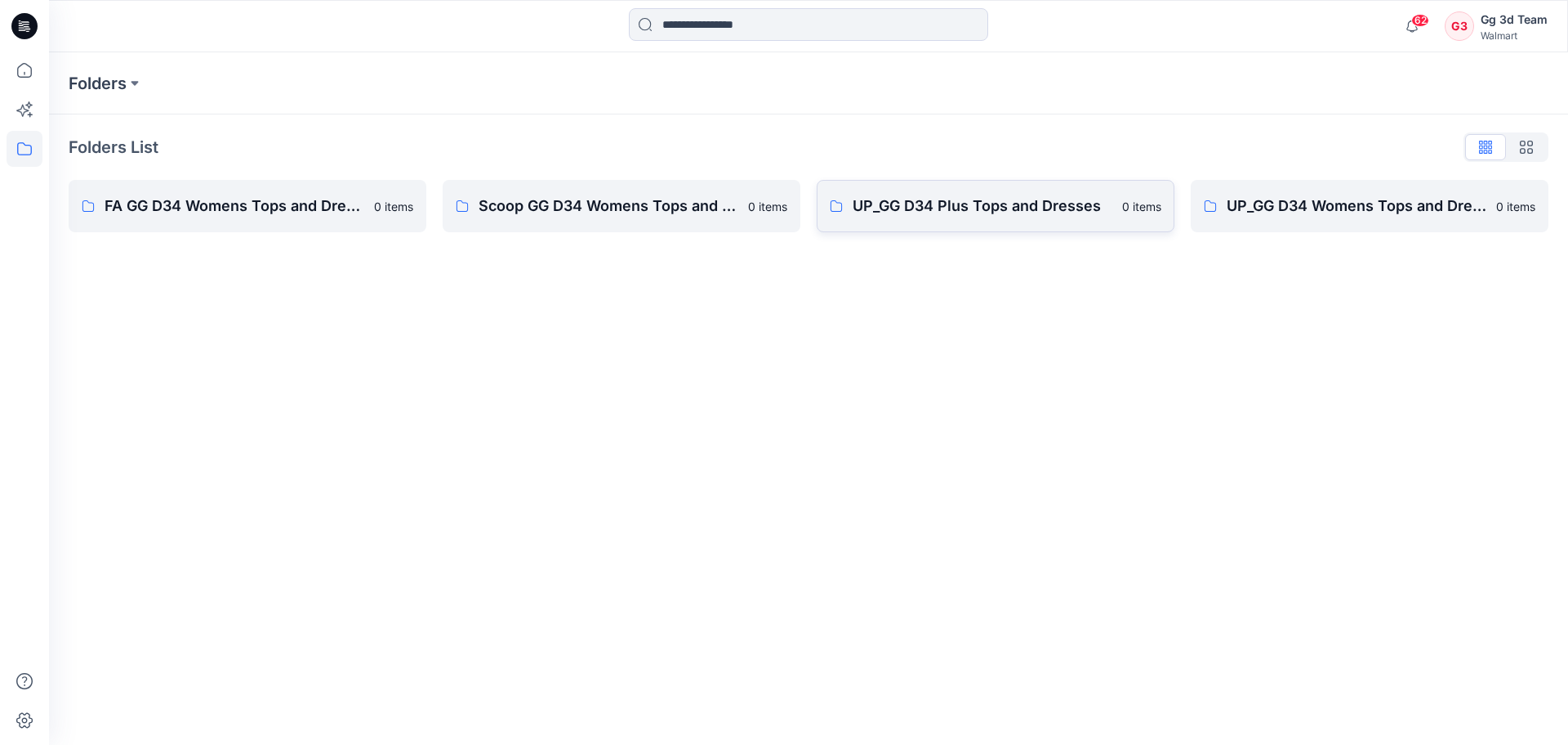
click at [941, 220] on link "UP_GG D34 Plus Tops and Dresses 0 items" at bounding box center [996, 206] width 358 height 53
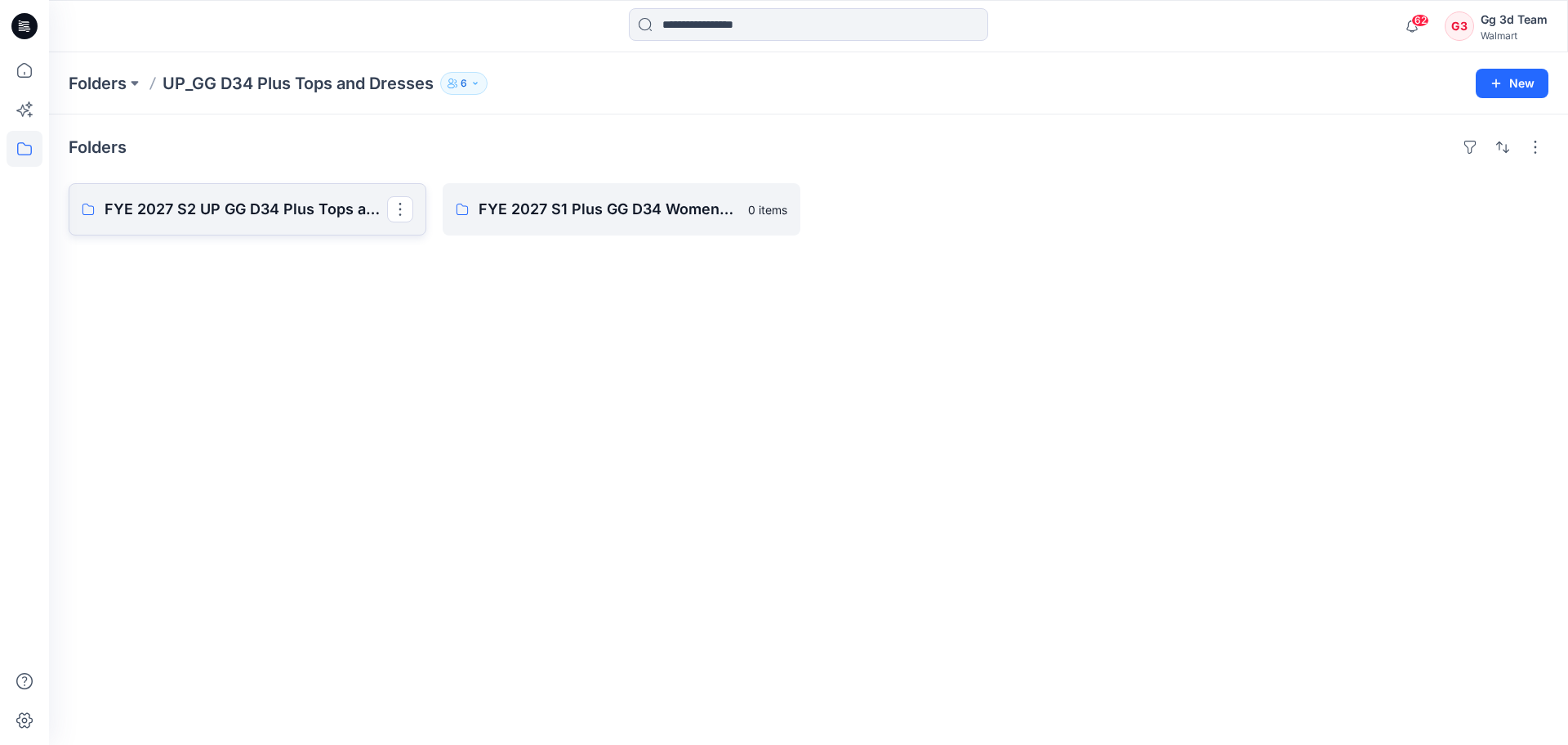
click at [326, 222] on link "FYE 2027 S2 UP GG D34 Plus Tops and Dresses" at bounding box center [248, 209] width 358 height 53
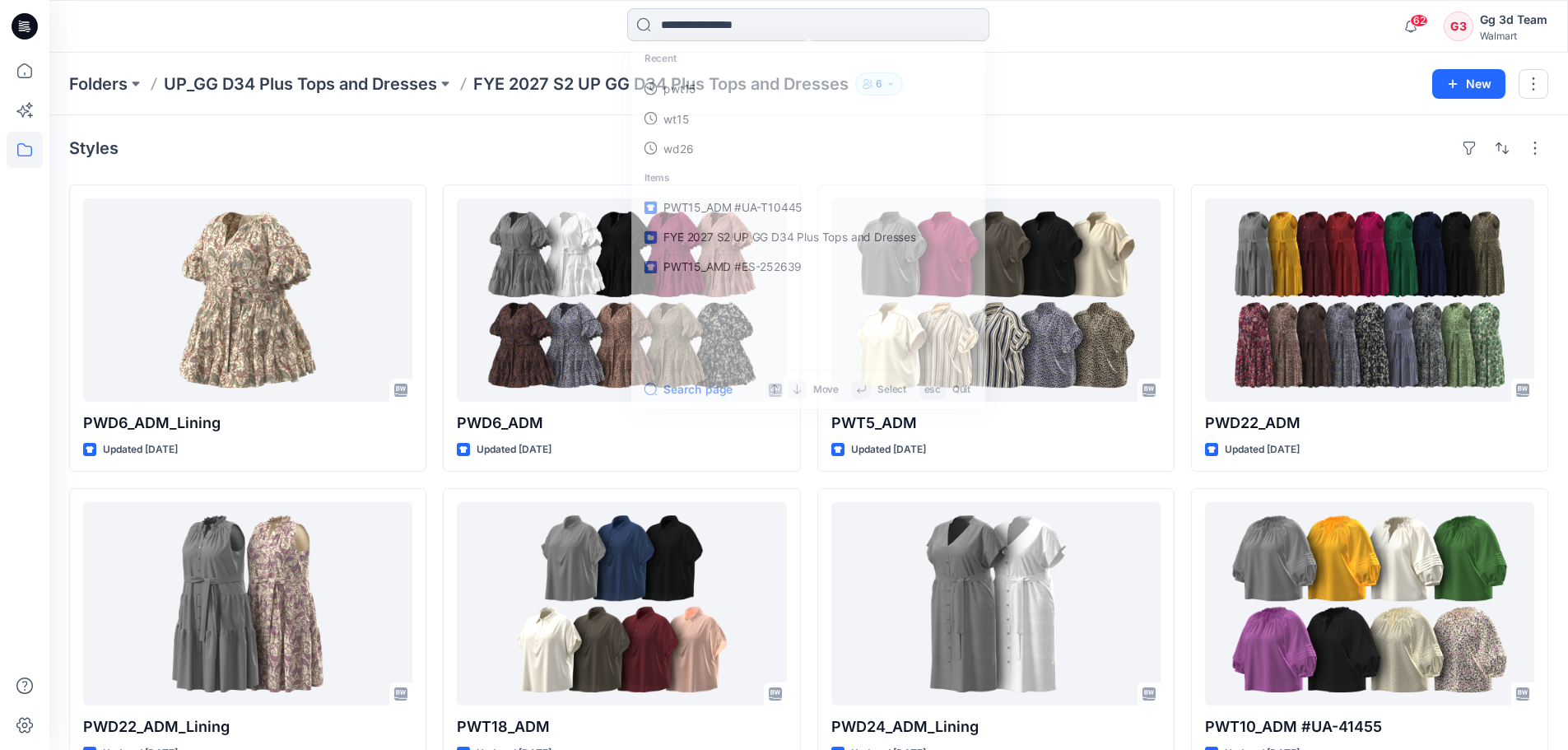
click at [732, 20] on input at bounding box center [808, 25] width 362 height 33
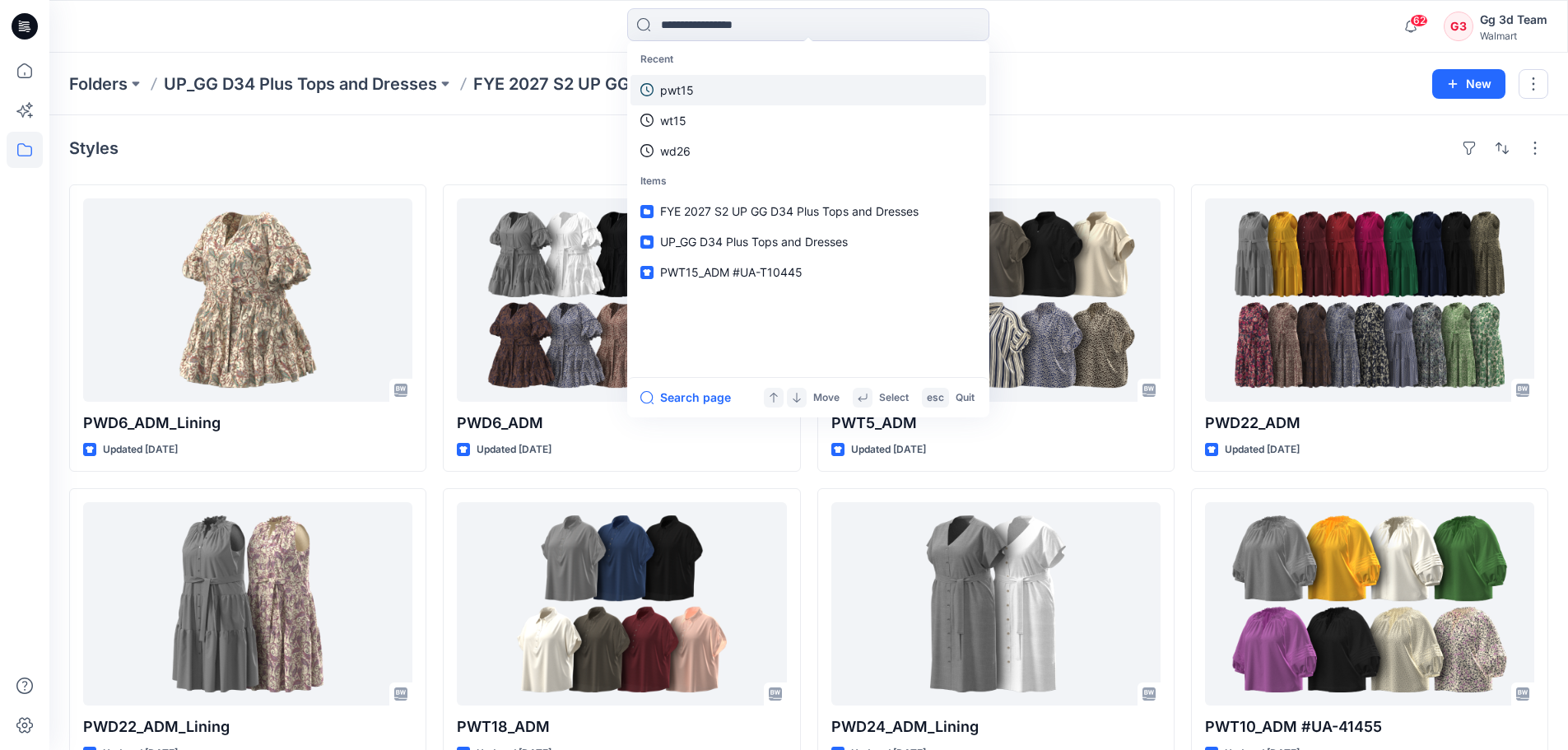
click at [769, 86] on link "pwt15" at bounding box center [808, 90] width 355 height 30
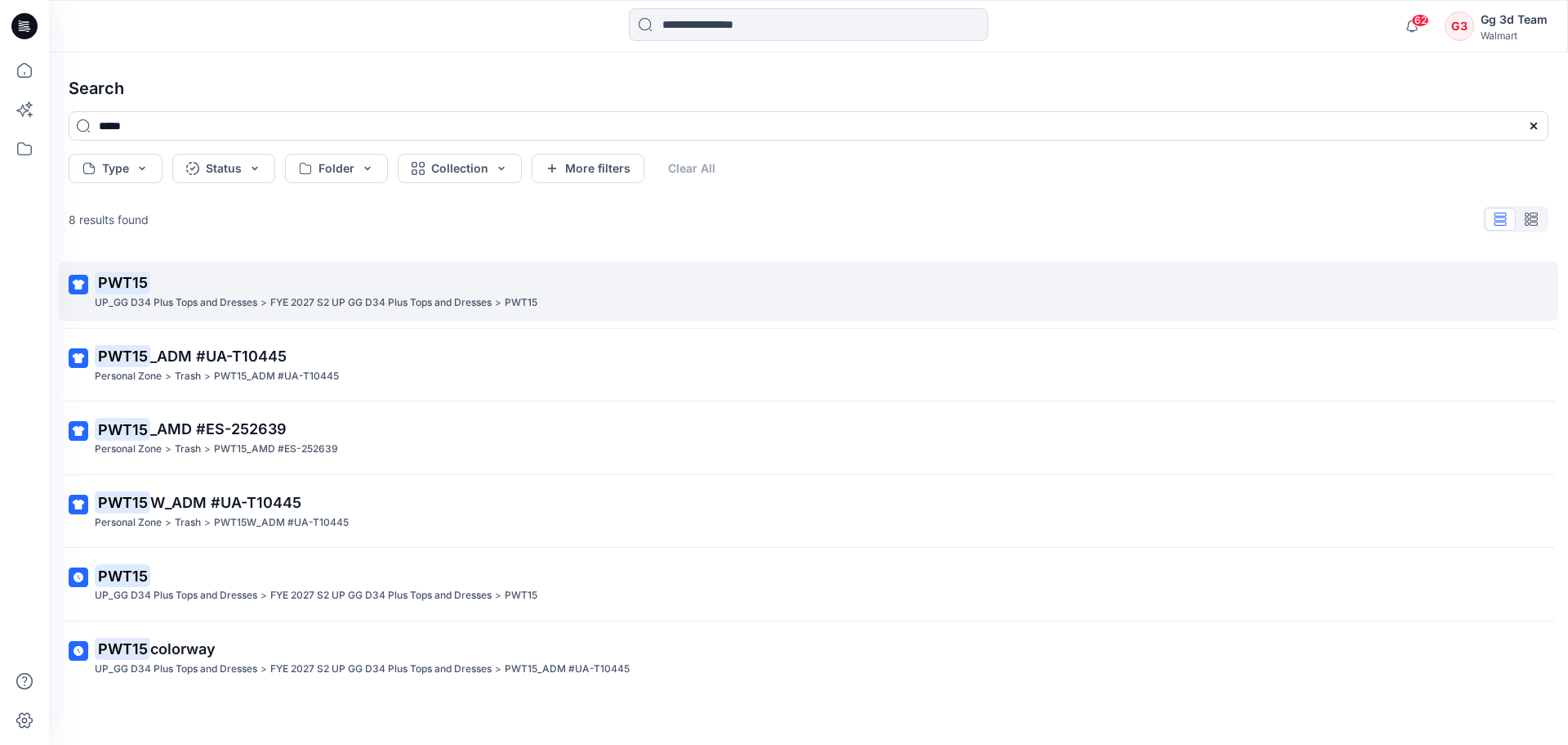
click at [470, 295] on p "FYE 2027 S2 UP GG D34 Plus Tops and Dresses" at bounding box center [381, 303] width 221 height 17
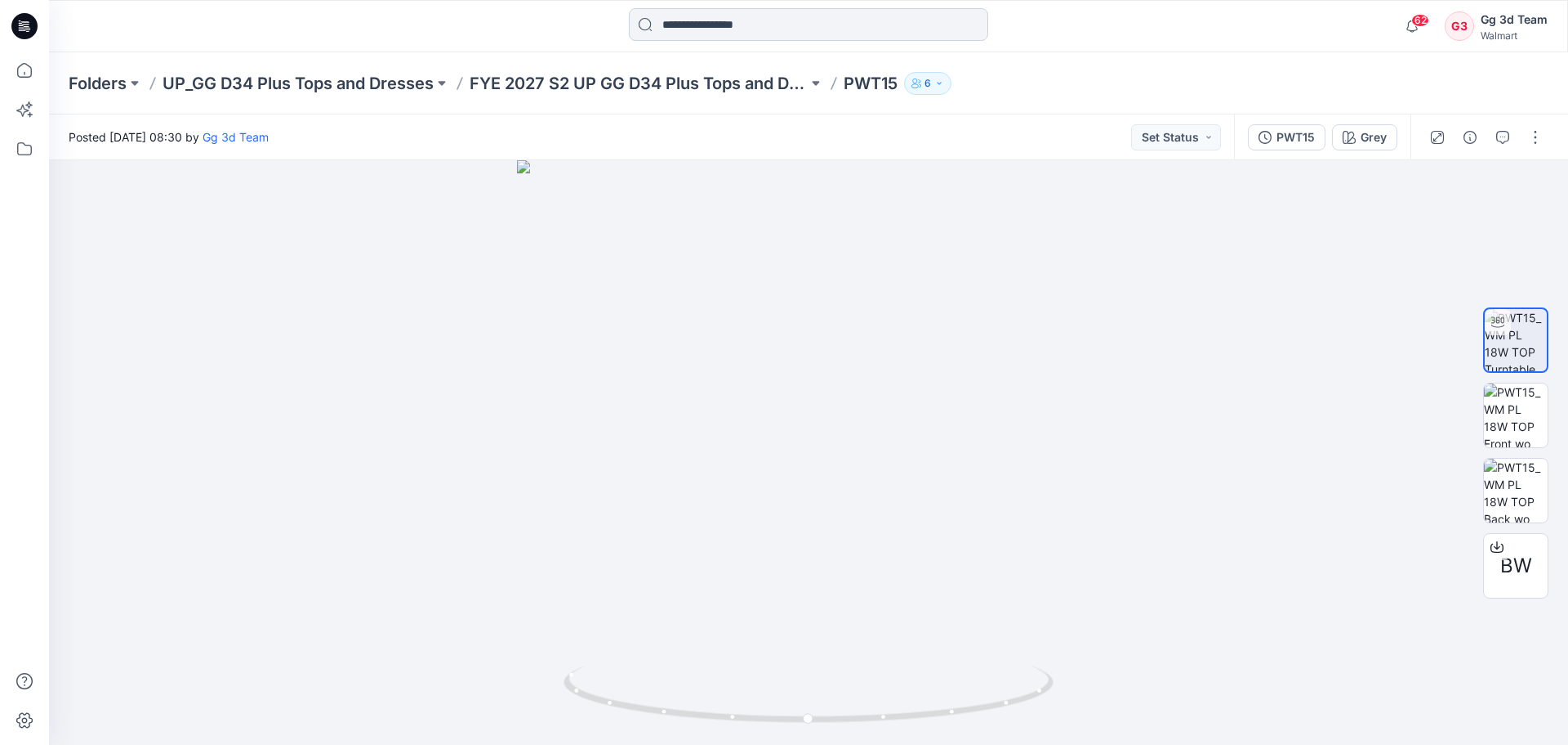
drag, startPoint x: 732, startPoint y: 4, endPoint x: 742, endPoint y: 27, distance: 25.1
click at [734, 5] on div "62 Notifications Your style WD26A_ADM is ready 1 minutes ago Your style WD26B_A…" at bounding box center [808, 26] width 1519 height 53
click at [742, 27] on input at bounding box center [808, 24] width 359 height 33
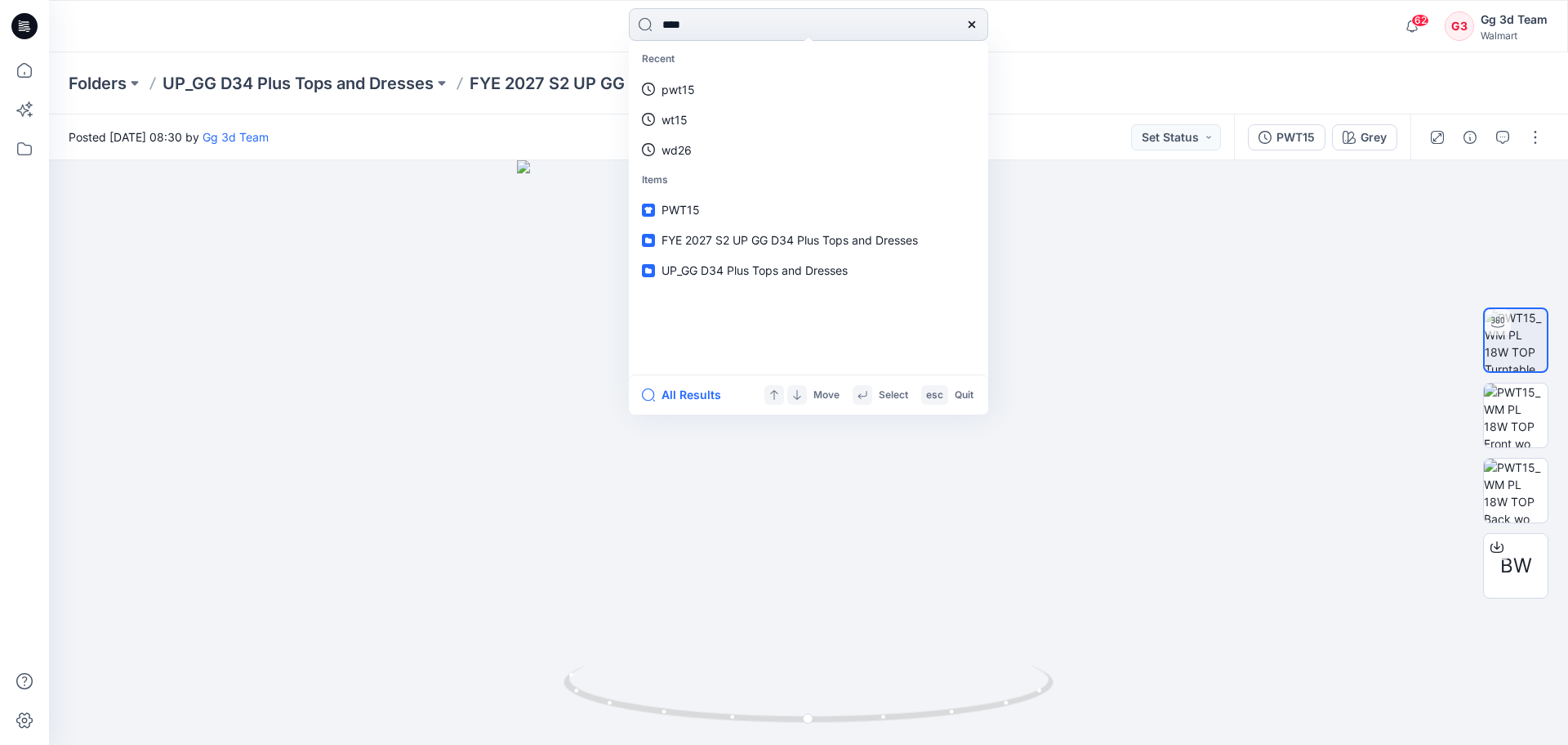
type input "*****"
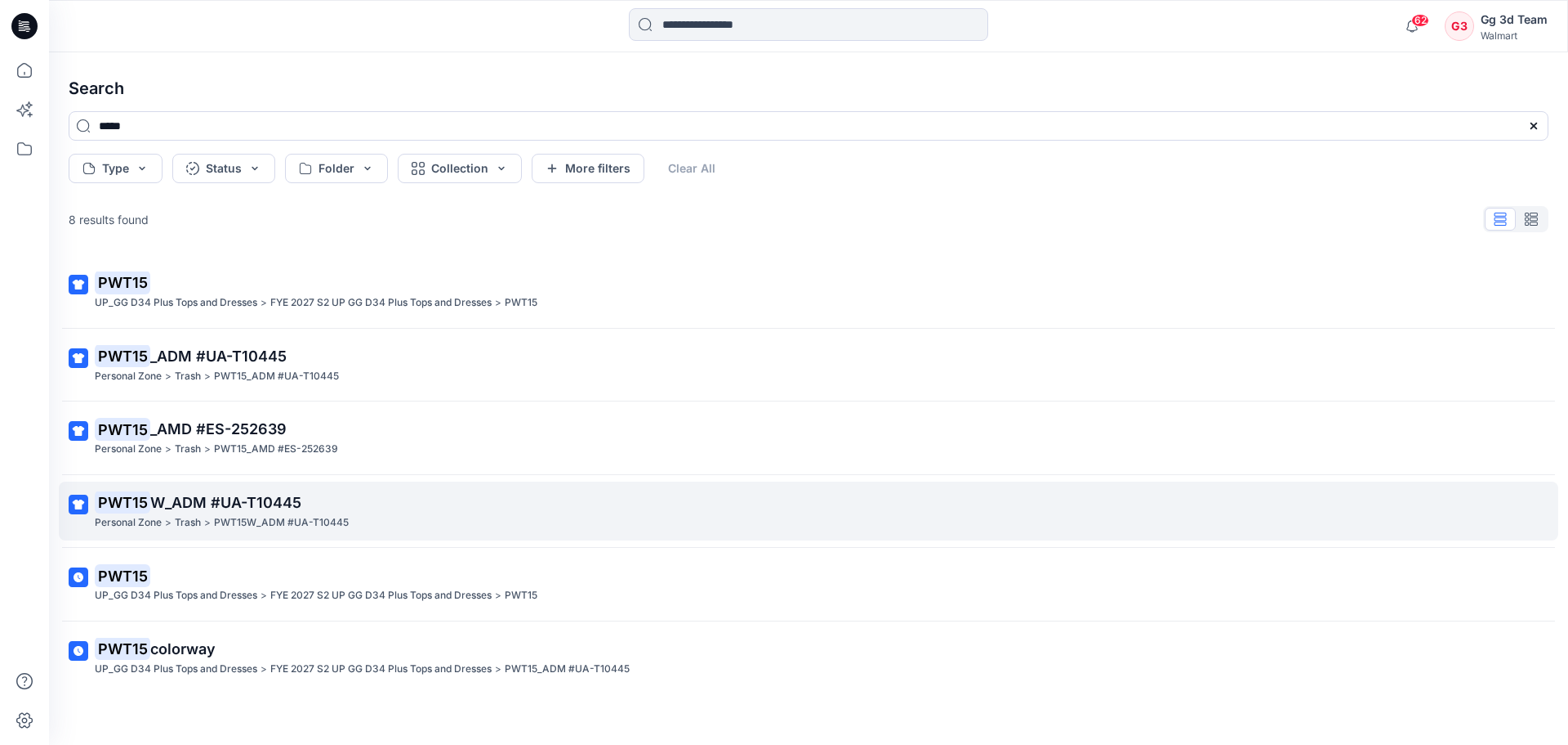
click at [408, 513] on p "PWT15 W_ADM #UA-T10445" at bounding box center [807, 503] width 1425 height 23
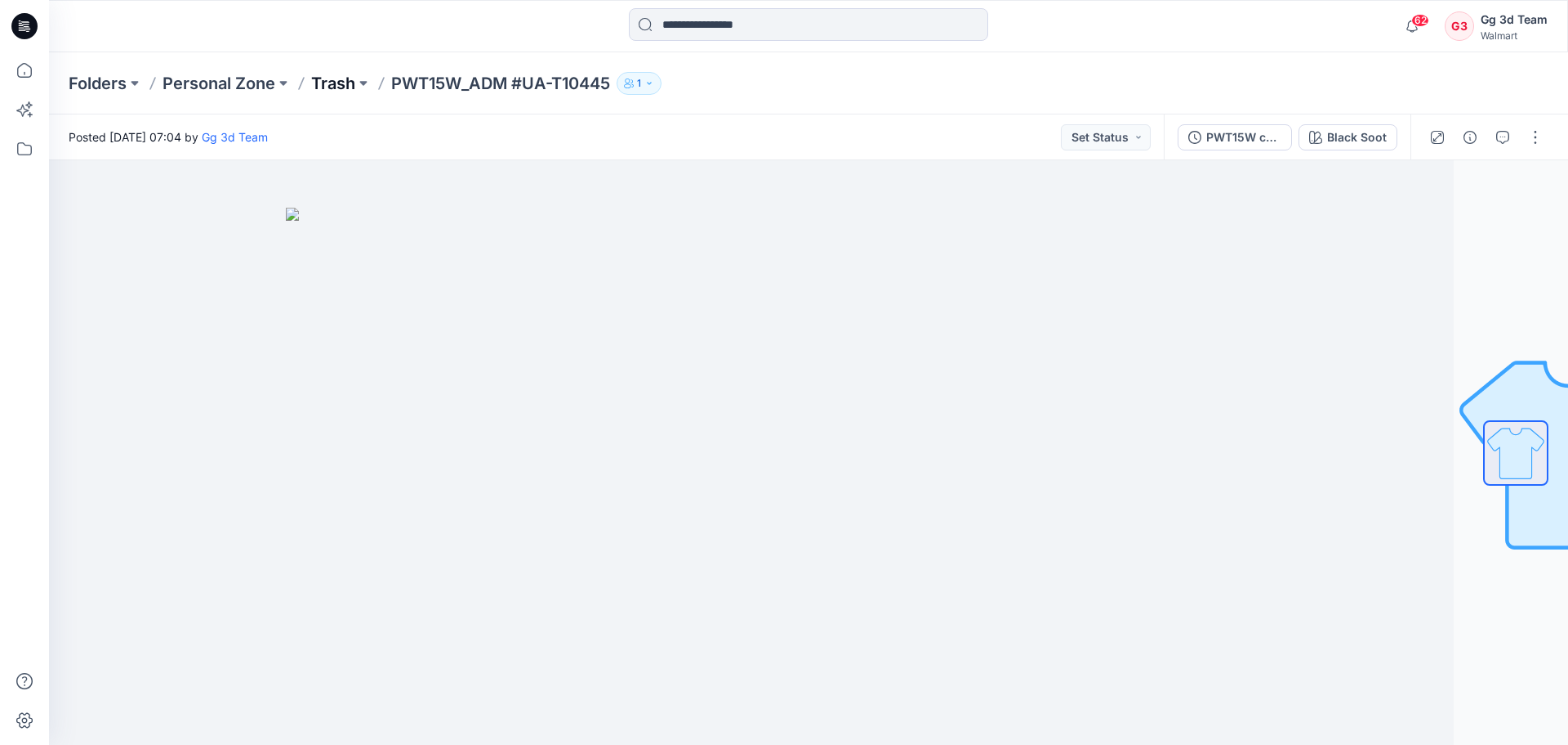
click at [348, 89] on p "Trash" at bounding box center [333, 84] width 44 height 23
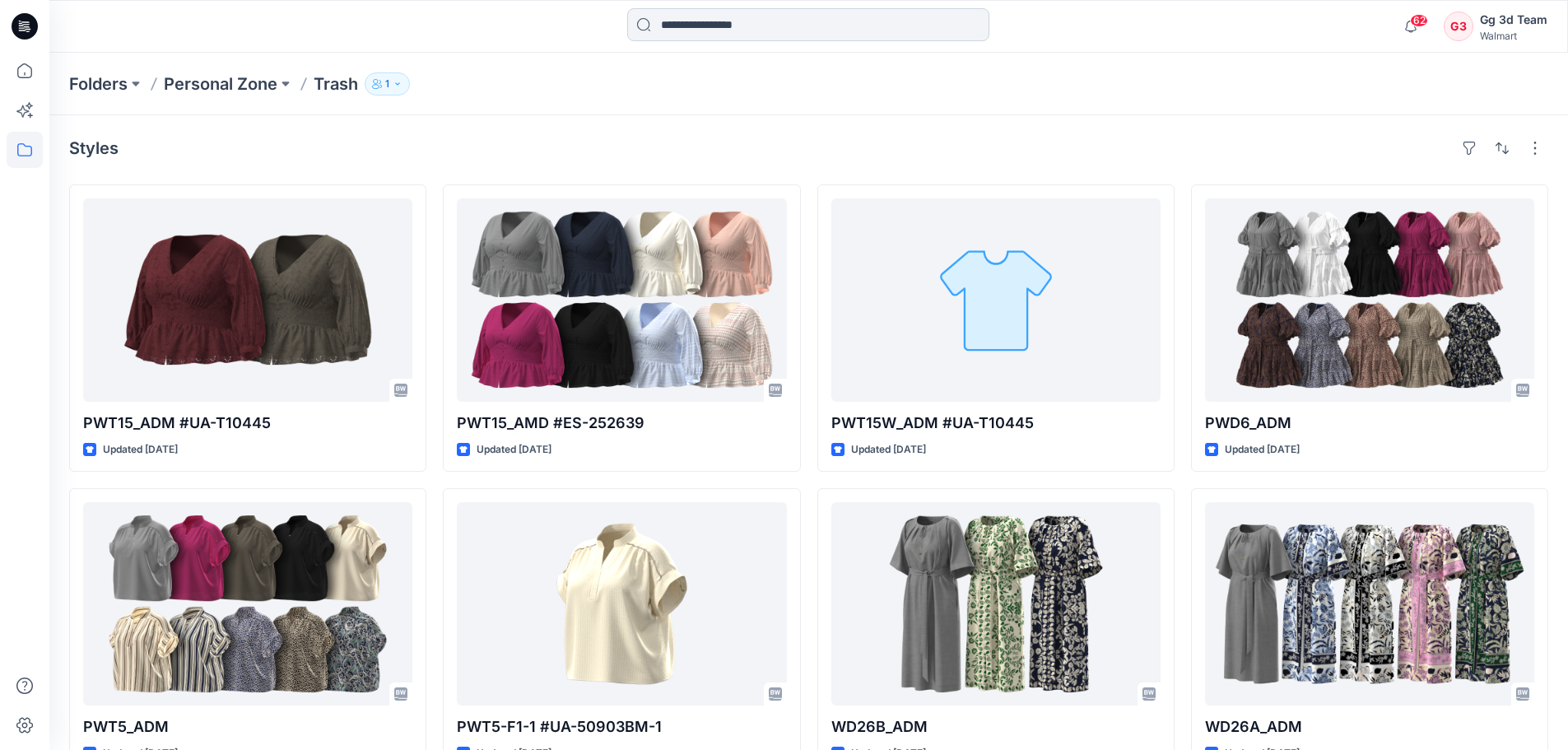
click at [711, 33] on input at bounding box center [808, 25] width 362 height 33
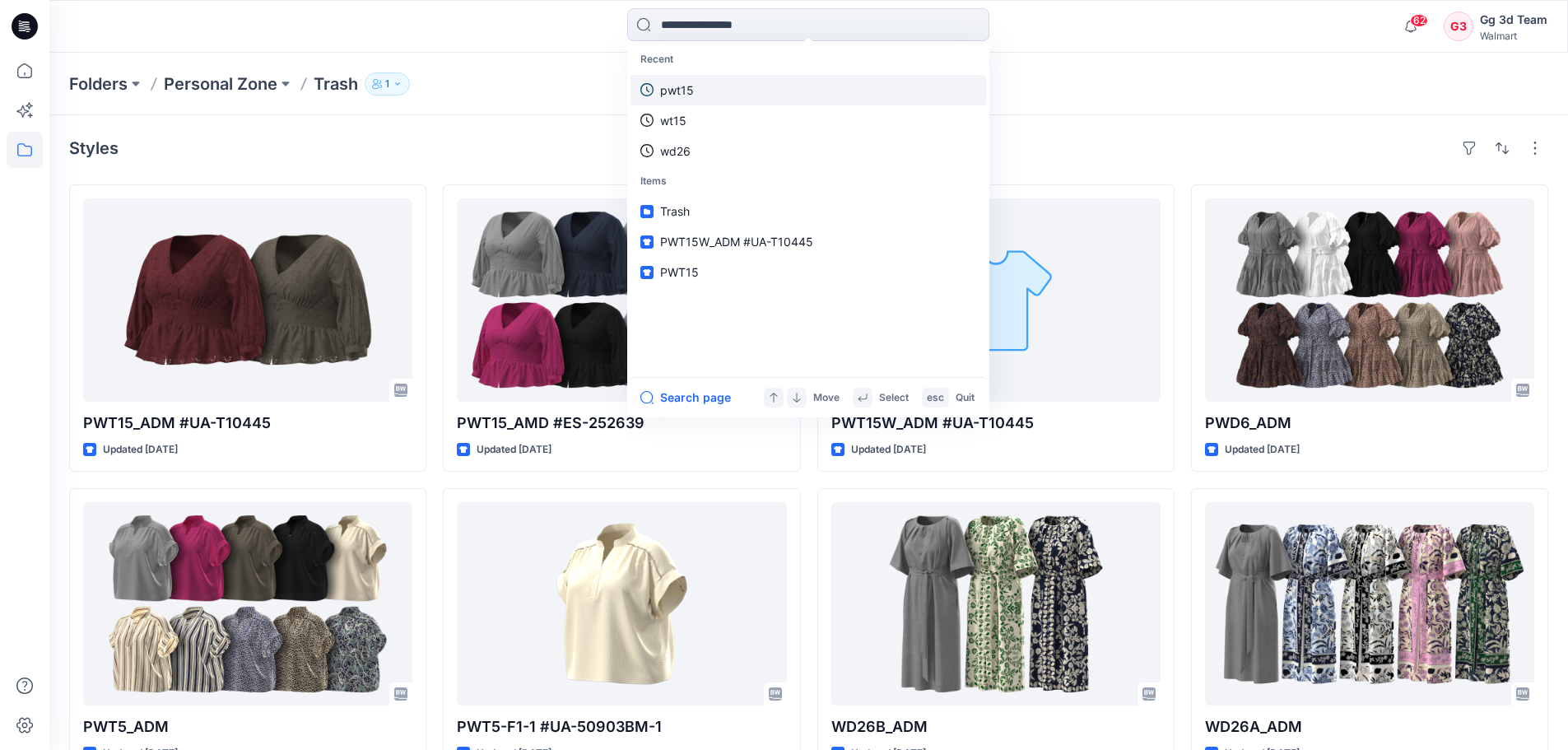
click at [718, 99] on link "pwt15" at bounding box center [808, 90] width 355 height 30
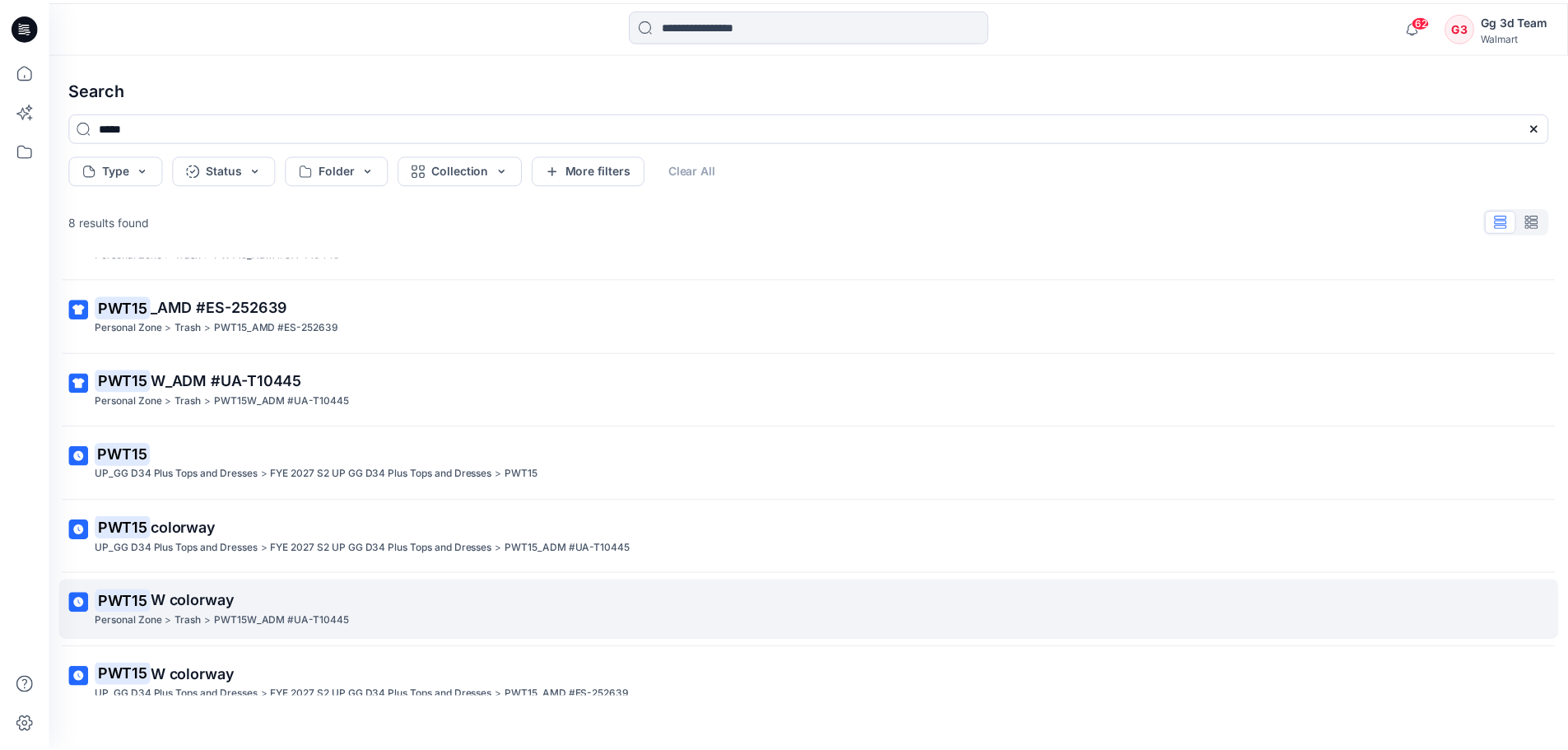
scroll to position [149, 0]
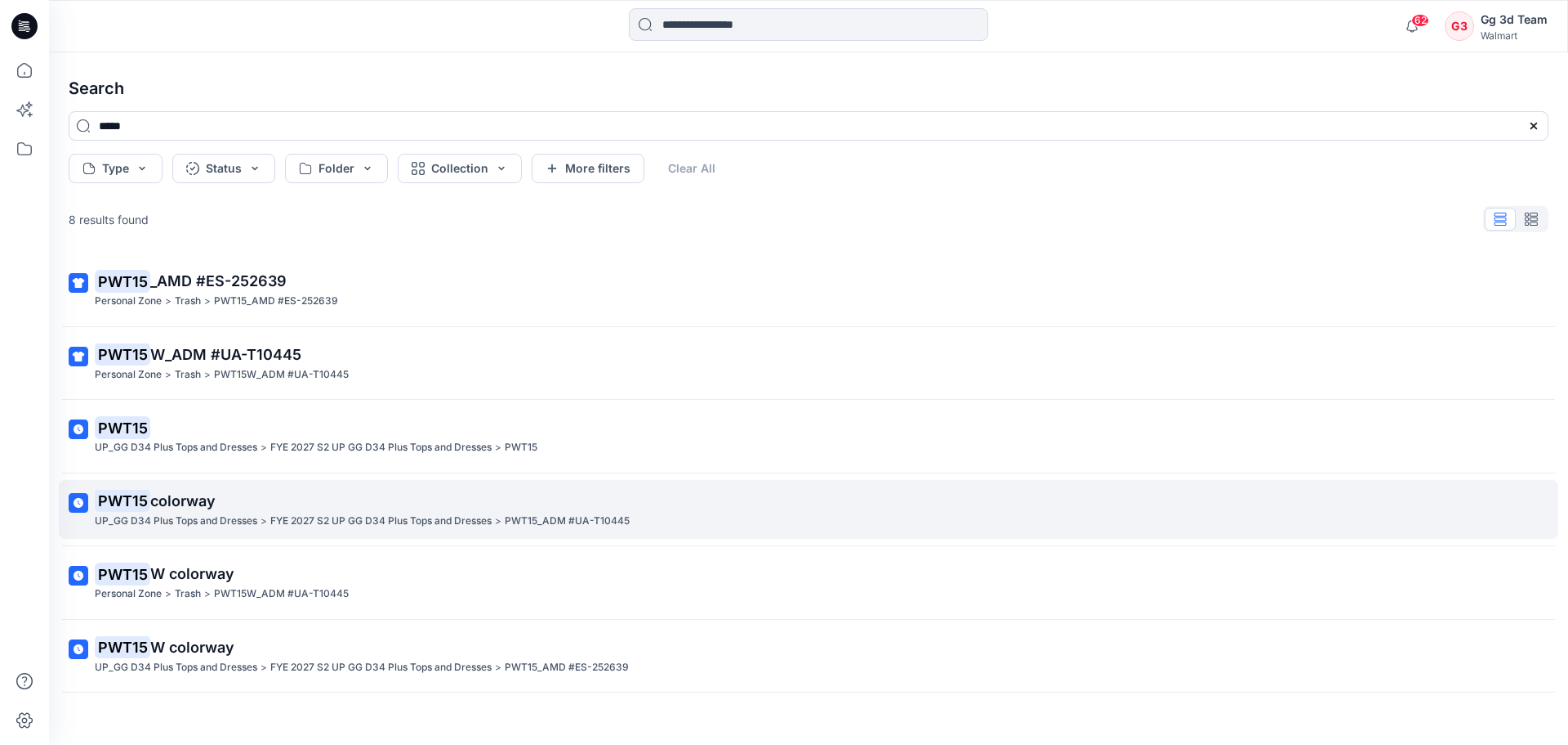
click at [712, 509] on p "PWT15 colorway" at bounding box center [807, 501] width 1425 height 23
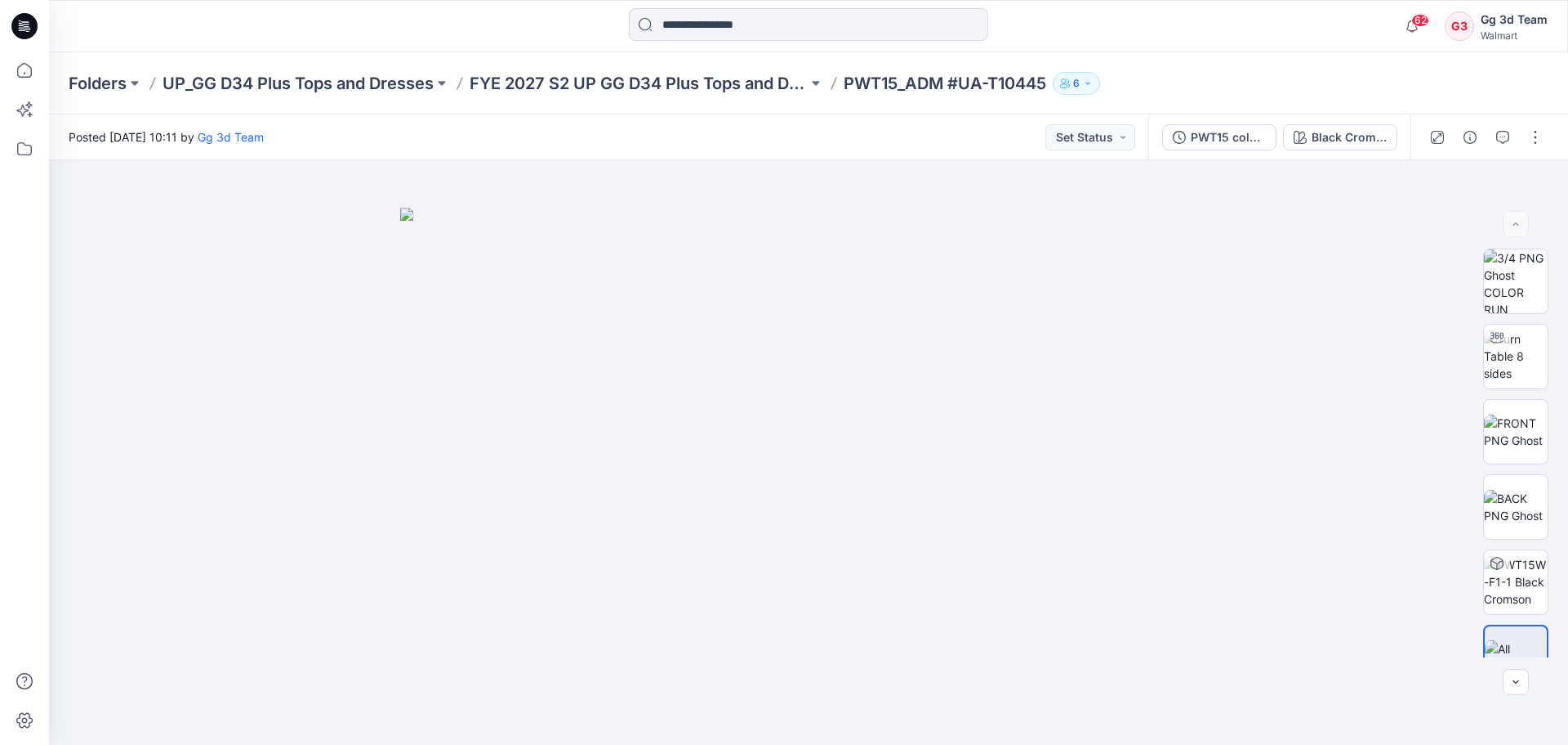
click at [932, 85] on p "PWT15_ADM #UA-T10445" at bounding box center [945, 84] width 203 height 23
click at [897, 88] on p "PWT15_ADM #UA-T10445" at bounding box center [945, 84] width 203 height 23
click at [821, 82] on button at bounding box center [816, 84] width 16 height 23
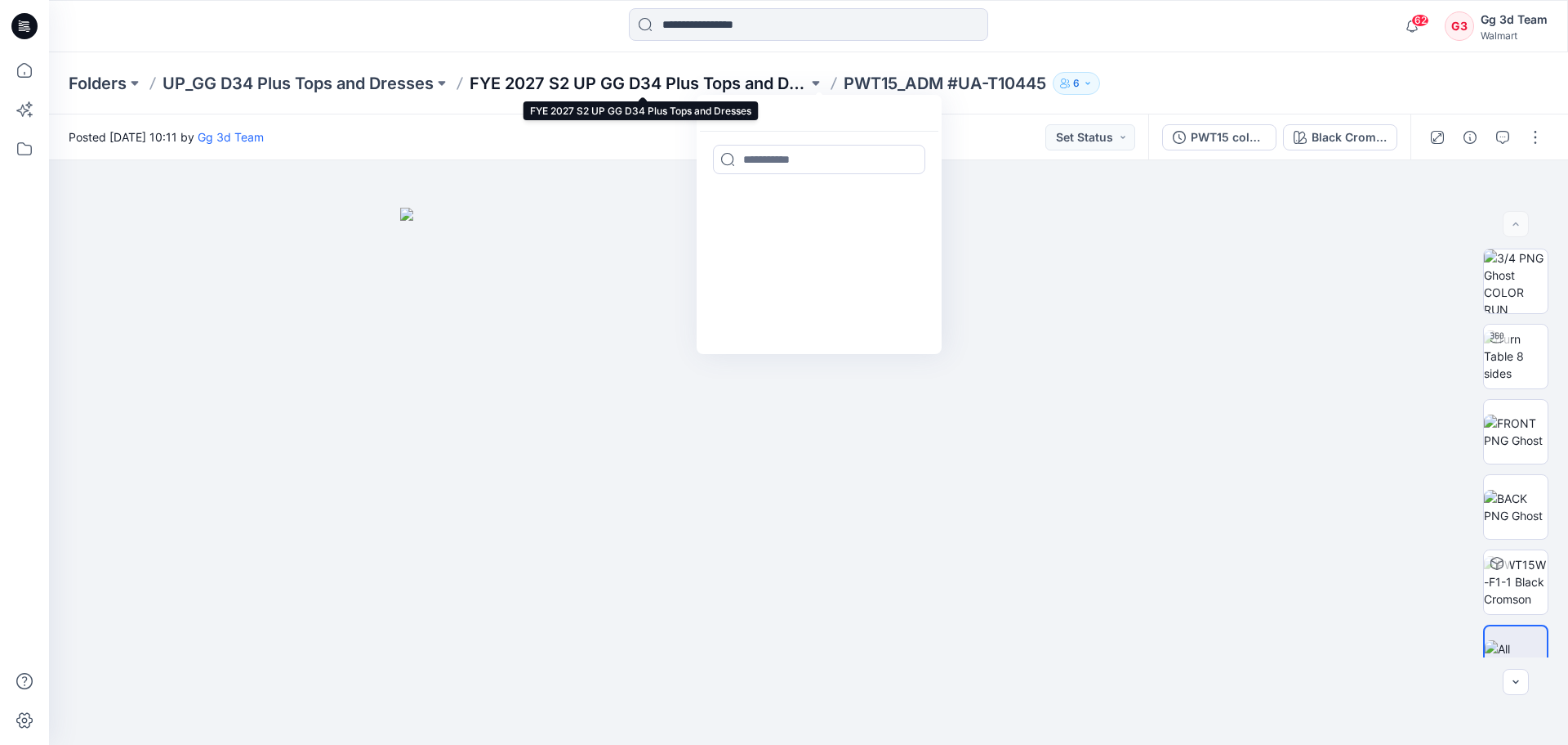
click at [708, 86] on p "FYE 2027 S2 UP GG D34 Plus Tops and Dresses" at bounding box center [639, 84] width 339 height 23
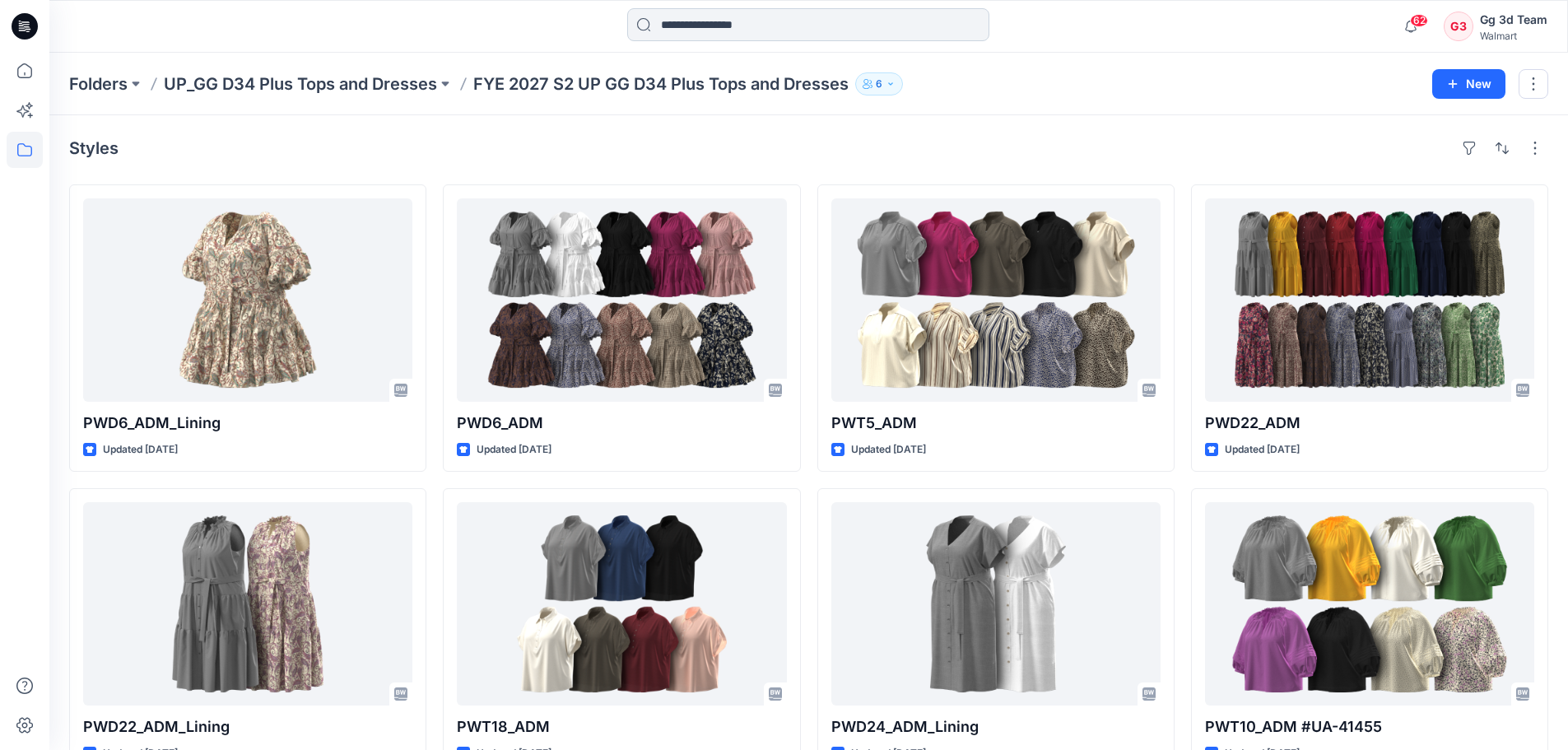
click at [765, 30] on input at bounding box center [808, 25] width 362 height 33
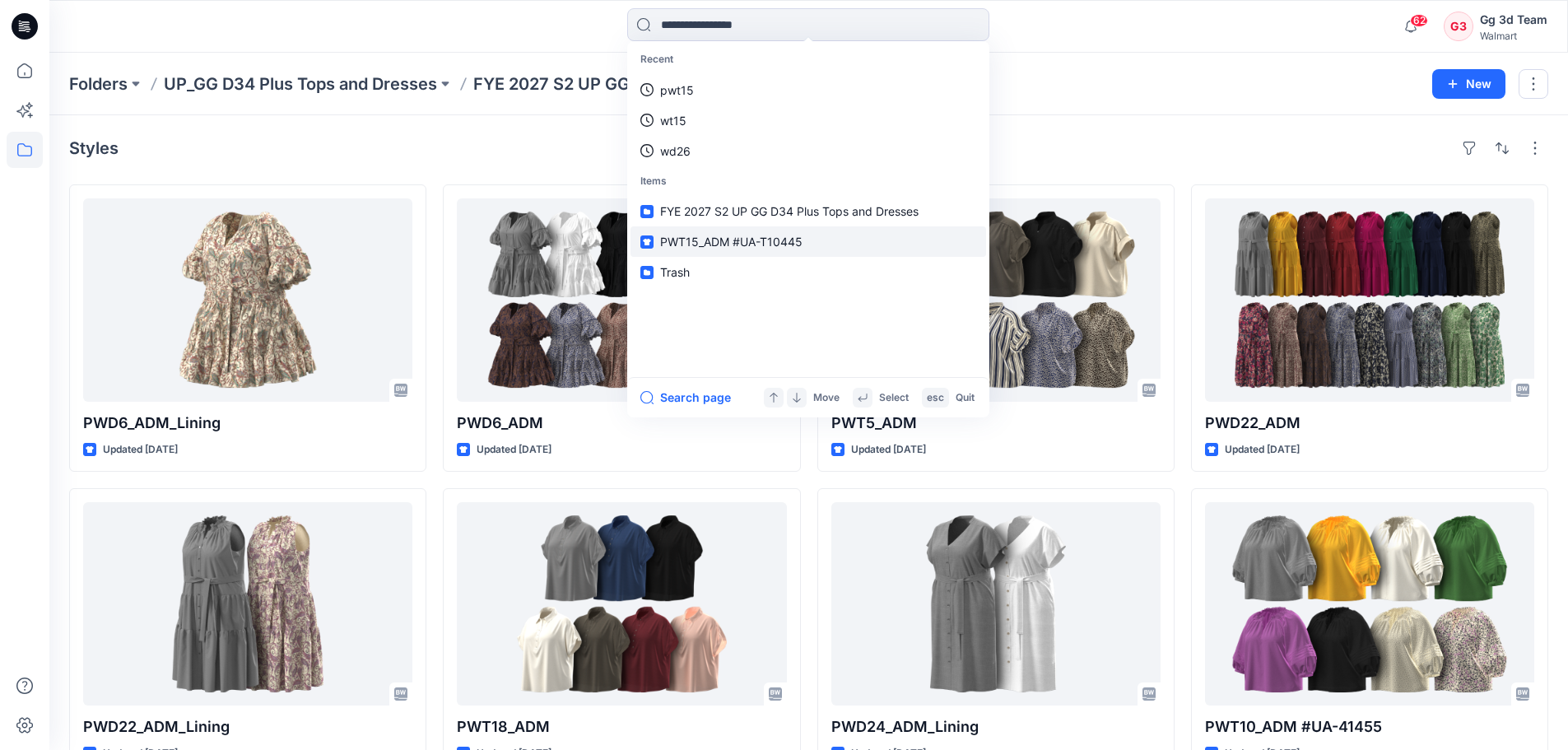
click at [745, 252] on link "PWT15_ADM #UA-T10445" at bounding box center [808, 242] width 355 height 30
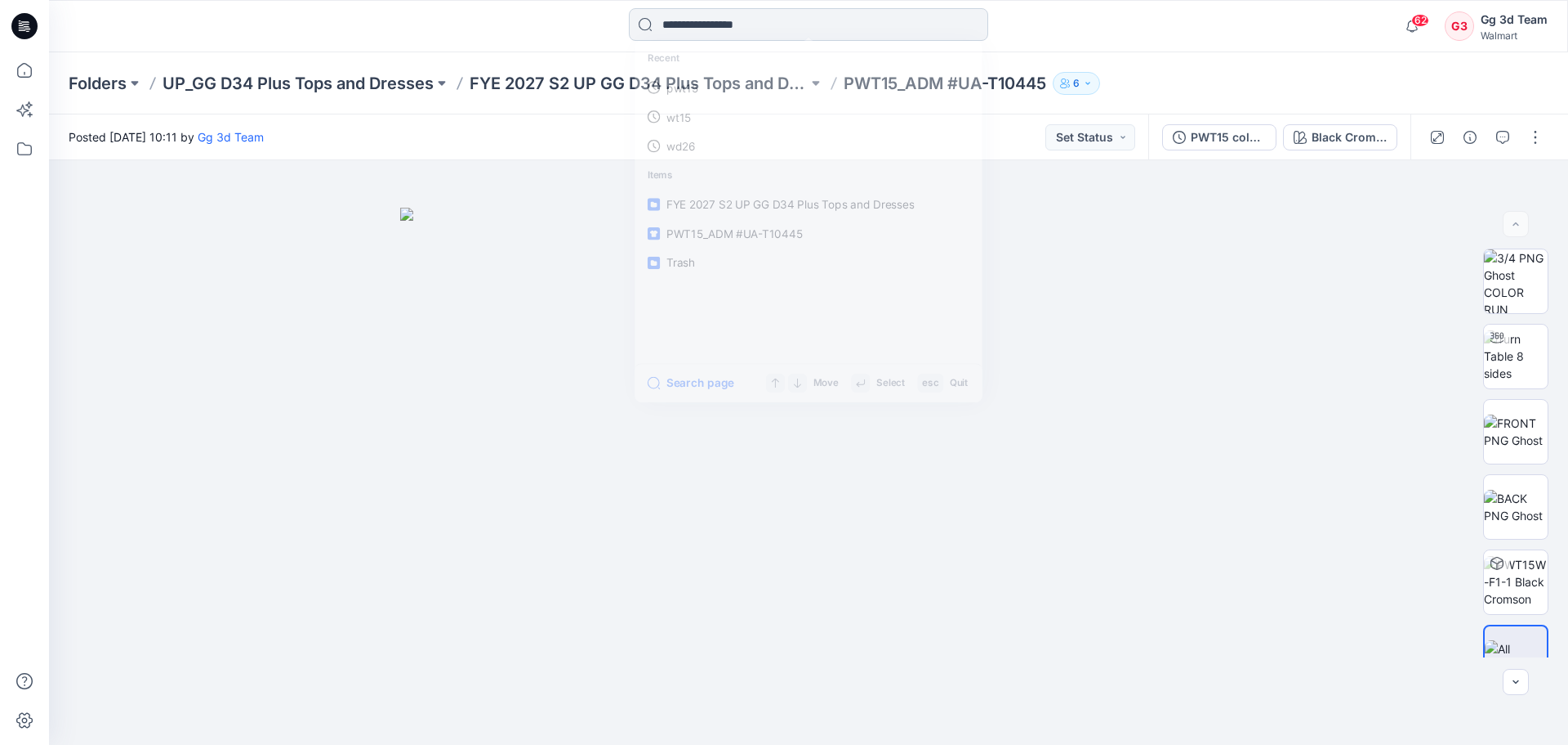
click at [878, 35] on input at bounding box center [808, 24] width 359 height 33
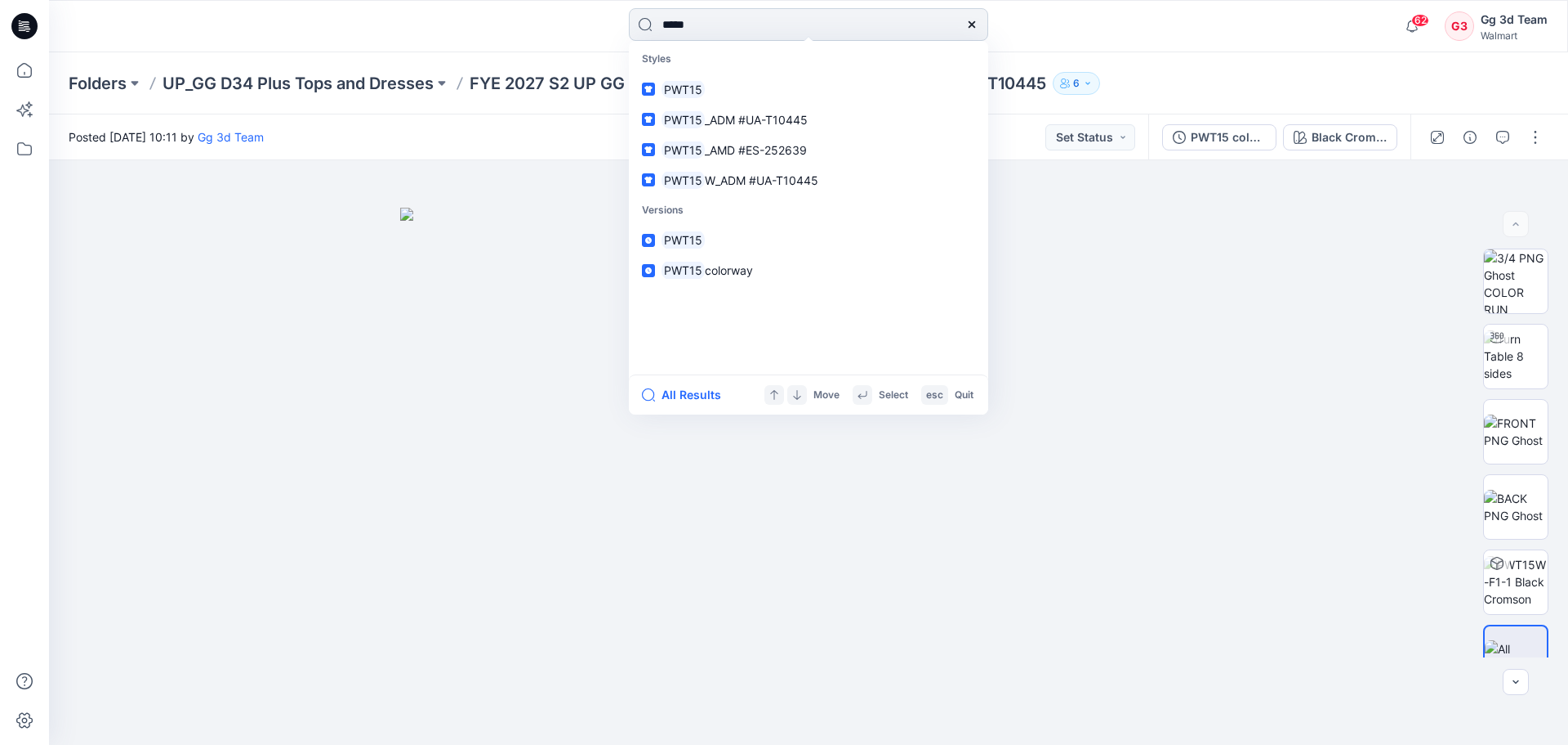
type input "*****"
click at [632, 135] on link "PWT15 _AMD #ES-252639" at bounding box center [808, 150] width 353 height 30
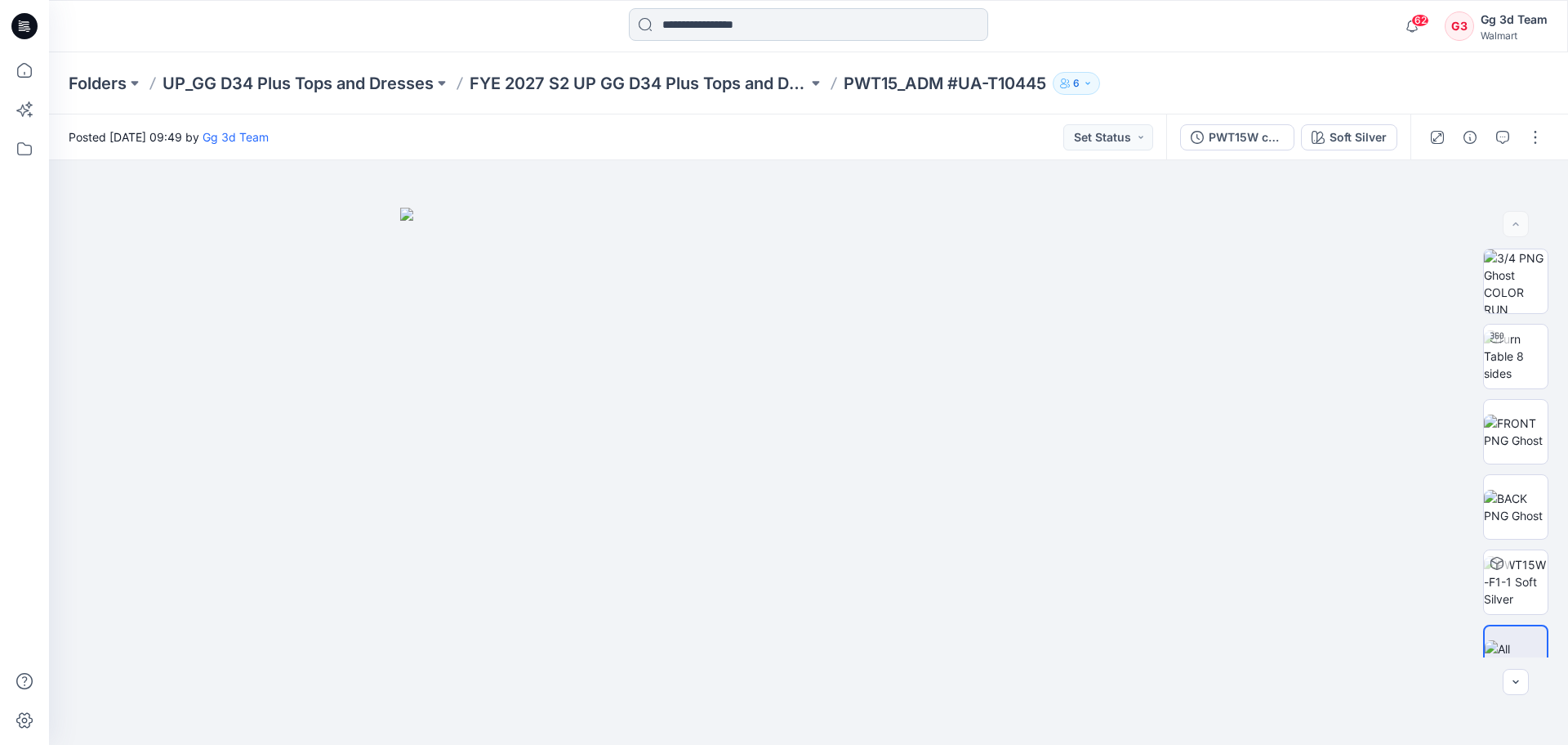
click at [877, 35] on input at bounding box center [808, 24] width 359 height 33
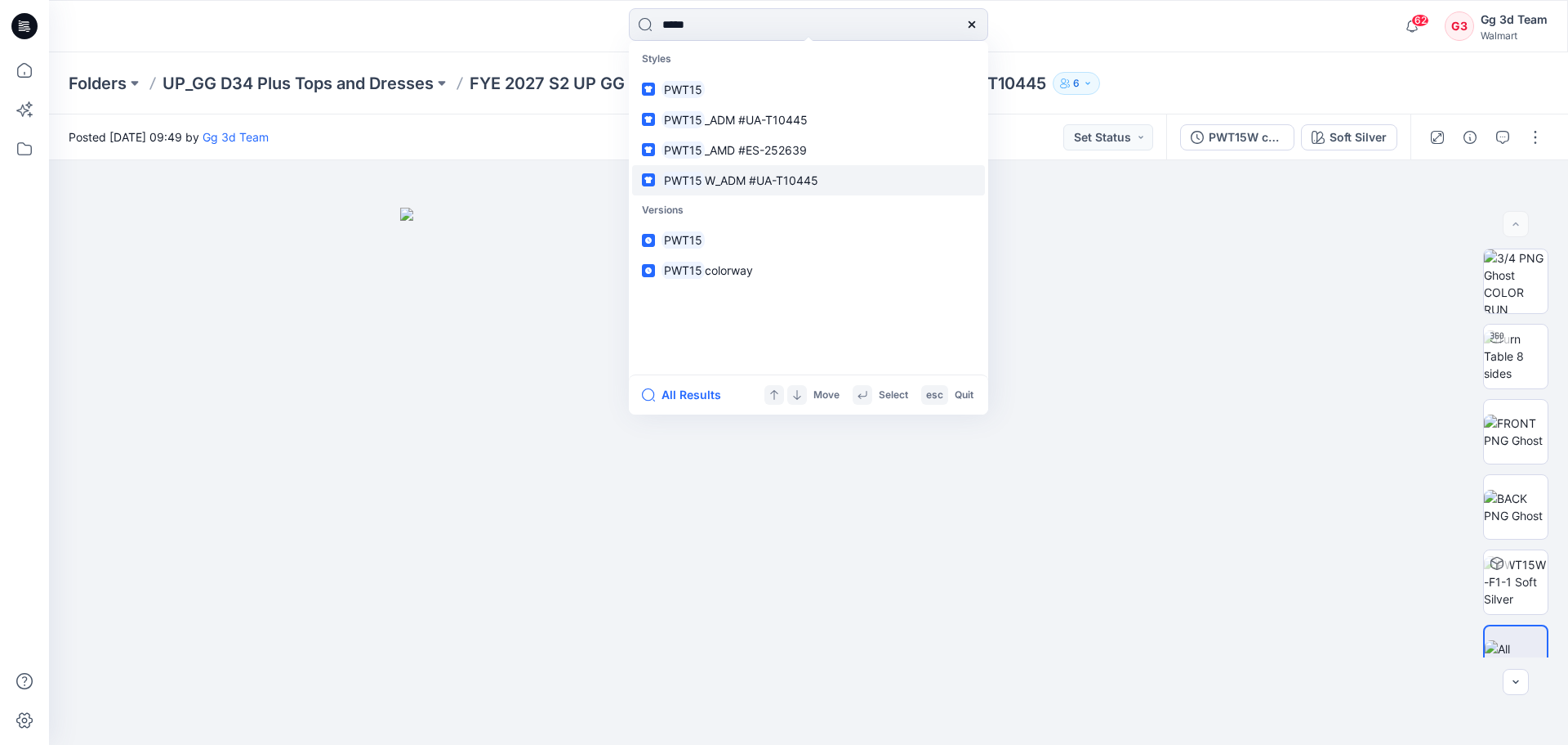
type input "*****"
click at [835, 171] on link "PWT15 W_ADM #UA-T10445" at bounding box center [808, 180] width 353 height 30
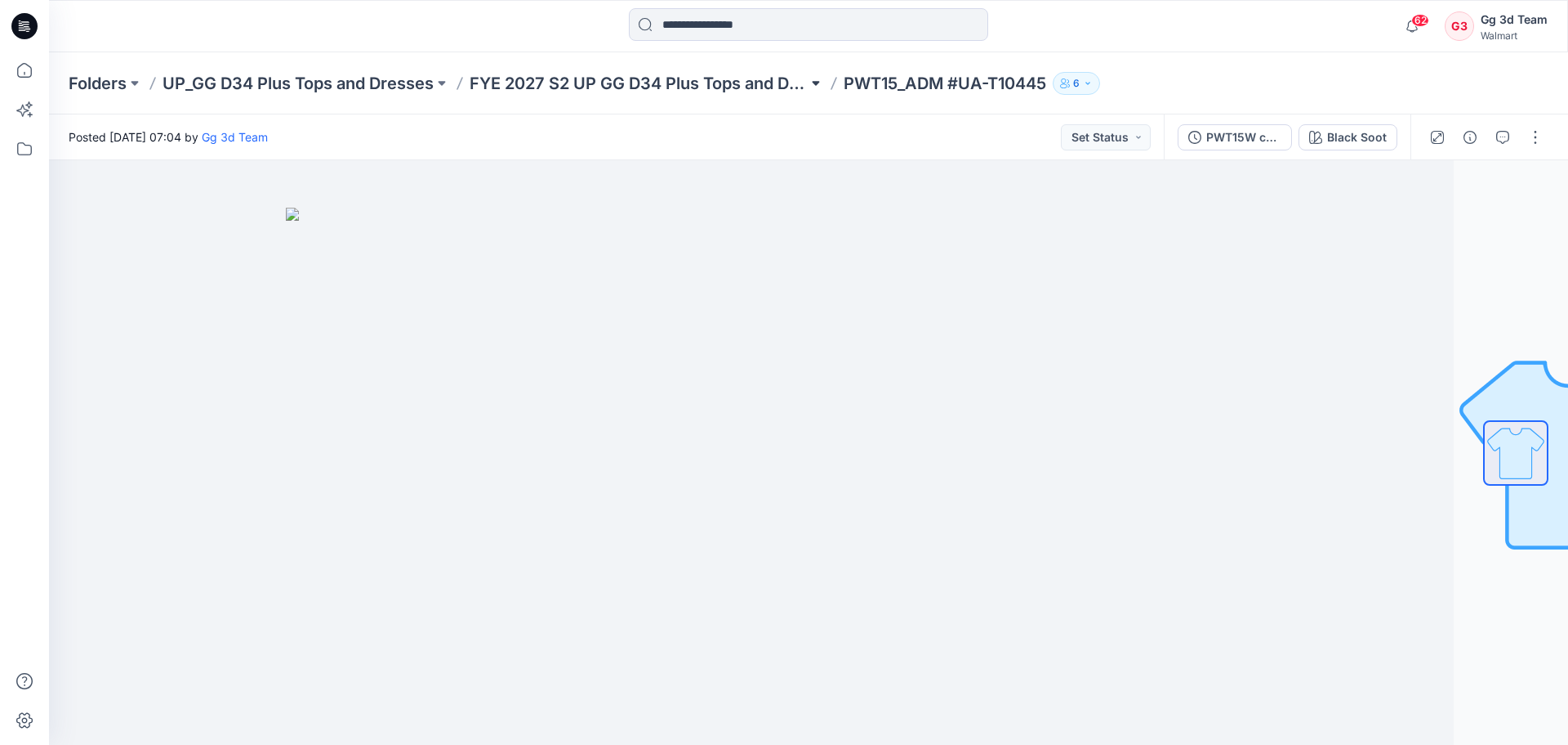
click at [812, 79] on button at bounding box center [816, 84] width 16 height 23
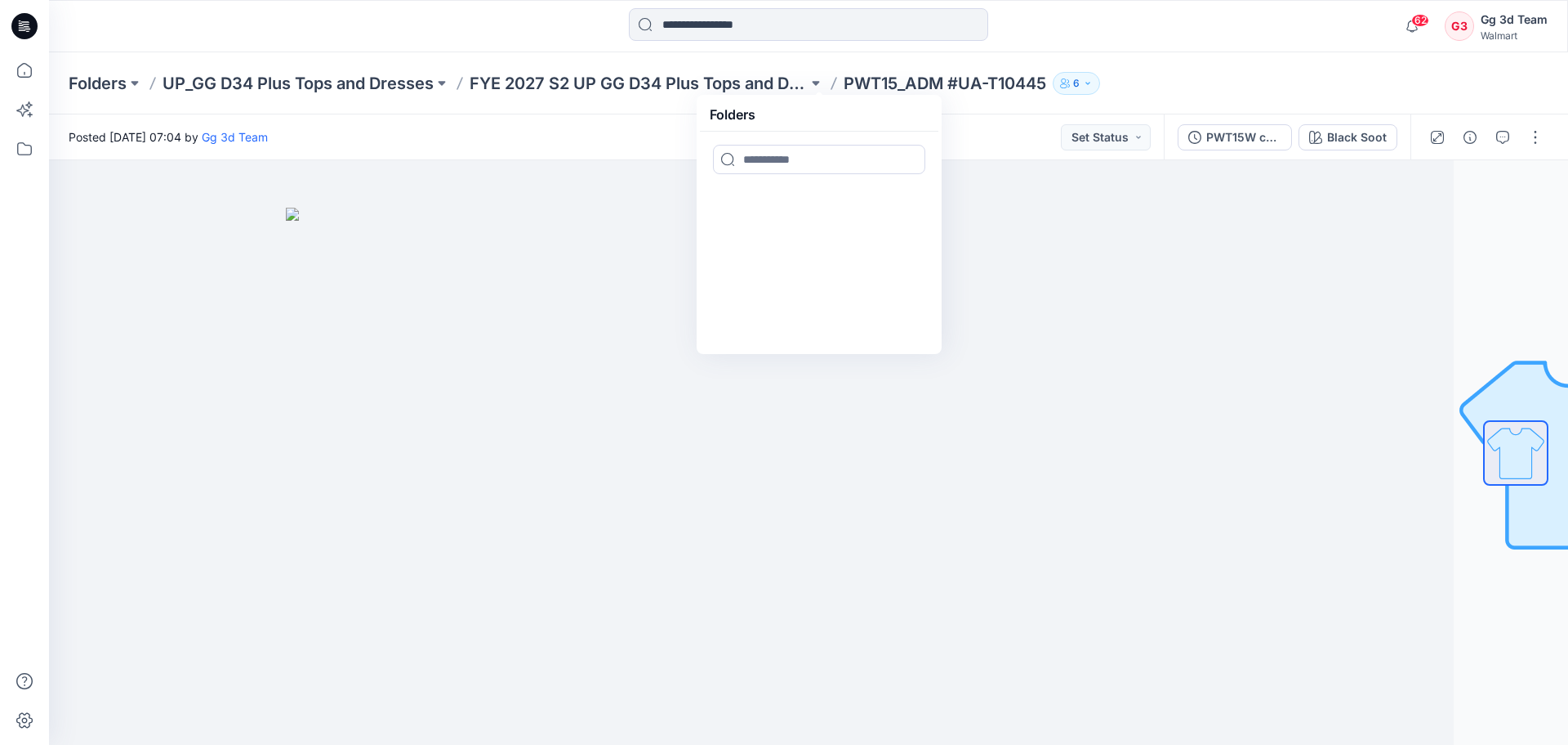
click at [903, 82] on p "PWT15_ADM #UA-T10445" at bounding box center [945, 84] width 203 height 23
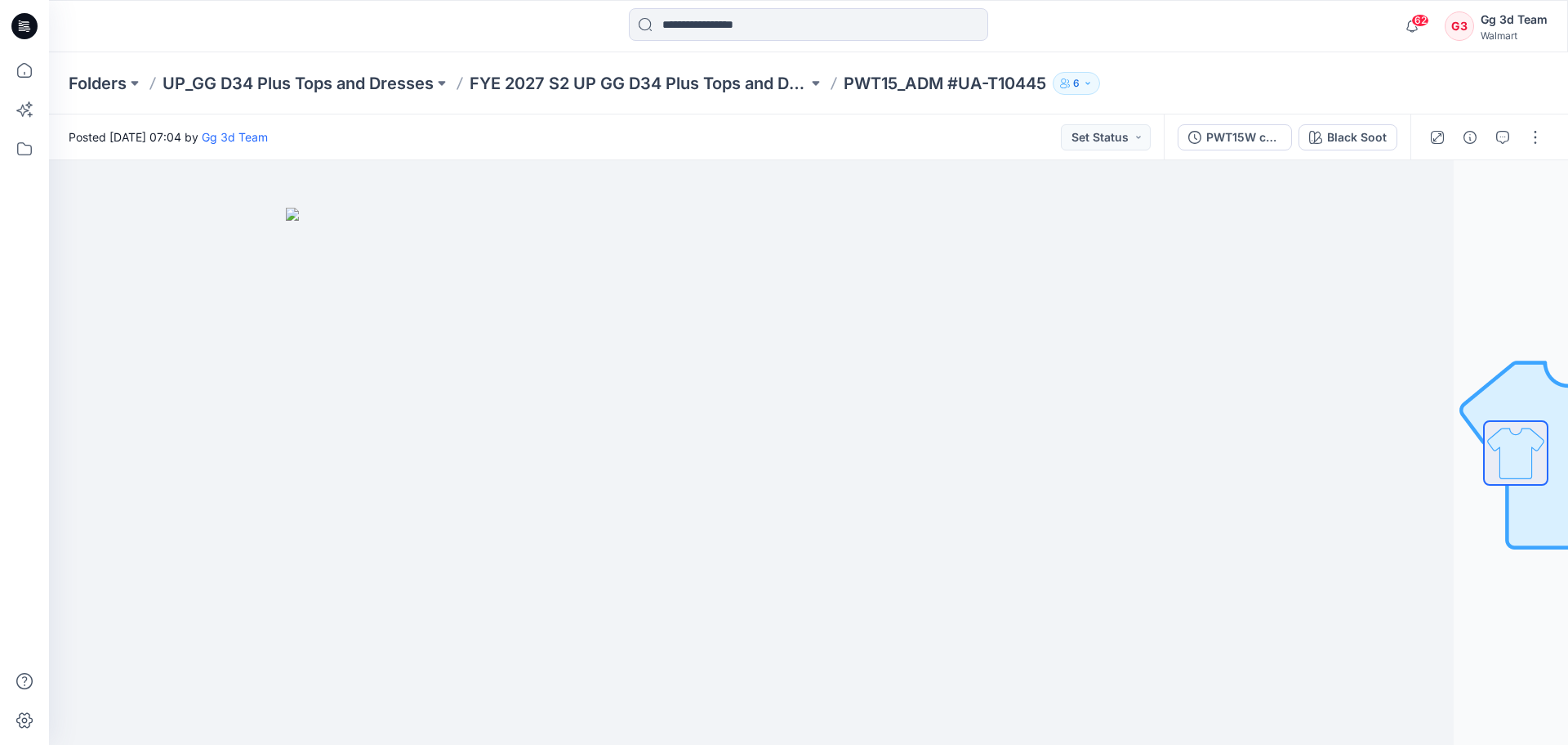
click at [914, 72] on p "PWT15_ADM #UA-T10445" at bounding box center [945, 84] width 203 height 23
click at [918, 76] on p "PWT15_ADM #UA-T10445" at bounding box center [945, 84] width 203 height 23
click at [1004, 78] on p "PWT15_ADM #UA-T10445" at bounding box center [945, 84] width 203 height 23
click at [821, 86] on button at bounding box center [816, 84] width 16 height 23
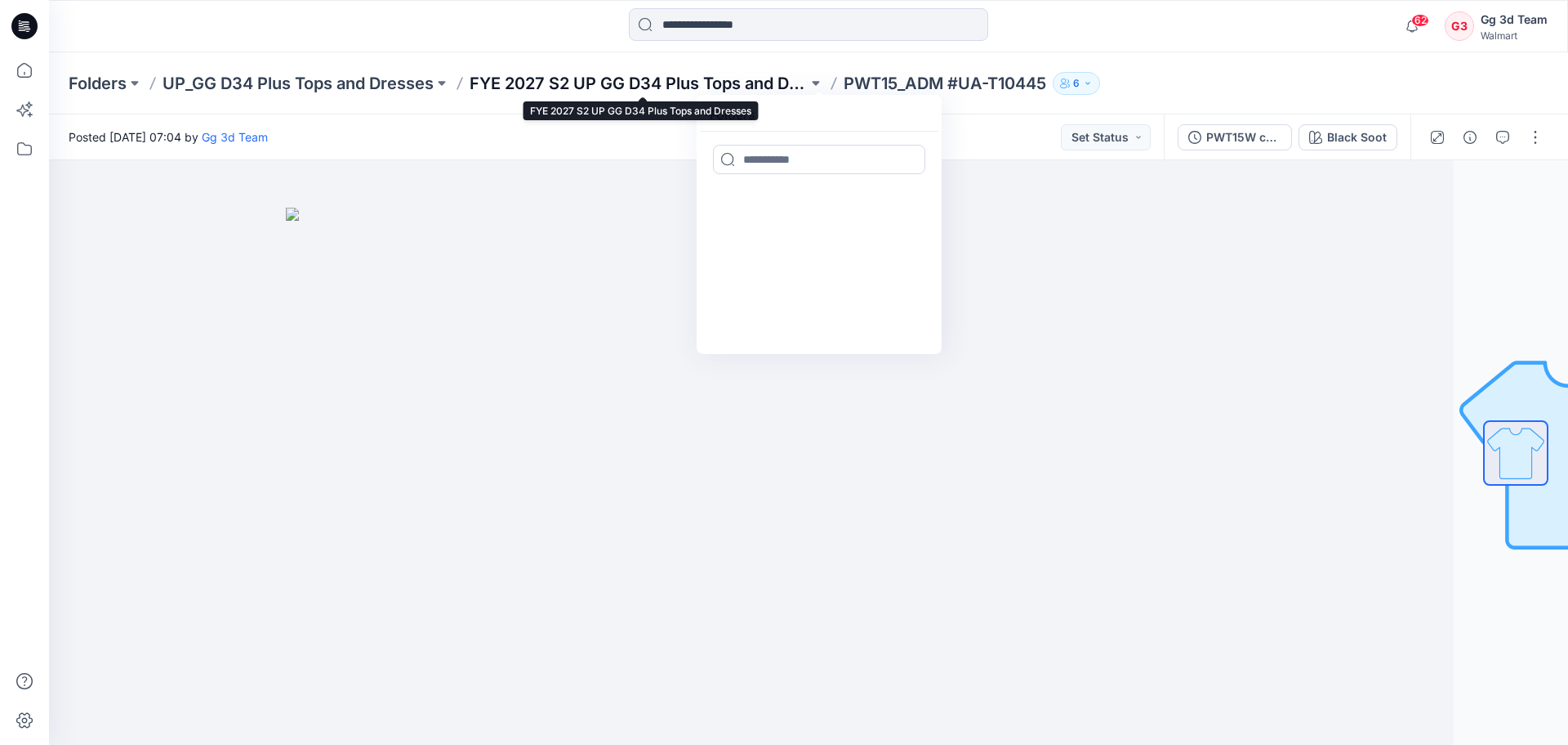
click at [758, 82] on p "FYE 2027 S2 UP GG D34 Plus Tops and Dresses" at bounding box center [639, 84] width 339 height 23
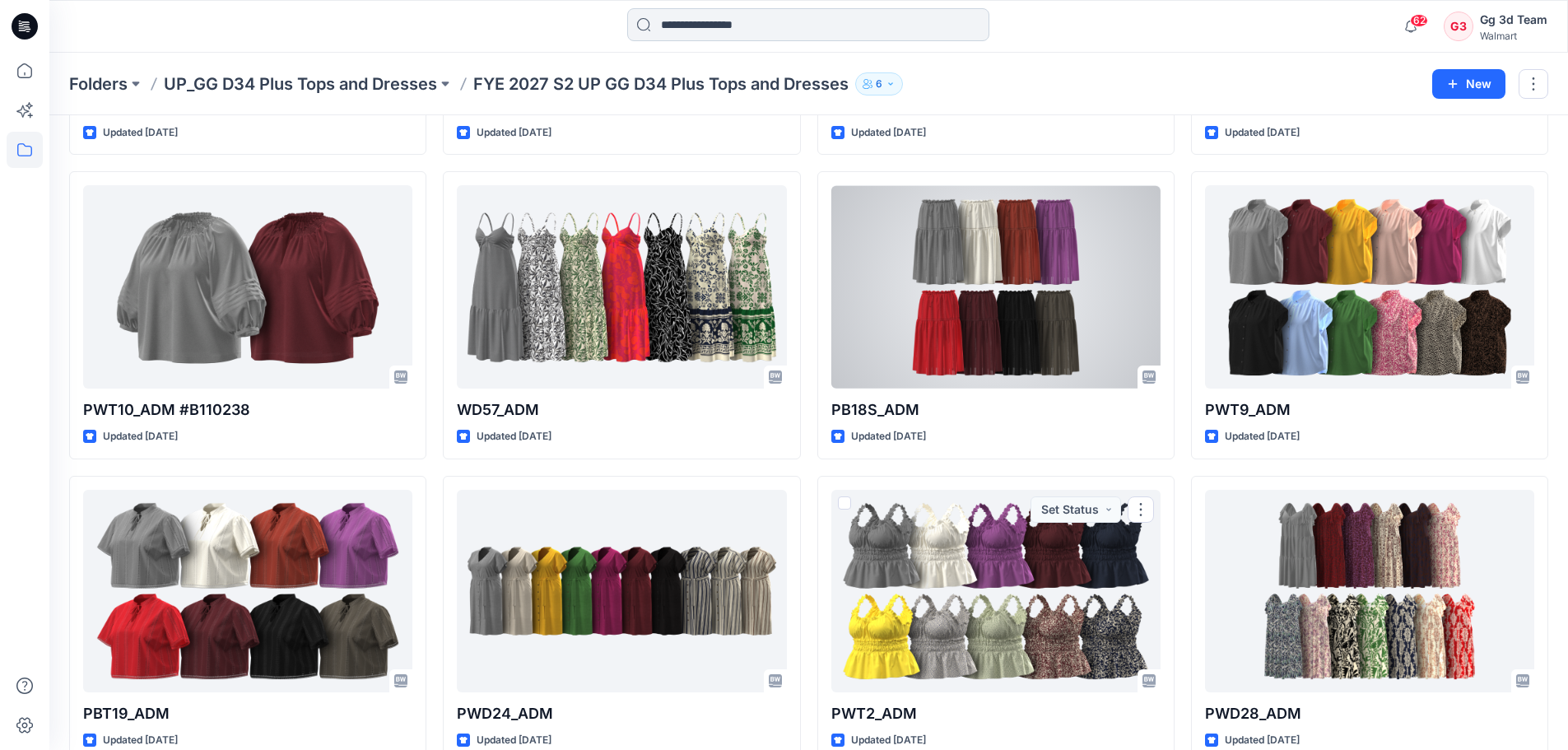
scroll to position [576, 0]
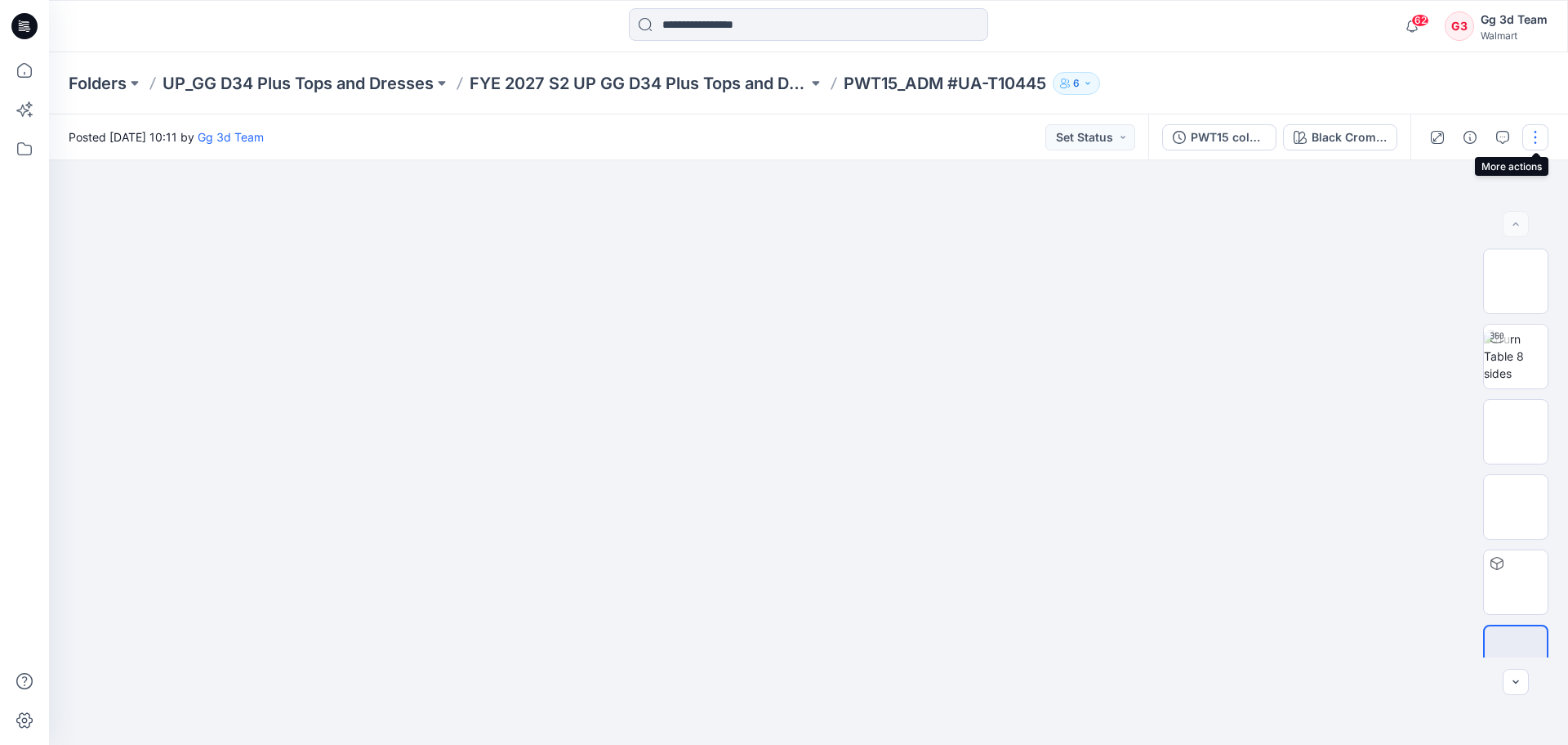
click at [1532, 141] on button "button" at bounding box center [1536, 137] width 26 height 26
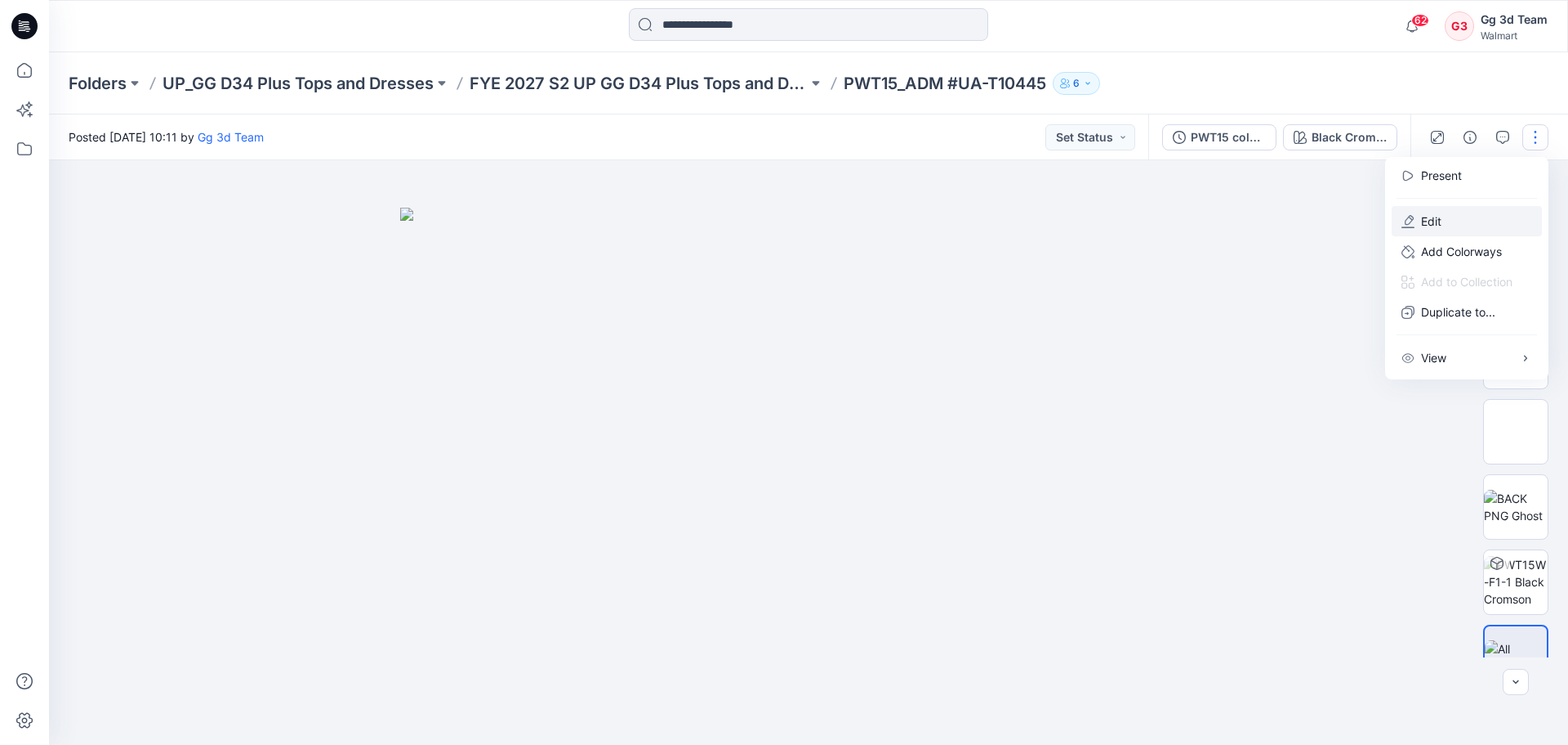
click at [1456, 225] on button "Edit" at bounding box center [1467, 221] width 150 height 30
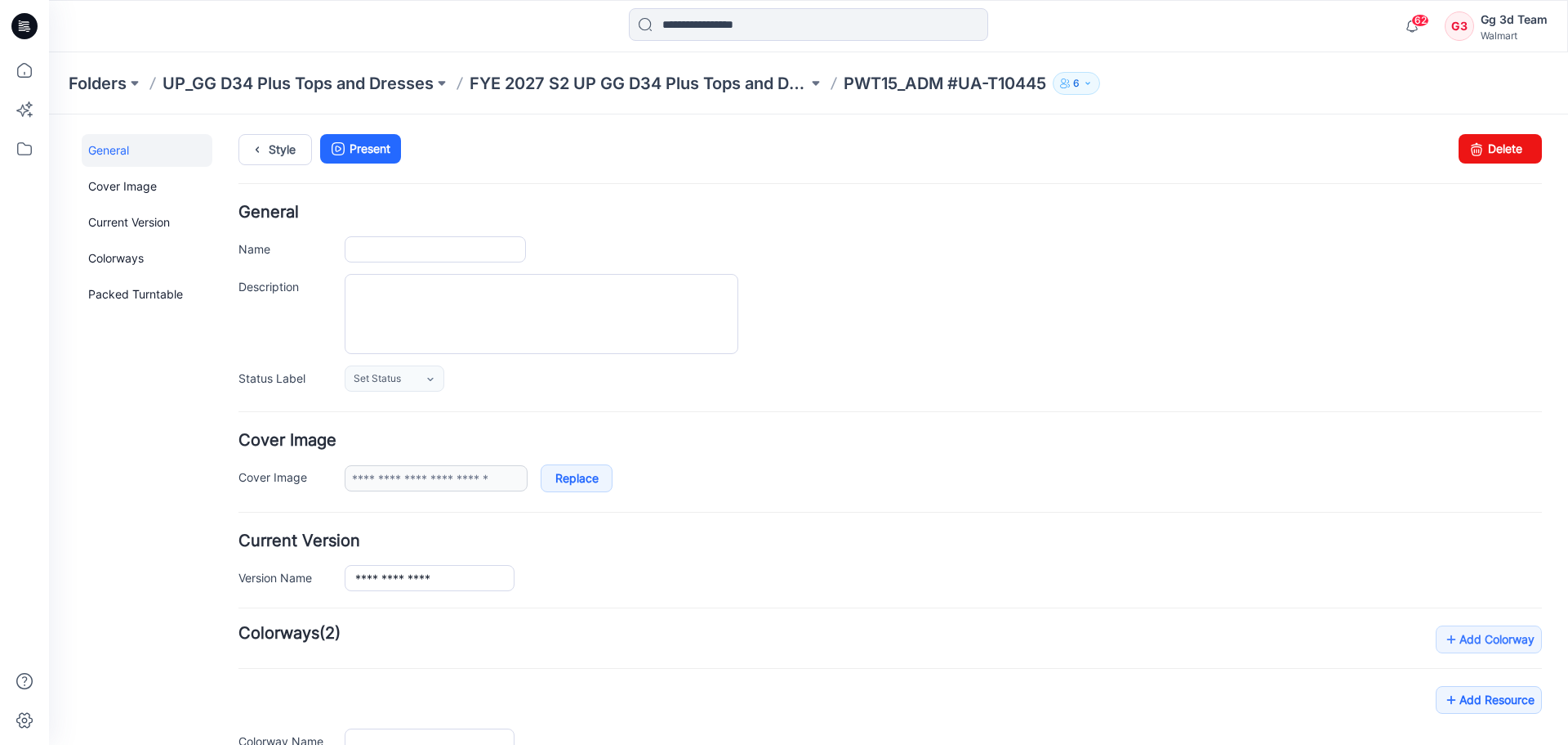
type input "**********"
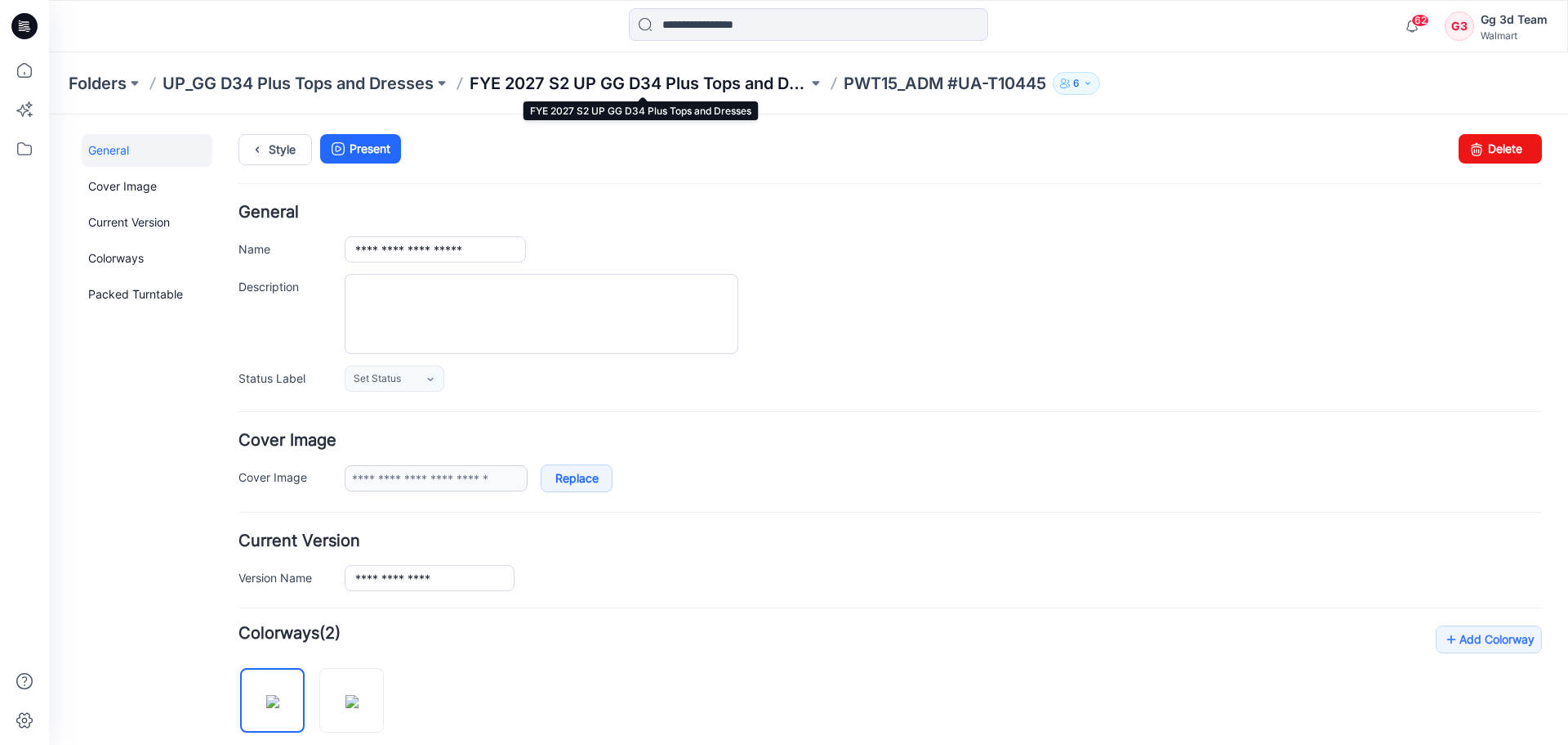
click at [736, 93] on p "FYE 2027 S2 UP GG D34 Plus Tops and Dresses" at bounding box center [639, 84] width 339 height 23
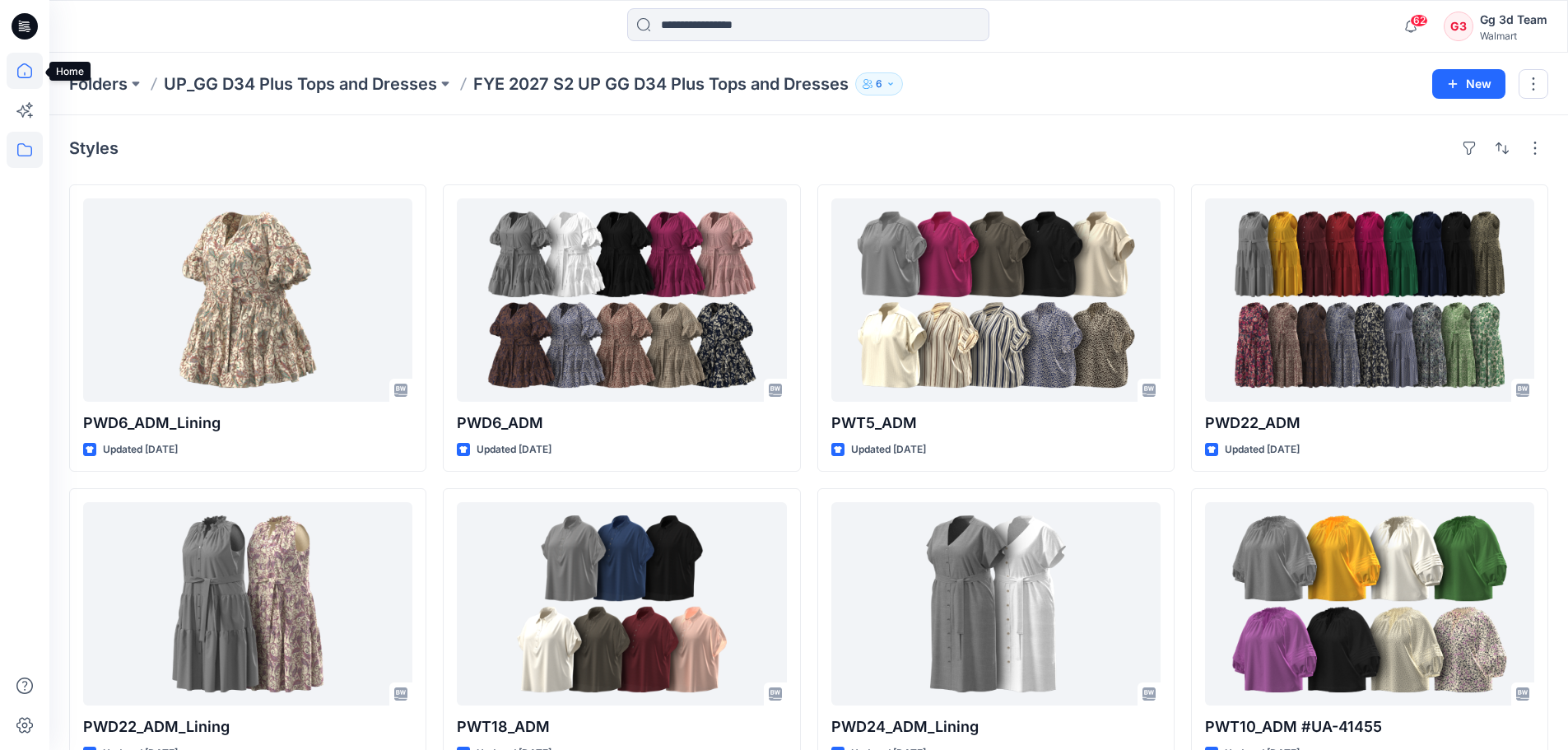
click at [12, 81] on icon at bounding box center [25, 71] width 36 height 36
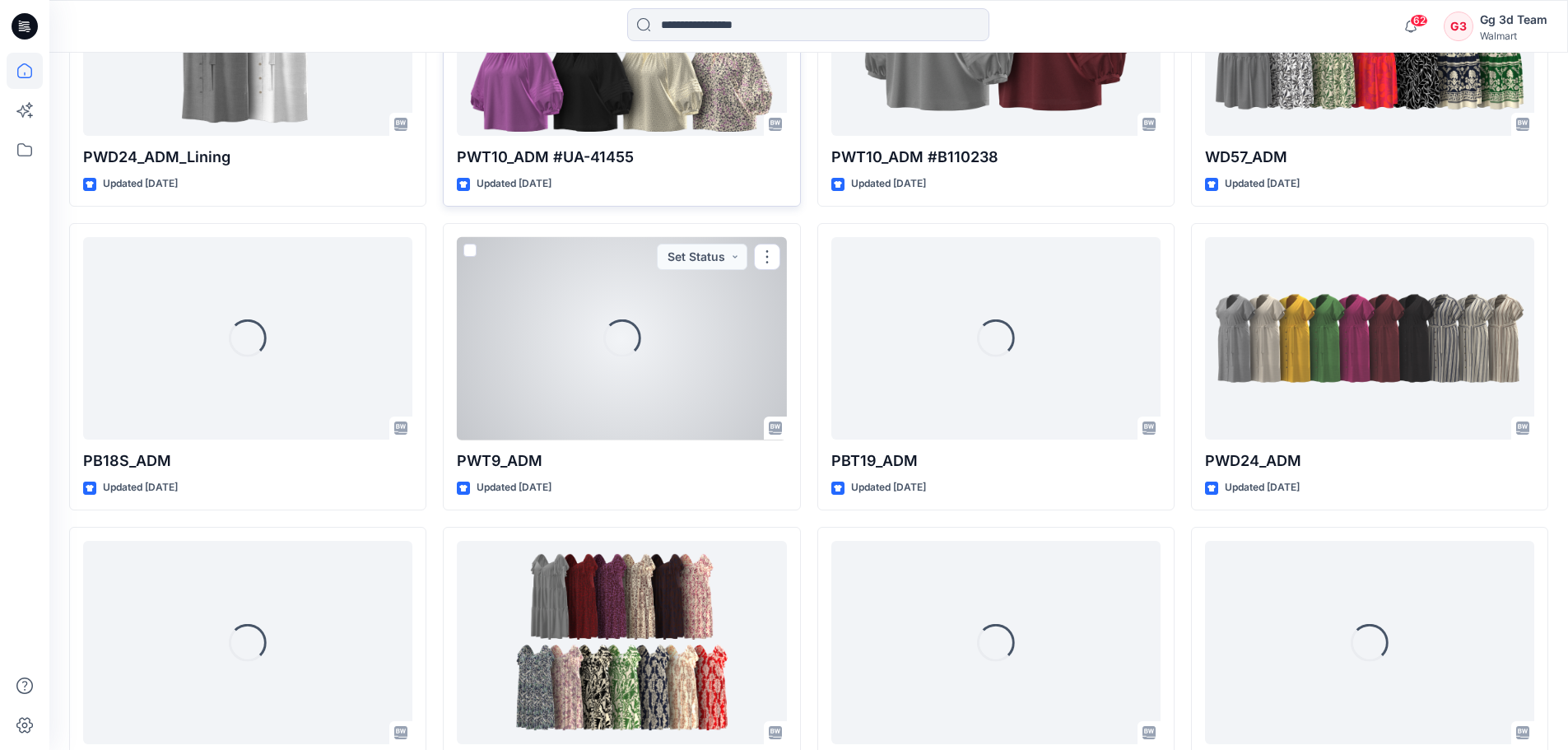
scroll to position [1287, 0]
